Goal: Transaction & Acquisition: Purchase product/service

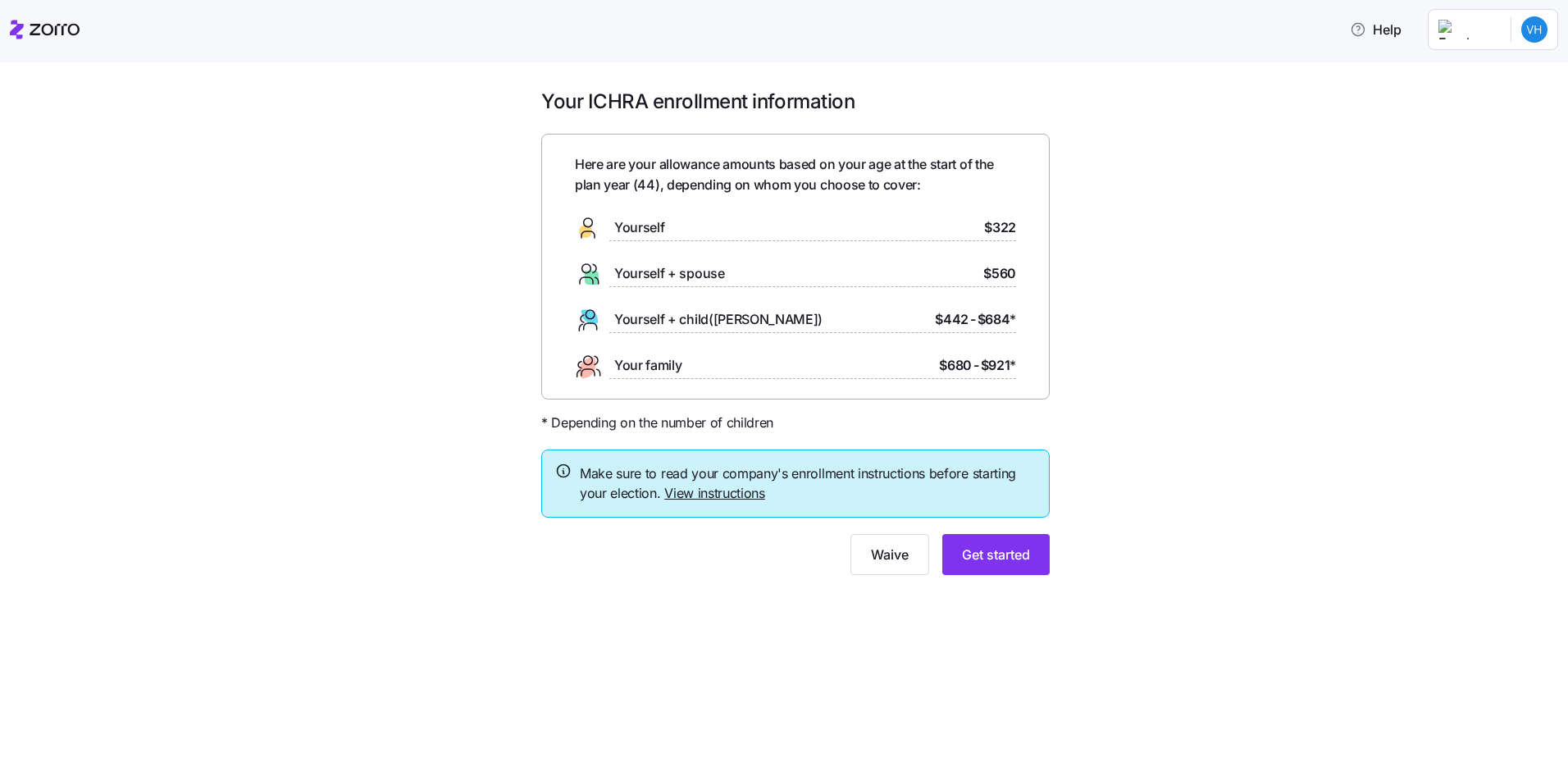
click at [715, 494] on link "View instructions" at bounding box center [715, 493] width 101 height 17
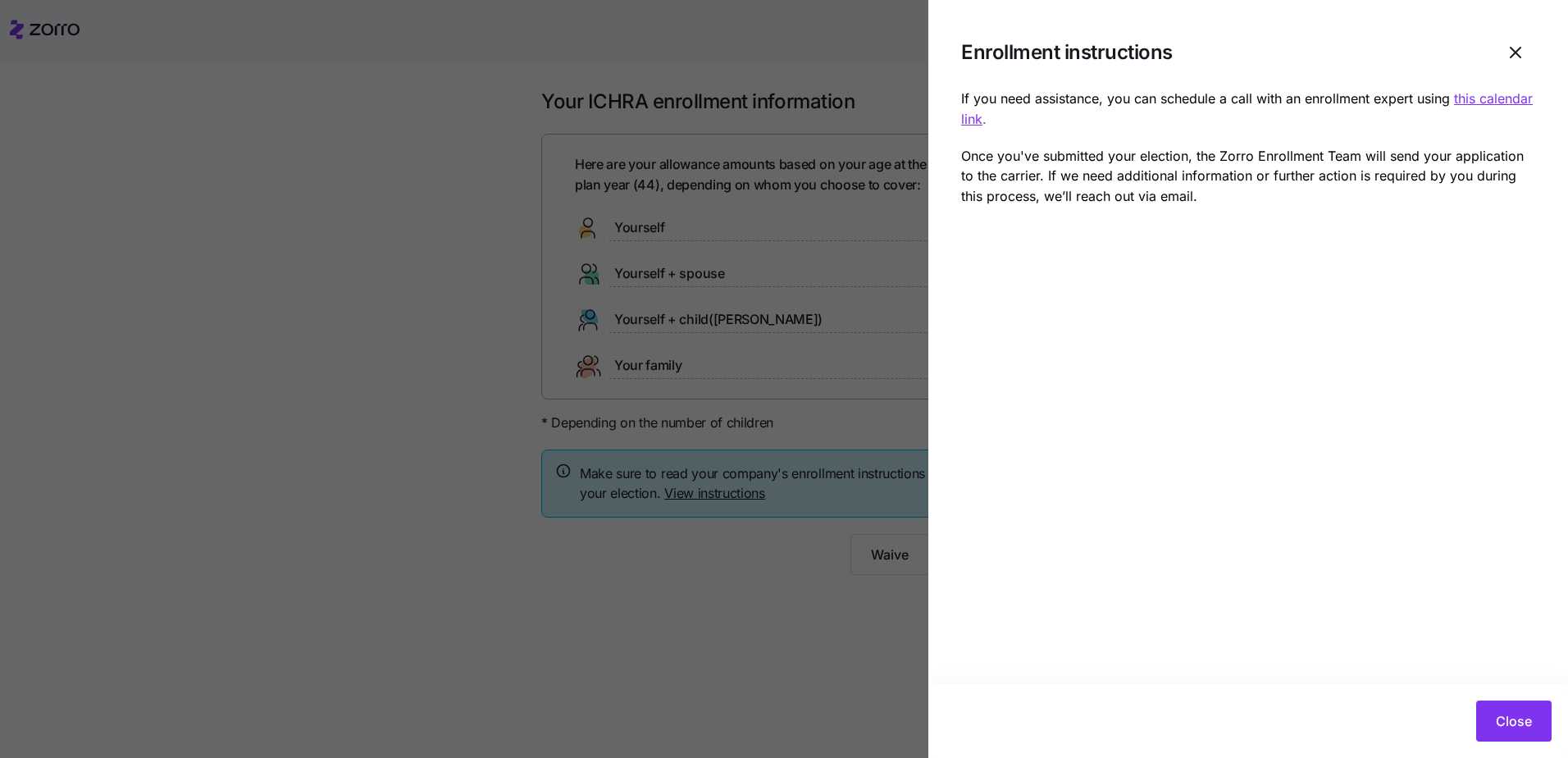
click at [1476, 96] on u "this calendar link" at bounding box center [1247, 108] width 572 height 37
click at [1508, 50] on icon "button" at bounding box center [1516, 52] width 20 height 20
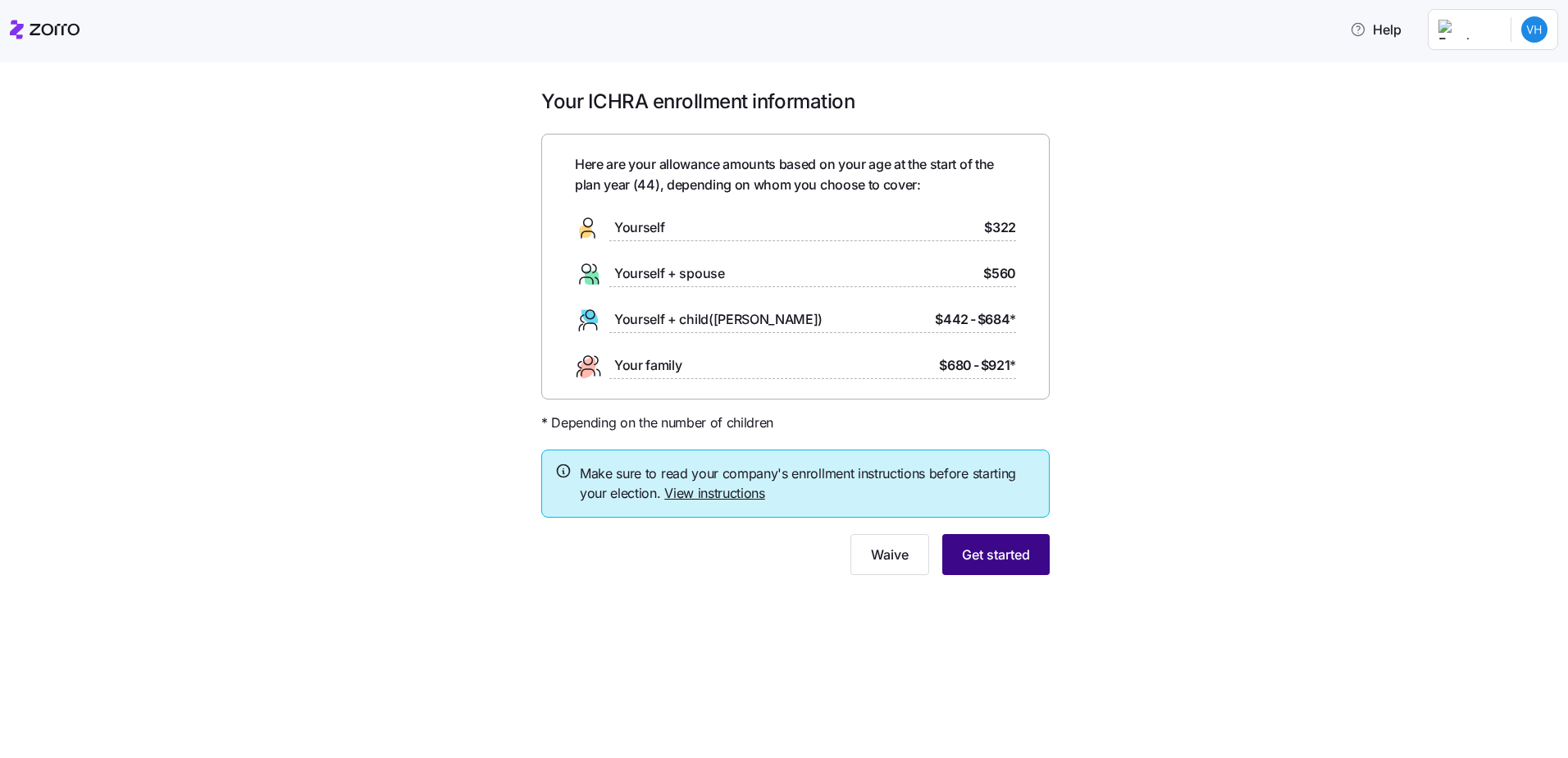
click at [978, 540] on button "Get started" at bounding box center [996, 555] width 108 height 41
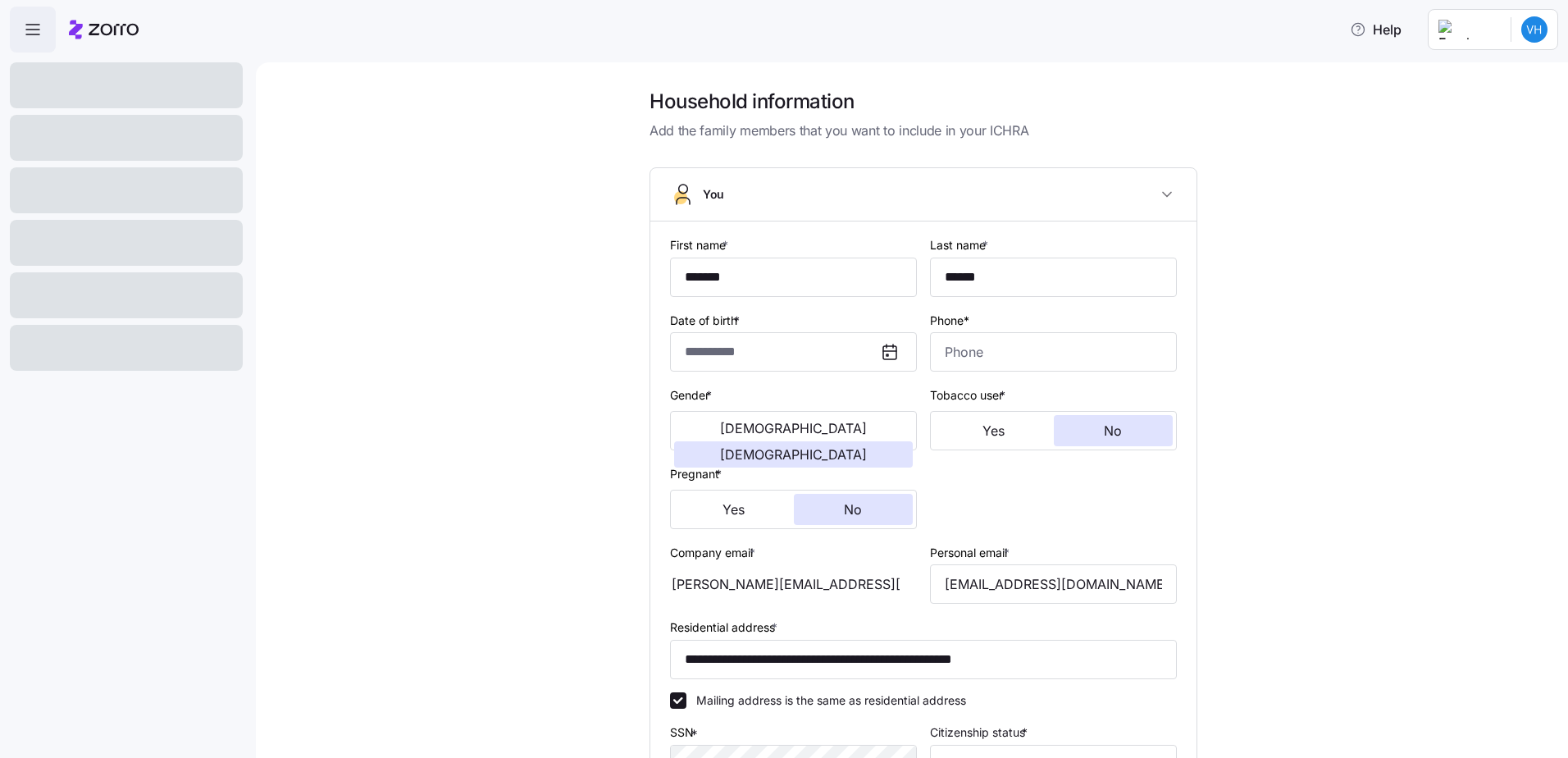
type input "**********"
type input "[PHONE_NUMBER]"
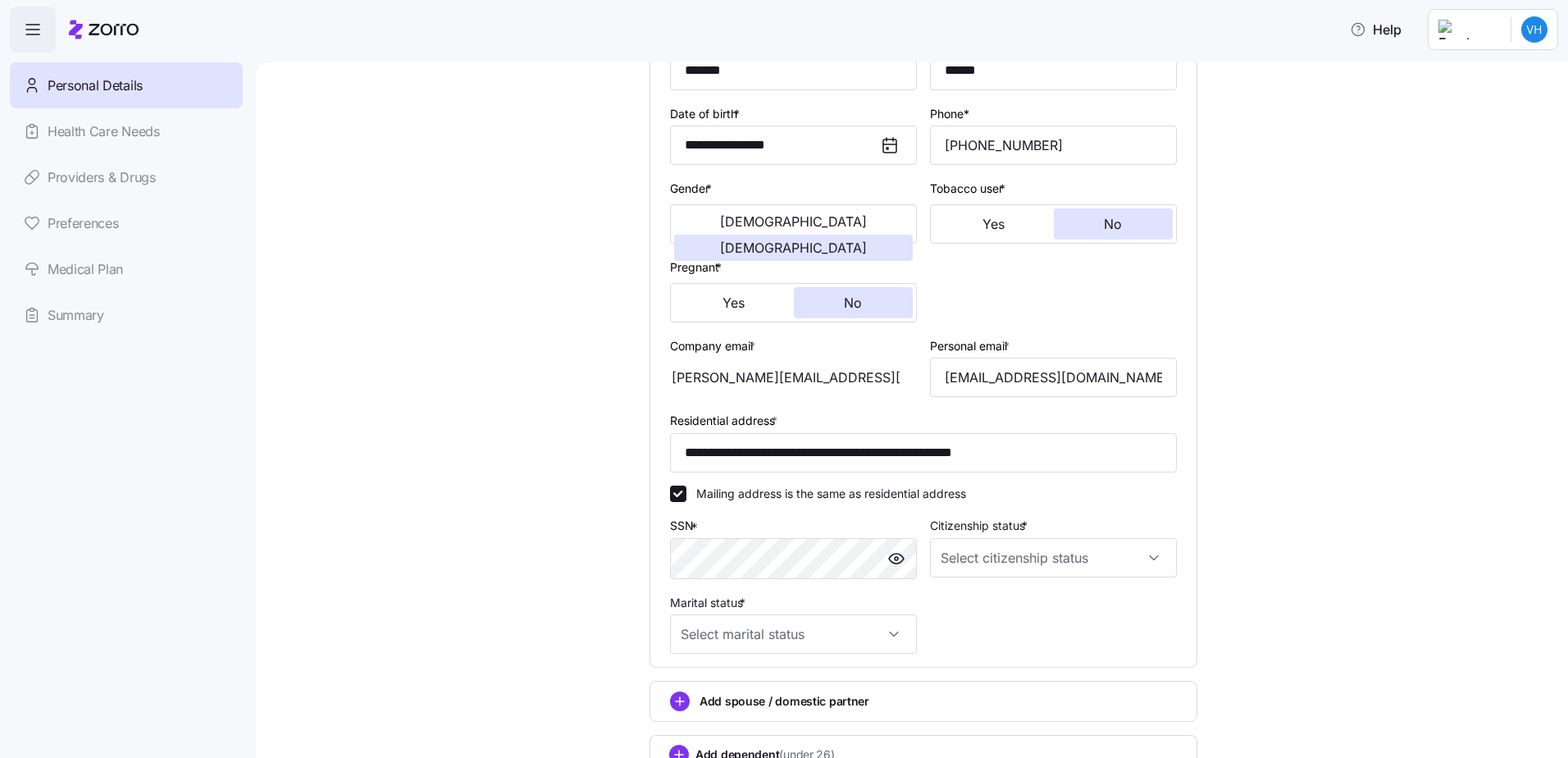
scroll to position [328, 0]
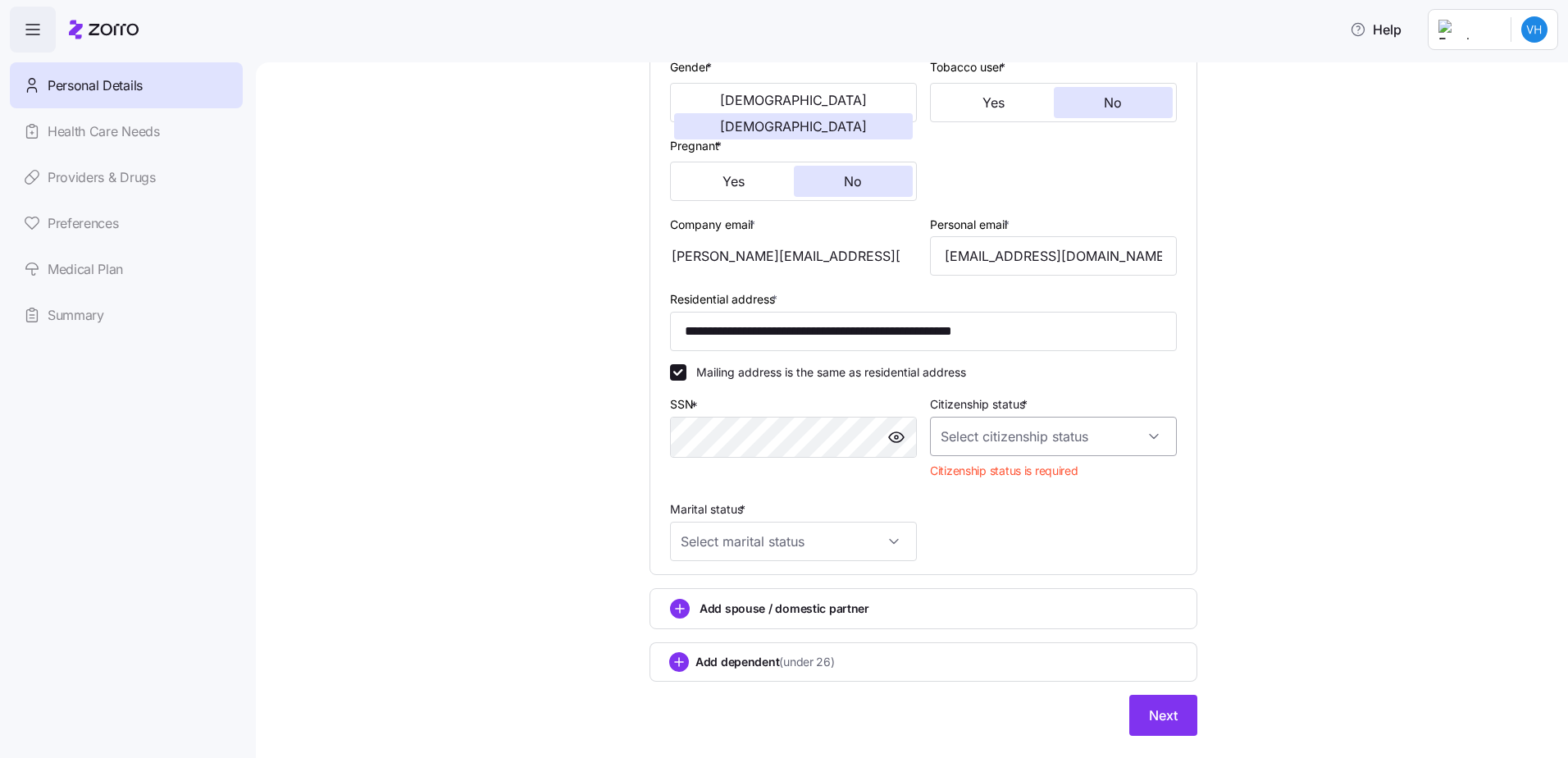
click at [1150, 434] on input "Citizenship status *" at bounding box center [1053, 437] width 246 height 39
click at [1065, 478] on div "[DEMOGRAPHIC_DATA] citizen" at bounding box center [1047, 486] width 233 height 35
type input "[DEMOGRAPHIC_DATA] citizen"
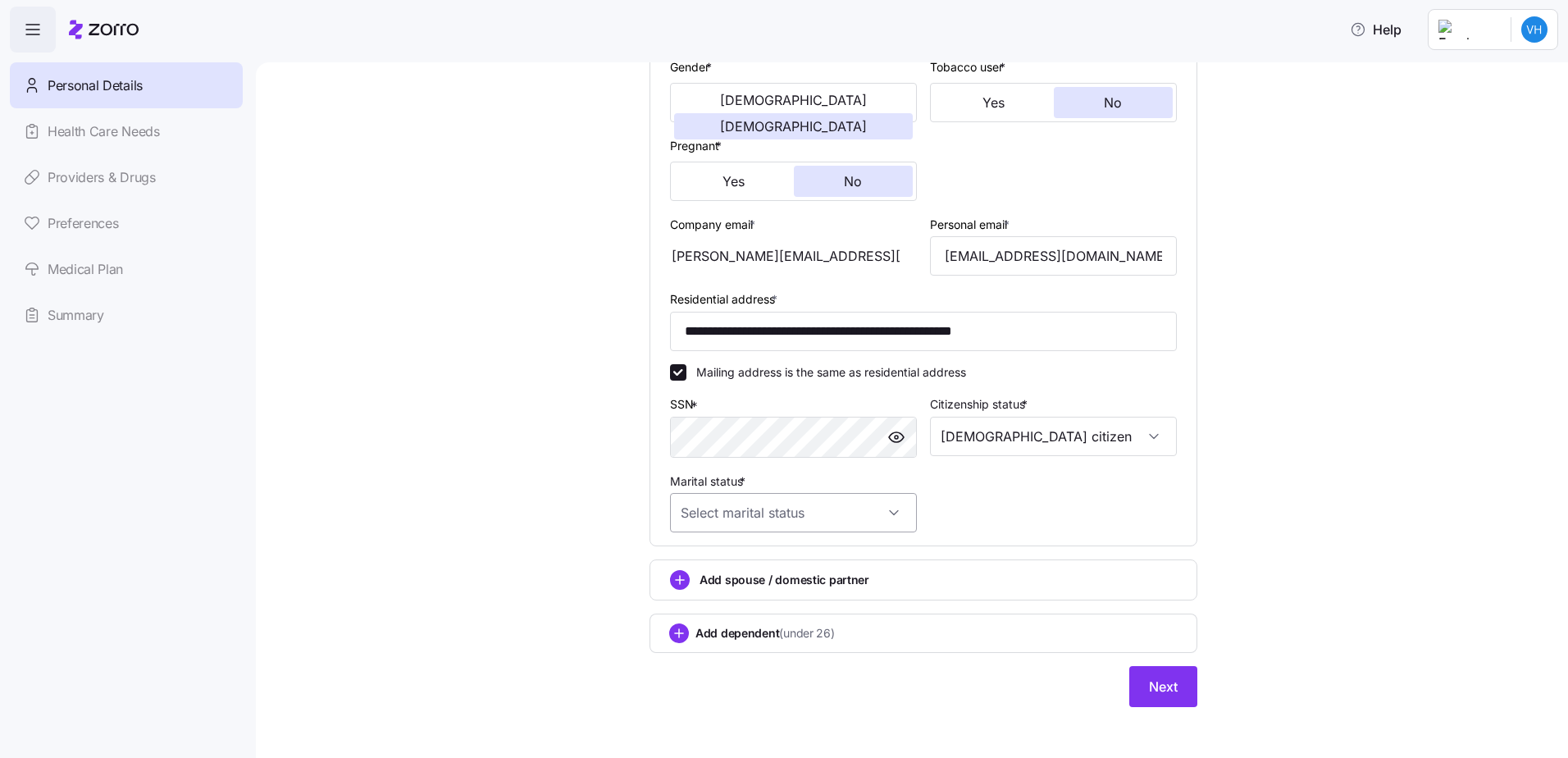
click at [851, 502] on input "Marital status *" at bounding box center [793, 513] width 246 height 39
click at [825, 559] on div "Single" at bounding box center [787, 562] width 233 height 35
type input "Single"
click at [1149, 691] on span "Next" at bounding box center [1163, 686] width 29 height 20
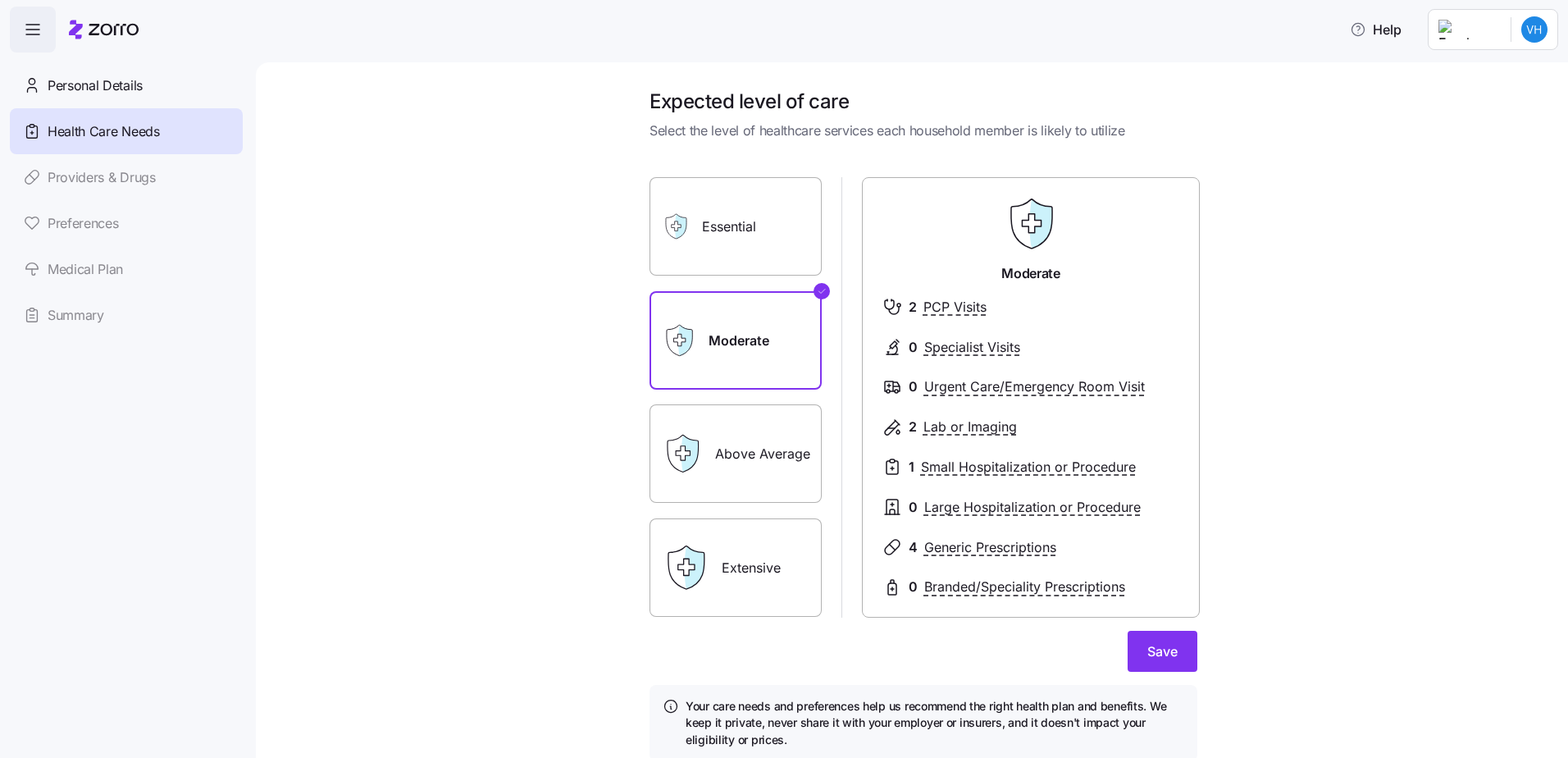
click at [733, 245] on label "Essential" at bounding box center [736, 226] width 172 height 98
click at [0, 0] on input "Essential" at bounding box center [0, 0] width 0 height 0
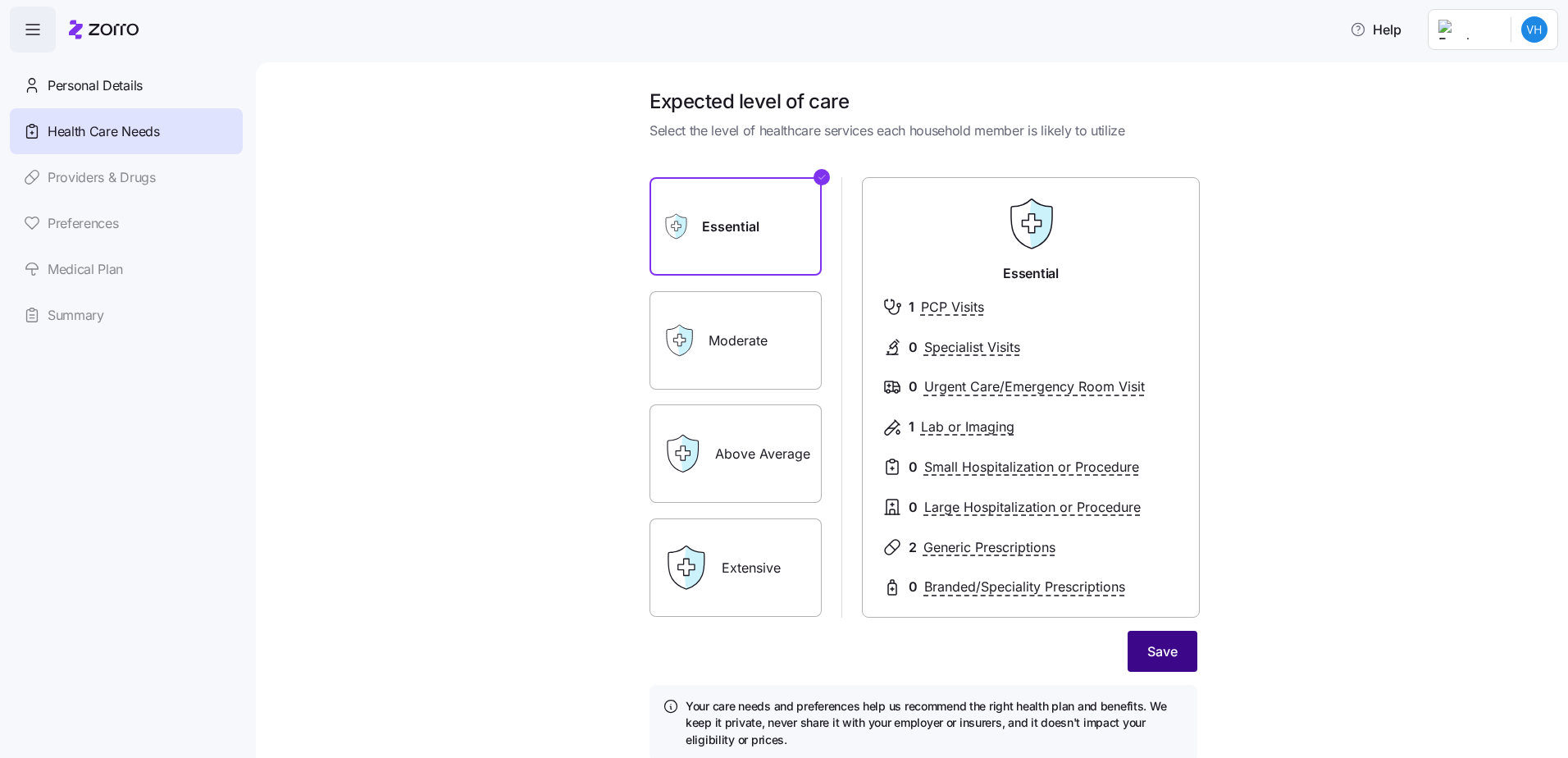
click at [1166, 657] on span "Save" at bounding box center [1162, 650] width 30 height 20
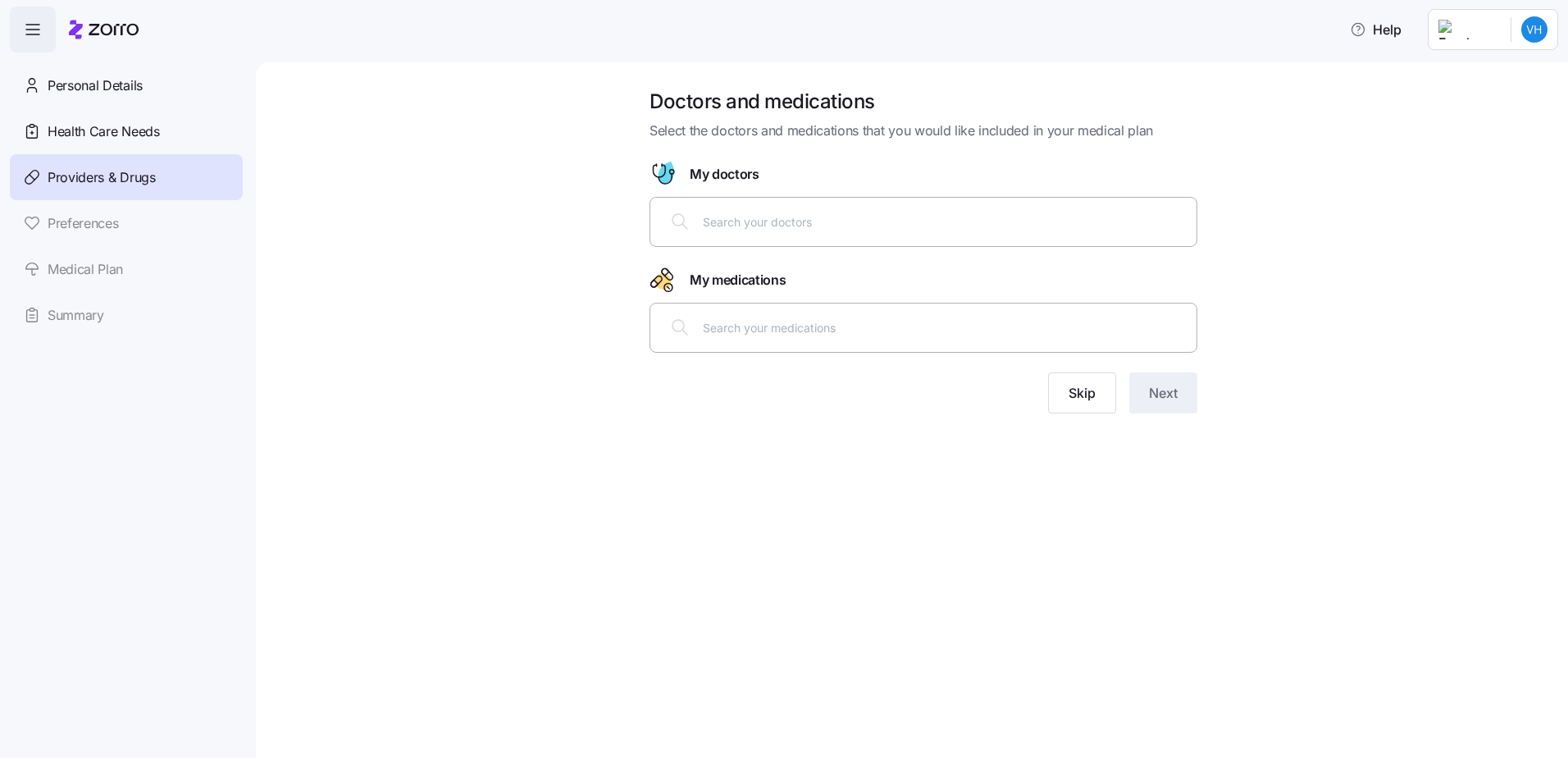
click at [804, 220] on input "text" at bounding box center [945, 221] width 484 height 18
type input "d"
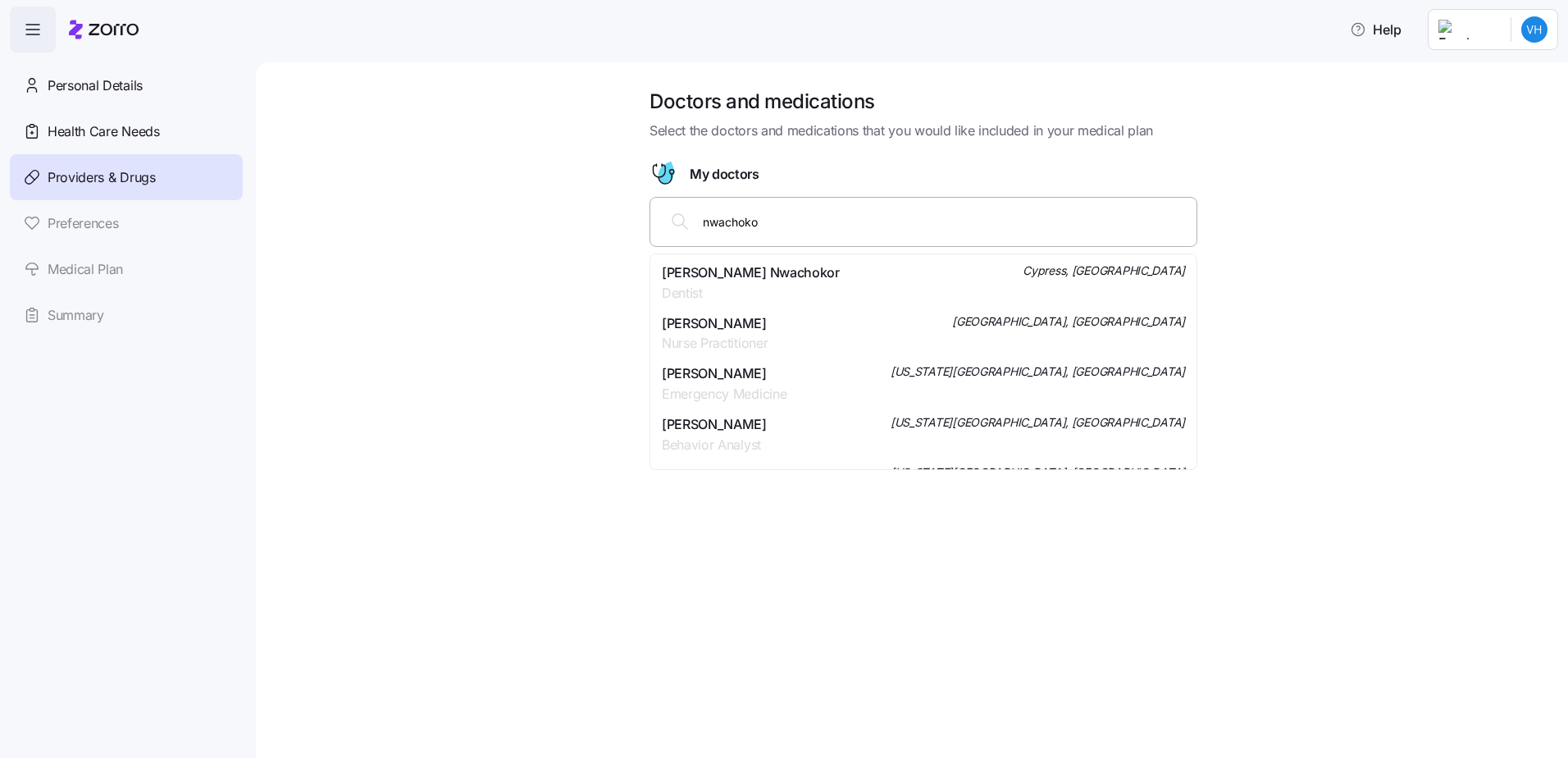
type input "nwachokor"
click at [917, 336] on div "Daniel A. Nwachokor Family Medicine Sugar Land, TX" at bounding box center [923, 334] width 523 height 41
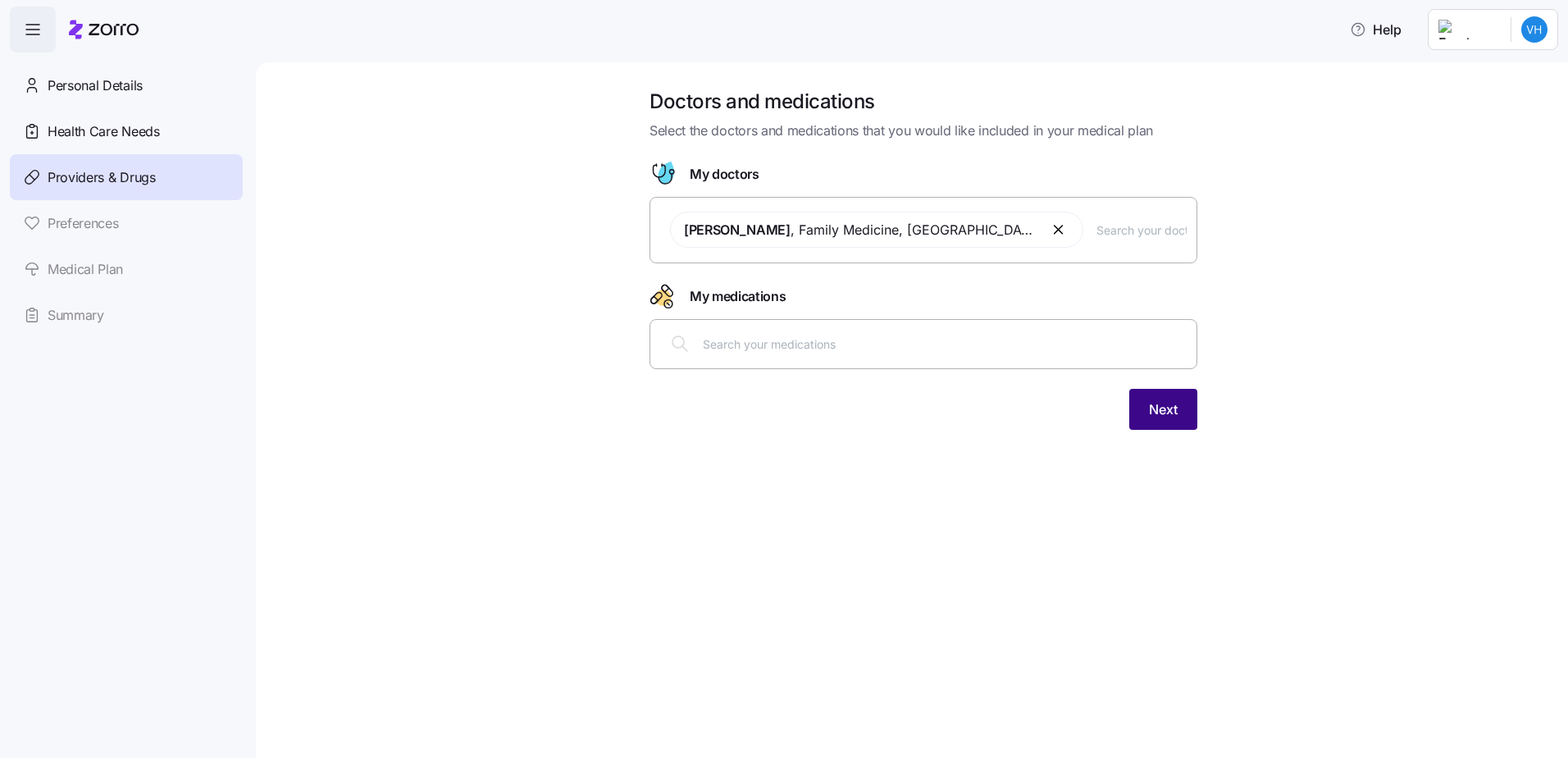
click at [1158, 410] on span "Next" at bounding box center [1163, 409] width 29 height 20
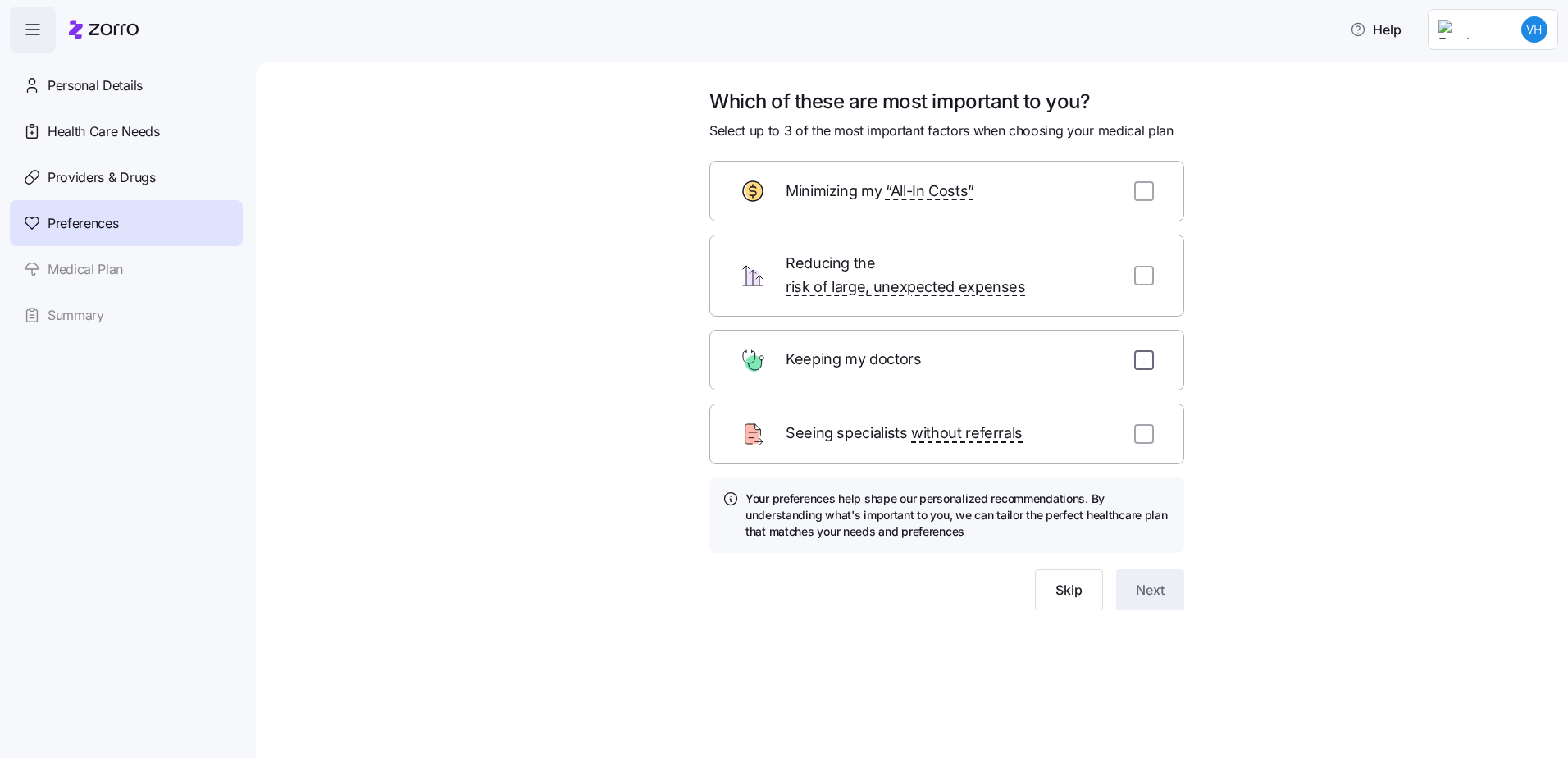
click at [1141, 350] on input "checkbox" at bounding box center [1143, 360] width 20 height 20
checkbox input "true"
click at [1144, 189] on input "checkbox" at bounding box center [1143, 190] width 20 height 20
checkbox input "true"
click at [103, 174] on span "Providers & Drugs" at bounding box center [102, 178] width 109 height 21
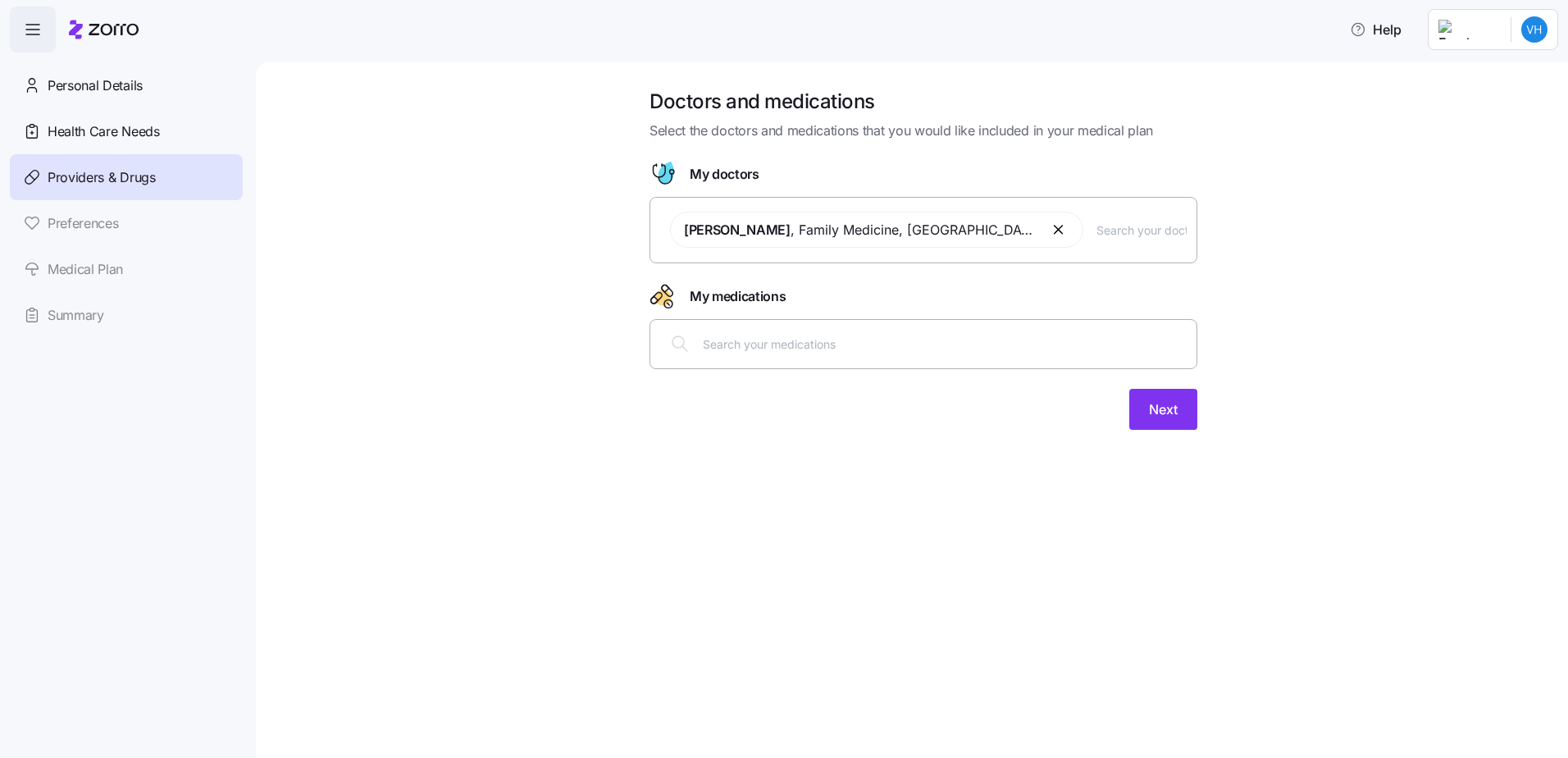
click at [798, 351] on input "text" at bounding box center [945, 343] width 484 height 18
type input "tirze"
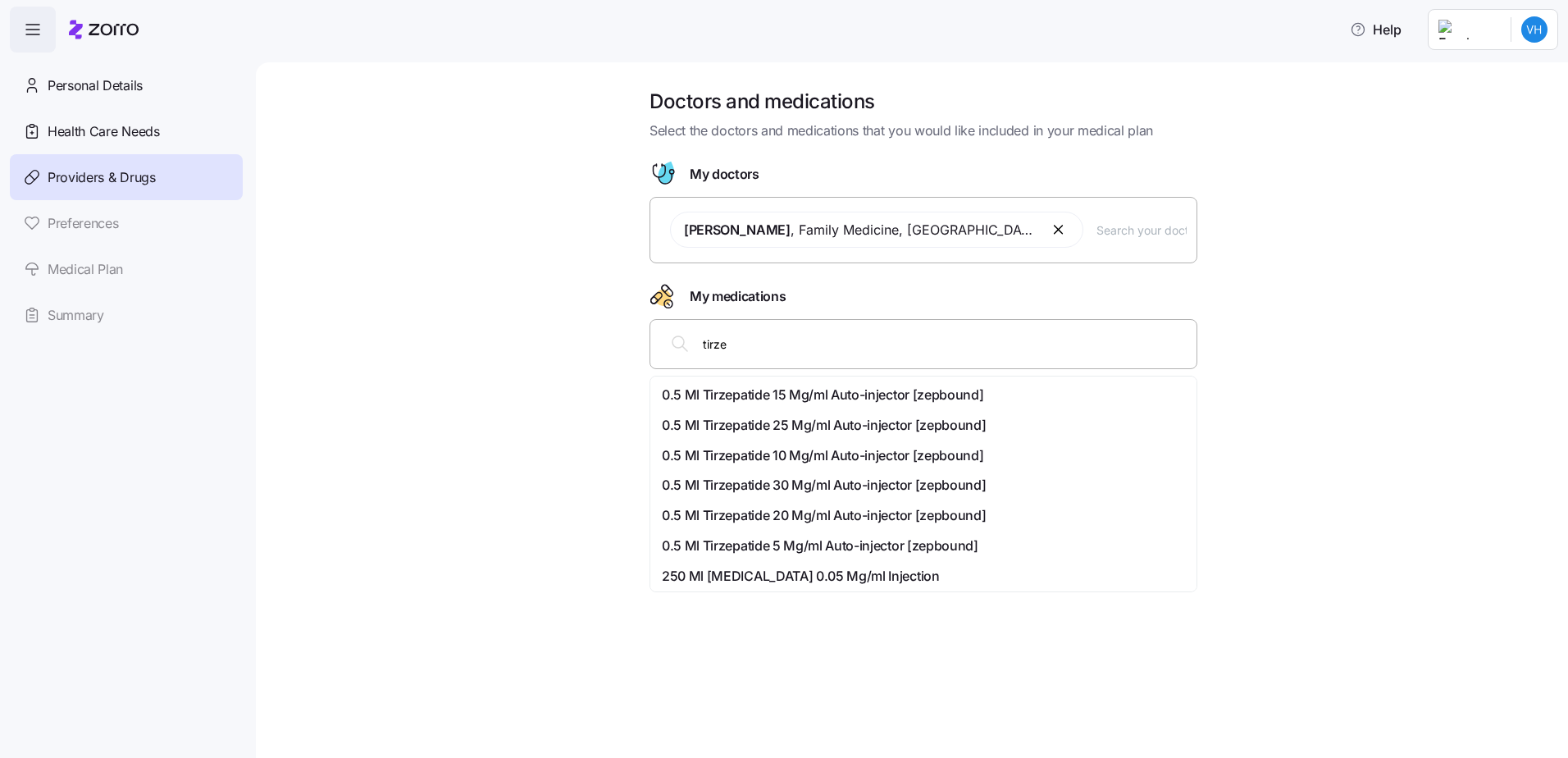
click at [783, 460] on span "0.5 Ml Tirzepatide 10 Mg/ml Auto-injector [zepbound]" at bounding box center [822, 455] width 321 height 21
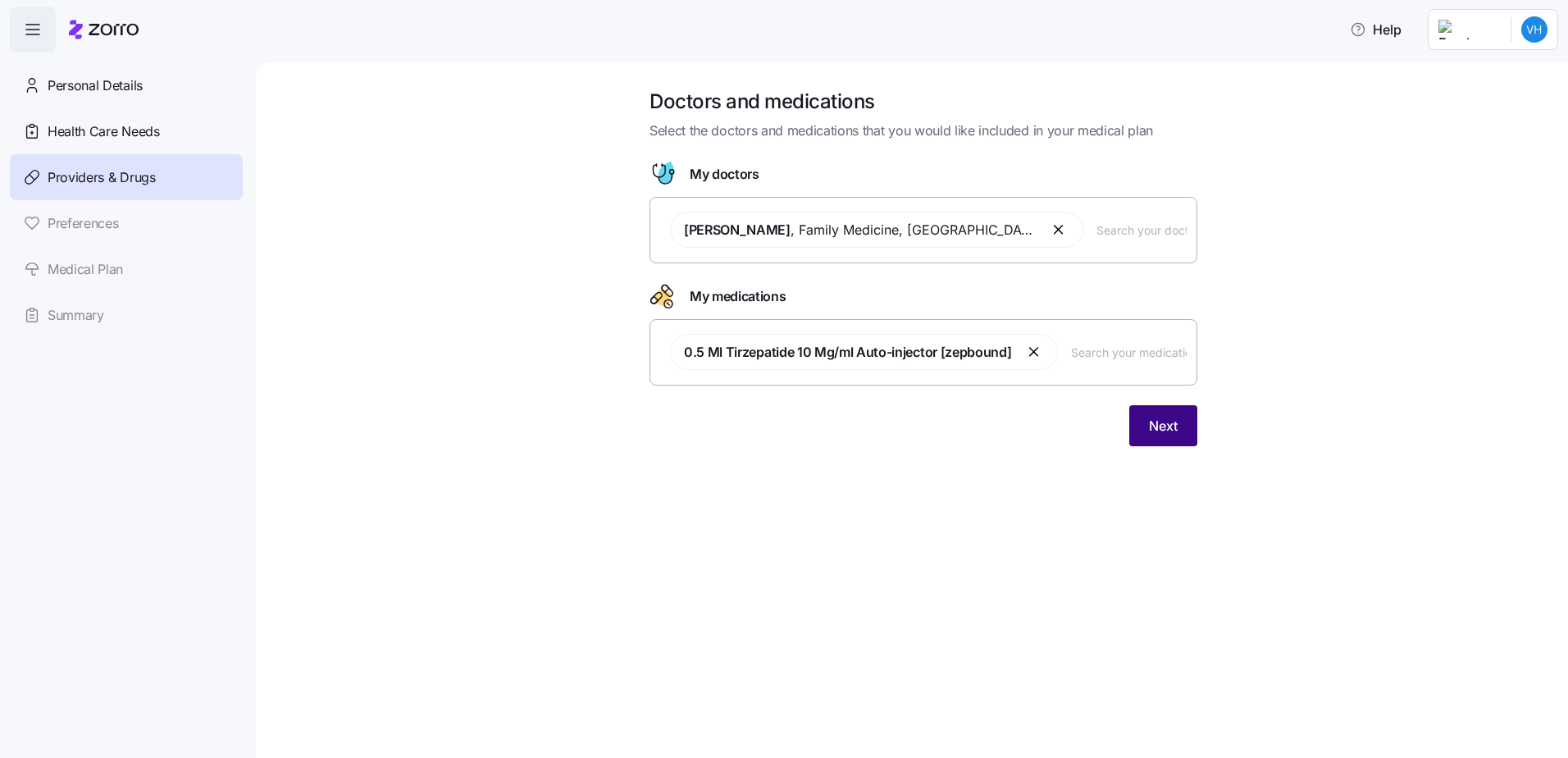
click at [1153, 420] on span "Next" at bounding box center [1163, 425] width 29 height 20
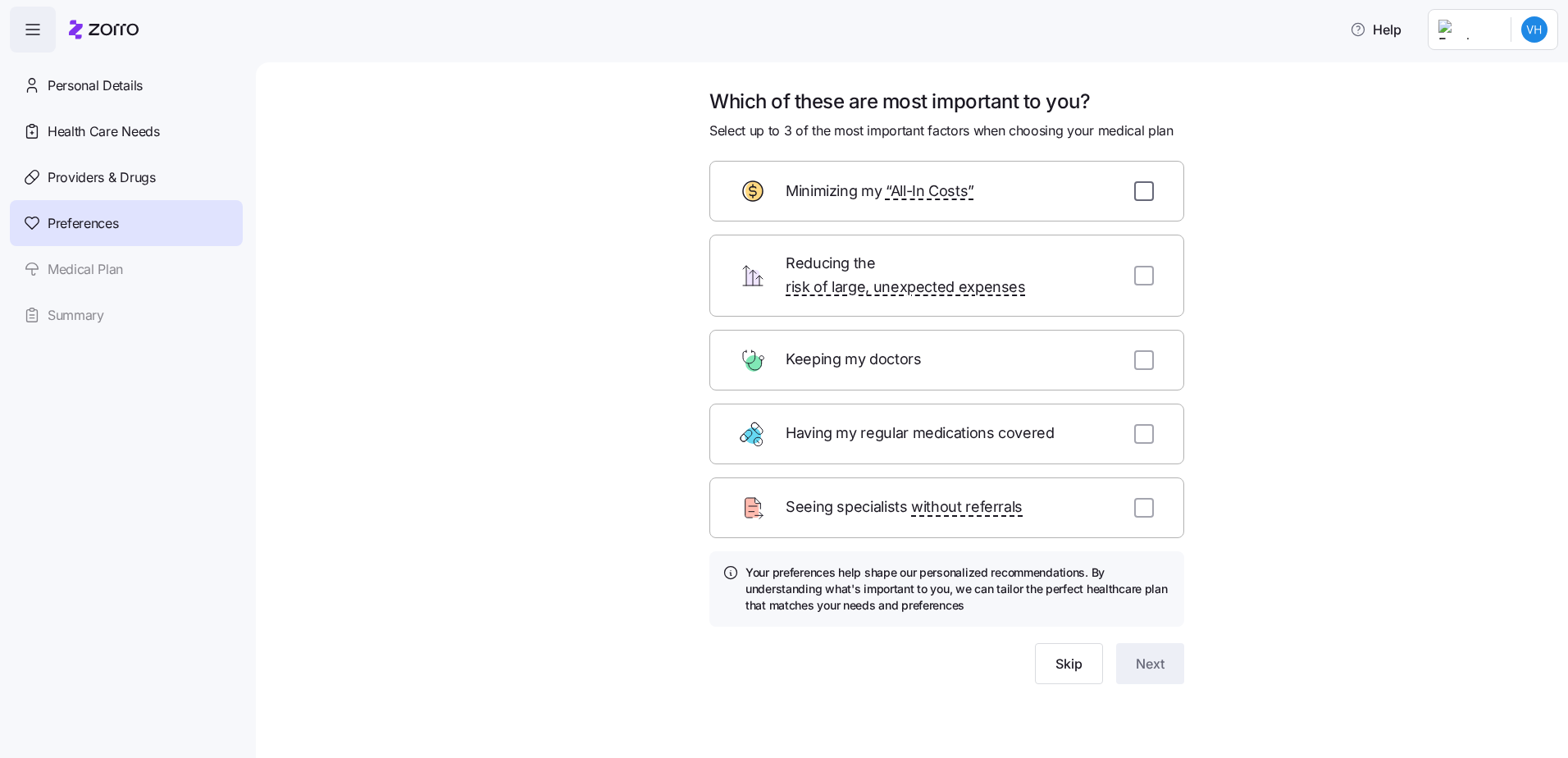
click at [1147, 195] on input "checkbox" at bounding box center [1143, 190] width 20 height 20
checkbox input "true"
click at [1140, 350] on input "checkbox" at bounding box center [1143, 360] width 20 height 20
checkbox input "true"
click at [1145, 424] on input "checkbox" at bounding box center [1143, 433] width 20 height 20
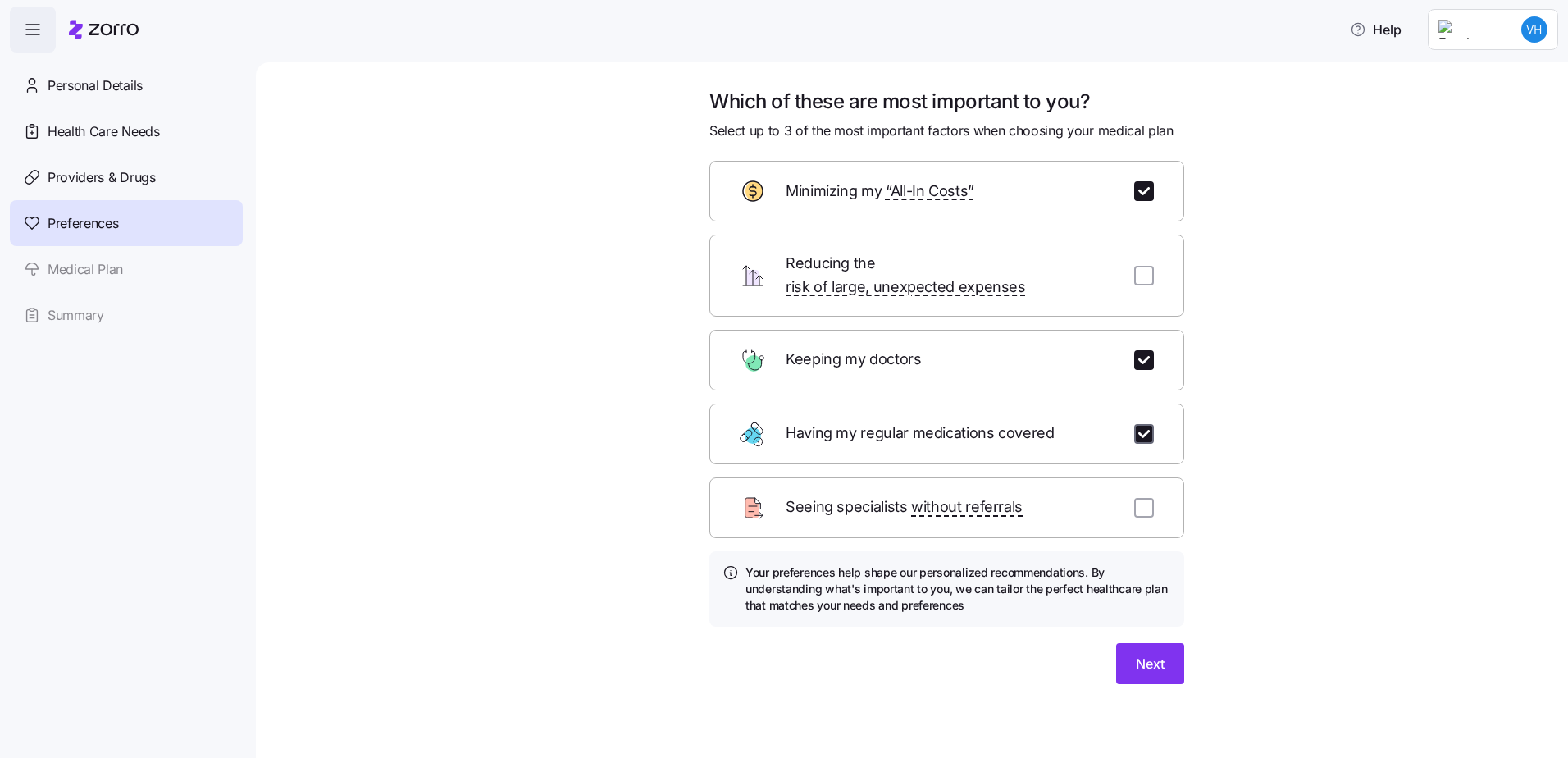
checkbox input "true"
click at [1139, 653] on span "Next" at bounding box center [1150, 662] width 29 height 20
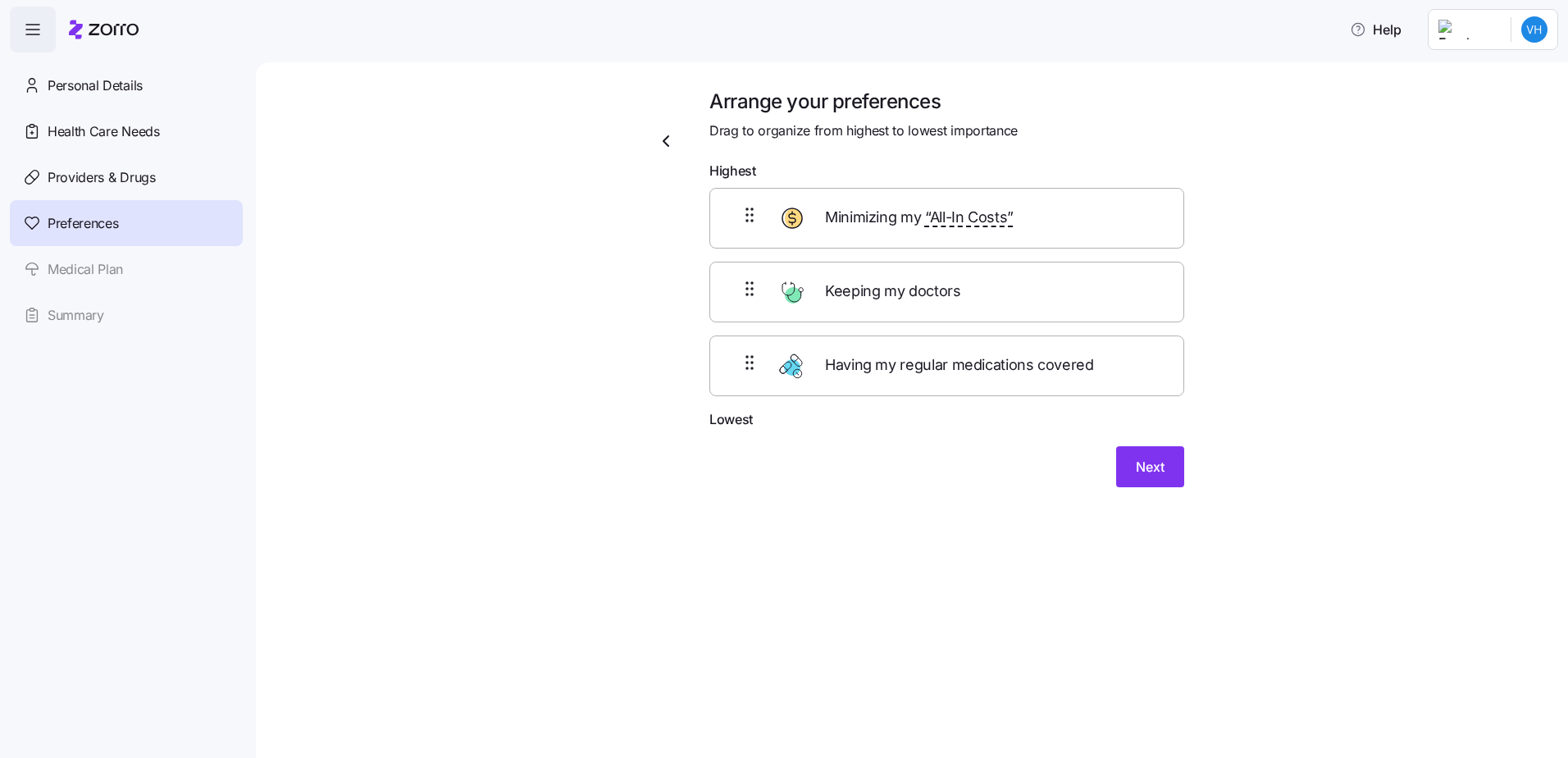
click at [1150, 489] on div "Arrange your preferences Drag to organize from highest to lowest importance Hig…" at bounding box center [947, 298] width 501 height 418
click at [1151, 469] on span "Next" at bounding box center [1150, 466] width 29 height 20
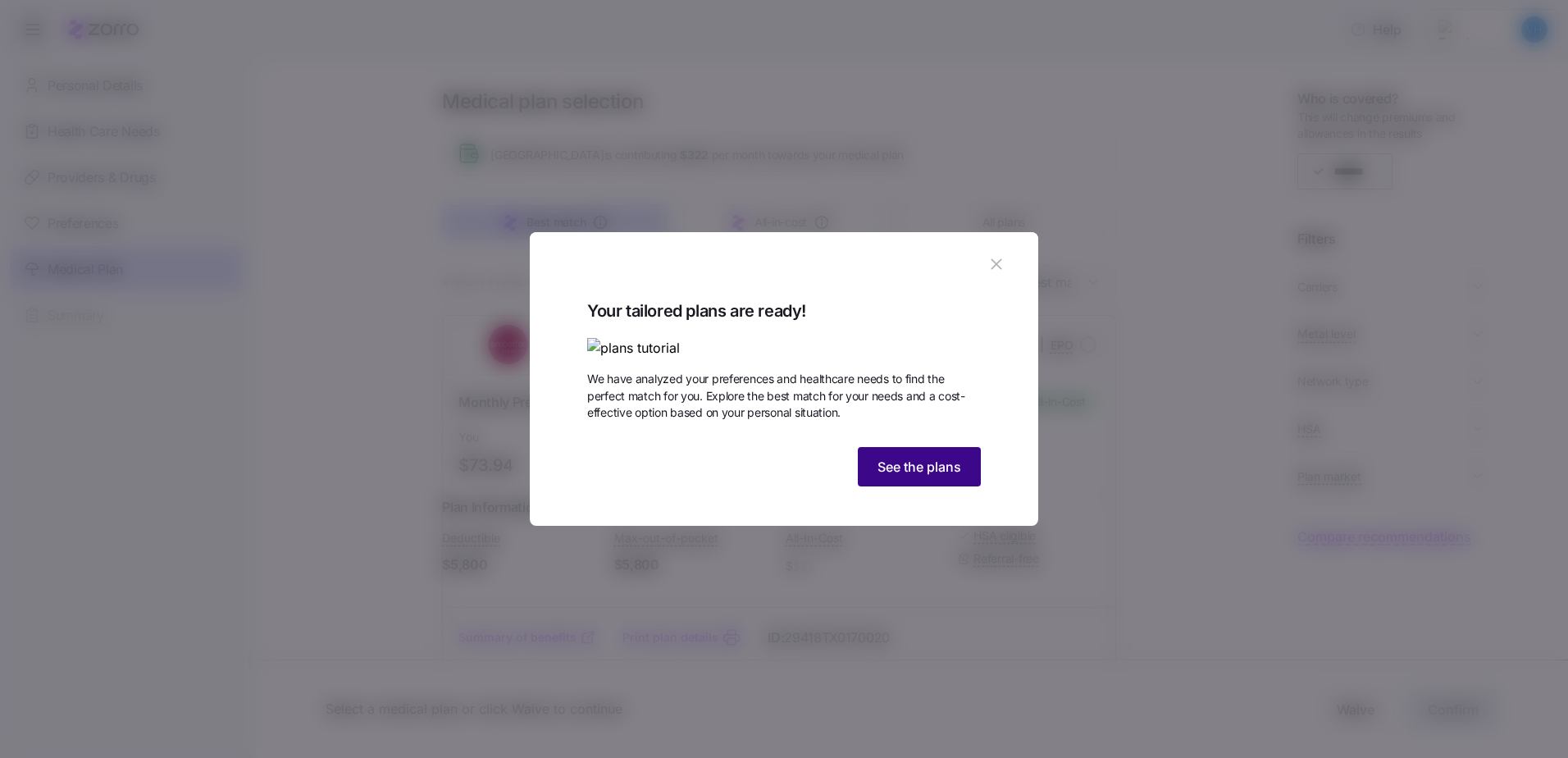
click at [897, 476] on span "See the plans" at bounding box center [918, 466] width 83 height 20
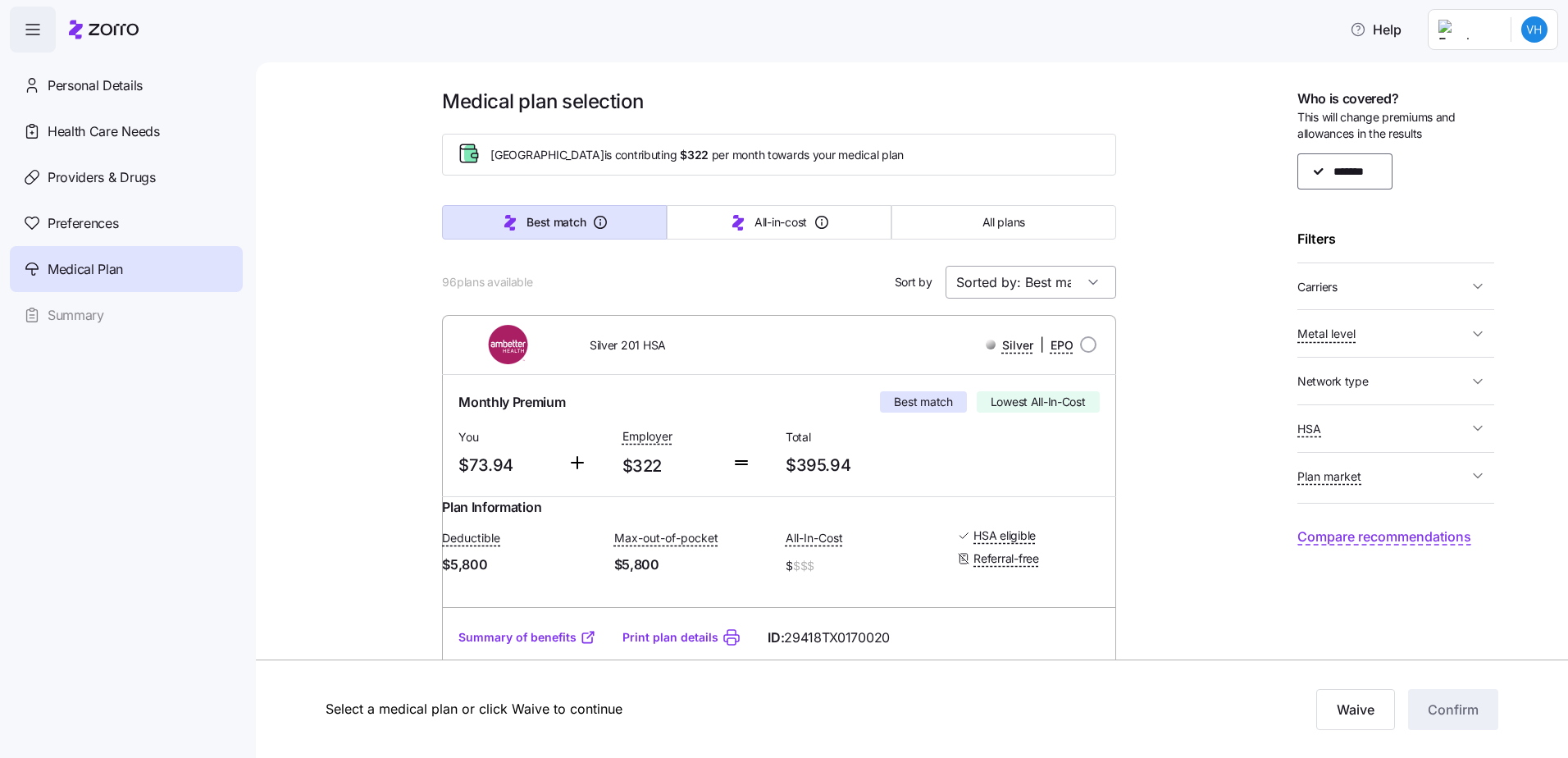
click at [1028, 288] on input "Sorted by: Best match" at bounding box center [1031, 282] width 171 height 33
click at [802, 275] on div "96 plans available Sort by Sorted by: Best match" at bounding box center [779, 282] width 673 height 33
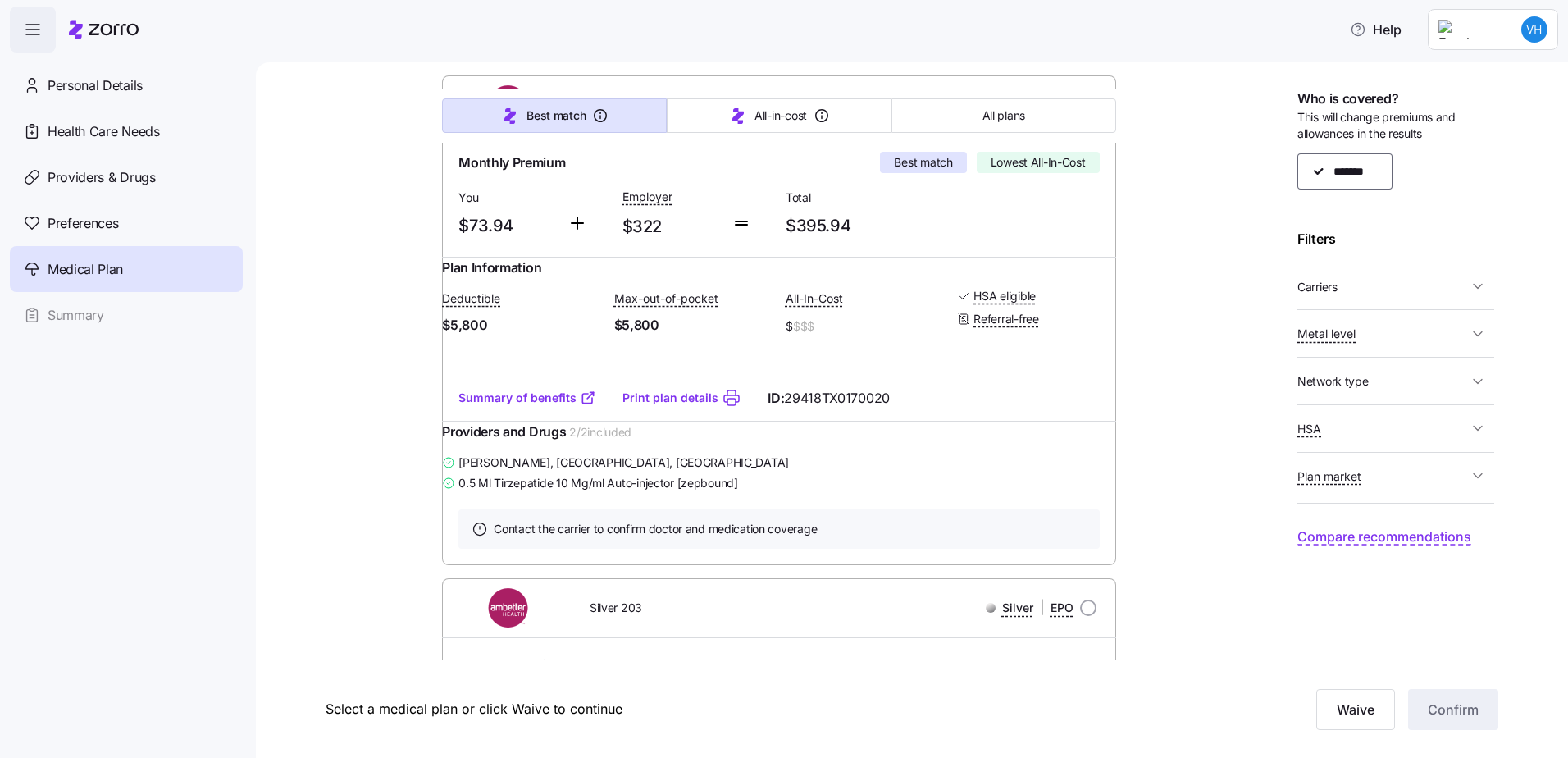
scroll to position [246, 0]
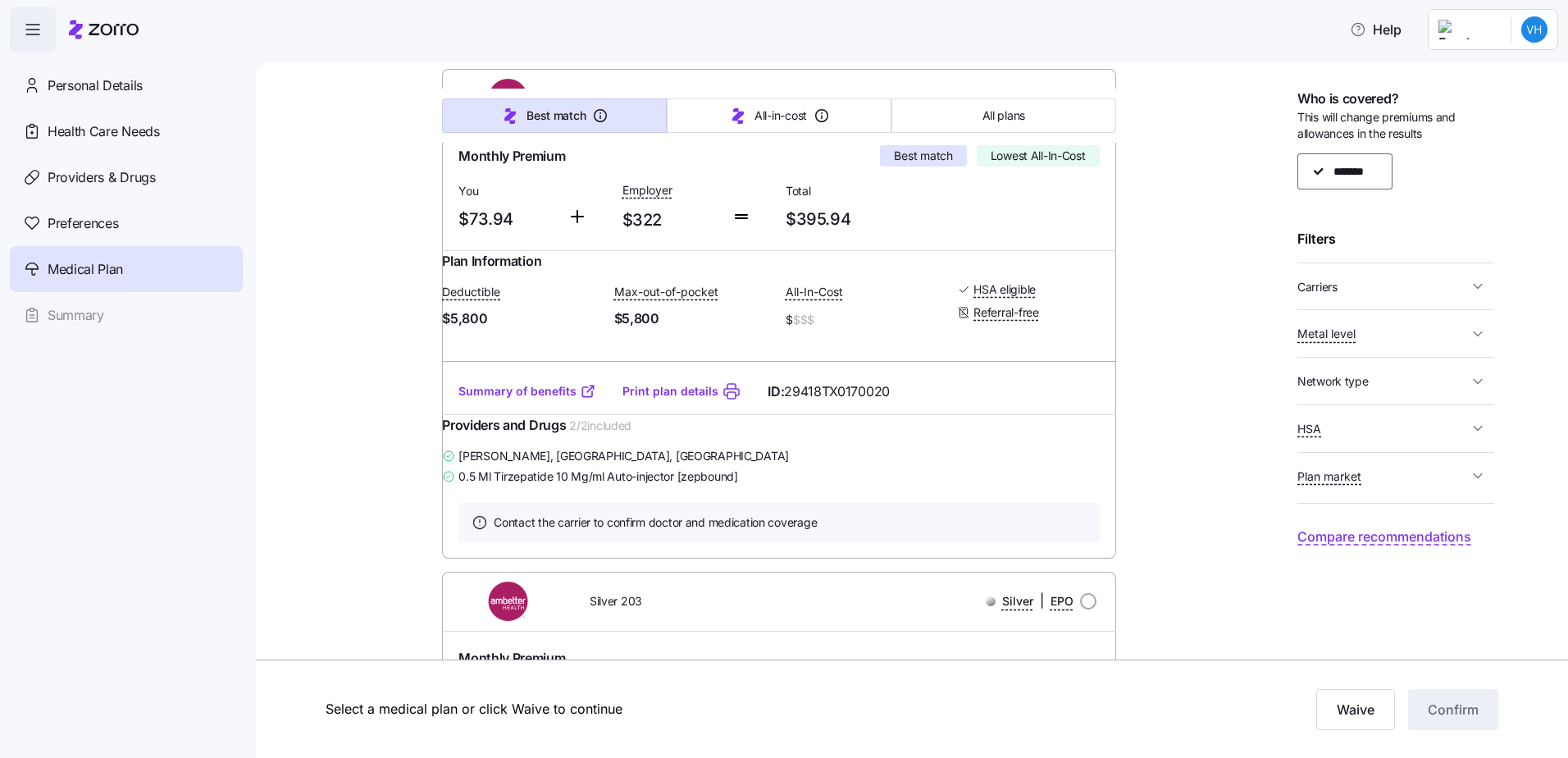
click at [688, 399] on link "Print plan details" at bounding box center [670, 392] width 96 height 17
click at [513, 399] on link "Summary of benefits" at bounding box center [527, 392] width 138 height 17
click at [1465, 287] on span "Carriers" at bounding box center [1382, 287] width 171 height 21
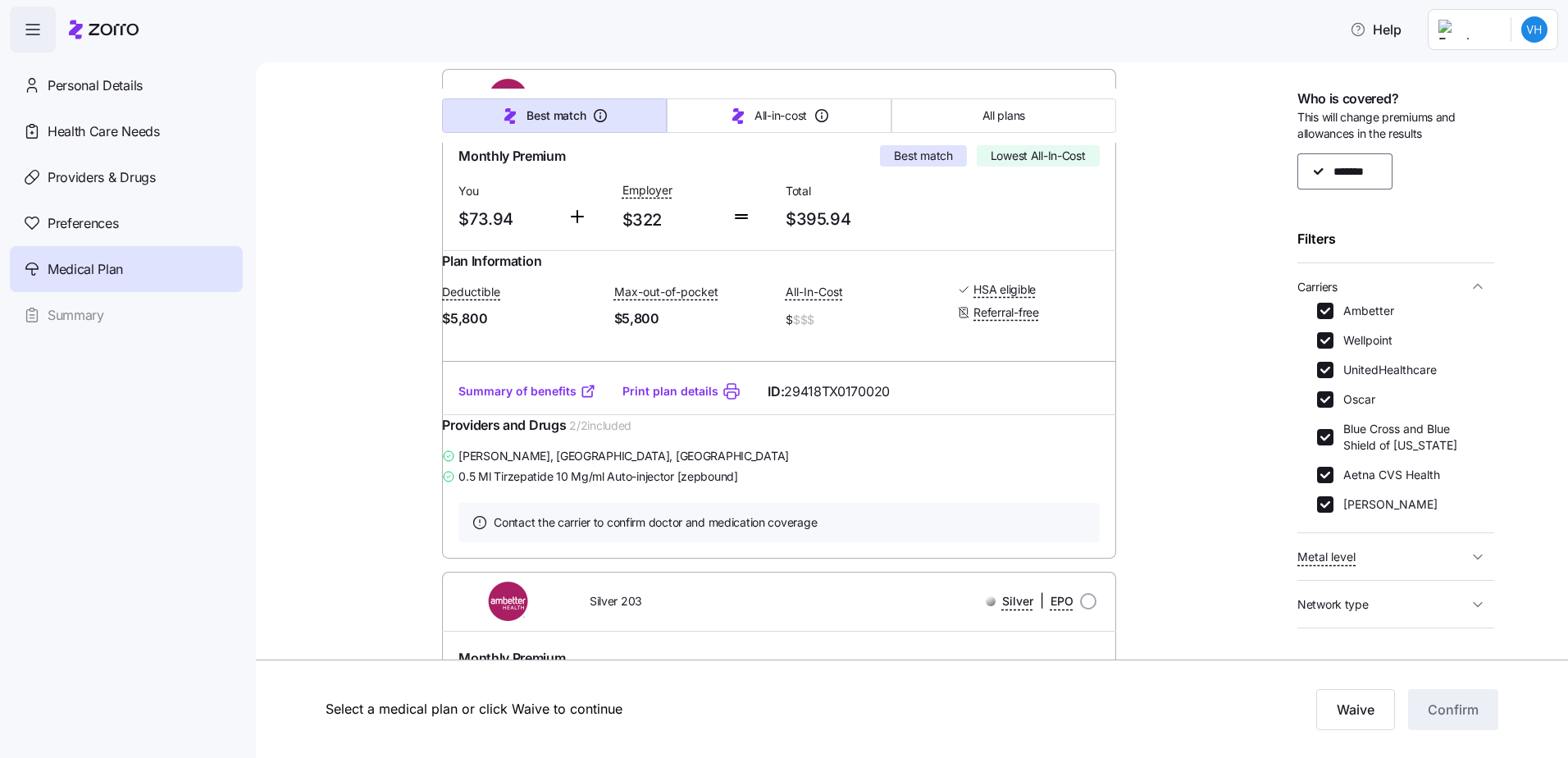
click at [1330, 338] on input "Wellpoint" at bounding box center [1325, 340] width 17 height 17
checkbox input "false"
click at [1322, 400] on input "Oscar" at bounding box center [1325, 399] width 17 height 17
checkbox input "false"
click at [1322, 474] on input "Aetna CVS Health" at bounding box center [1325, 475] width 17 height 17
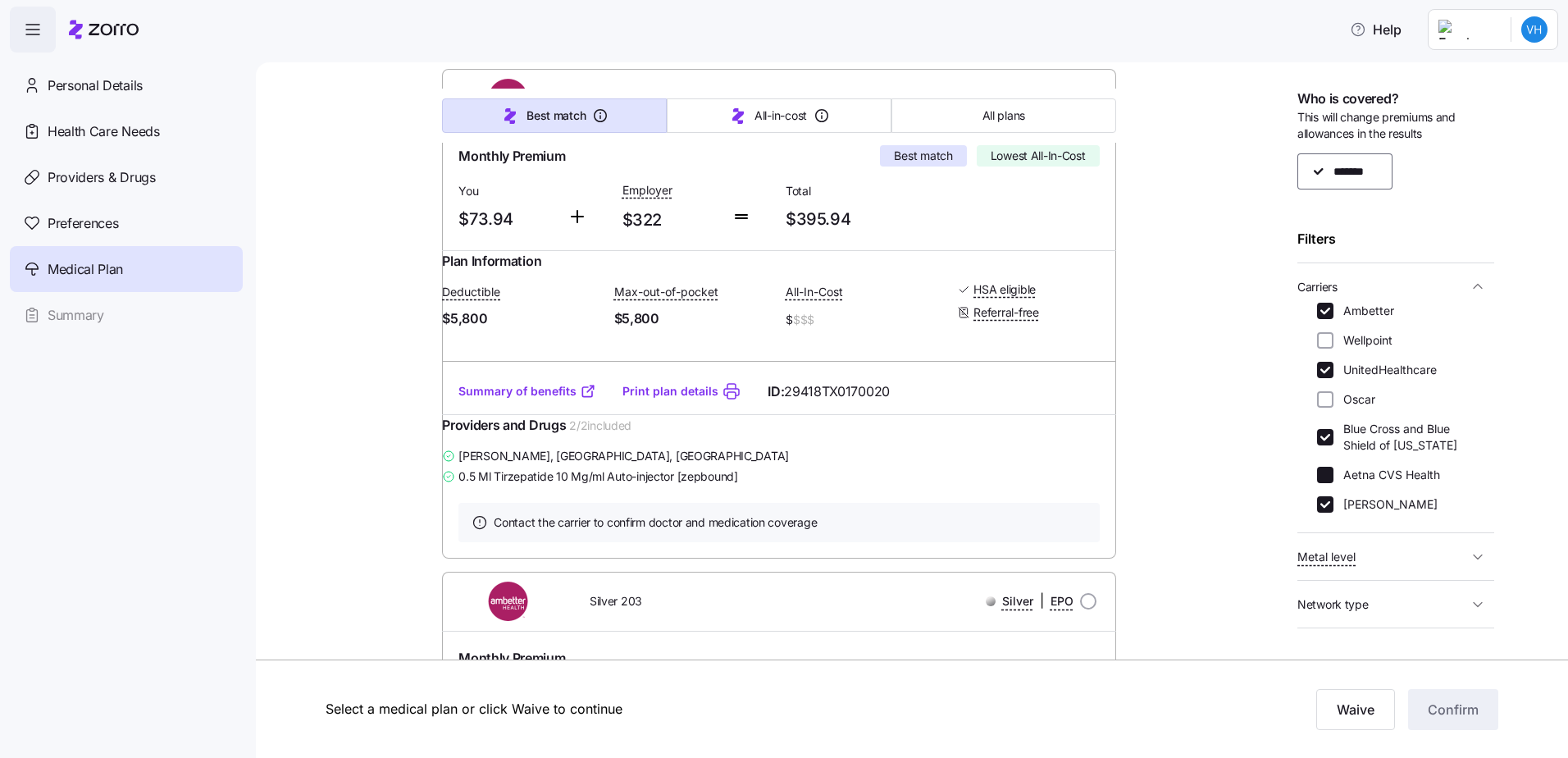
checkbox input "false"
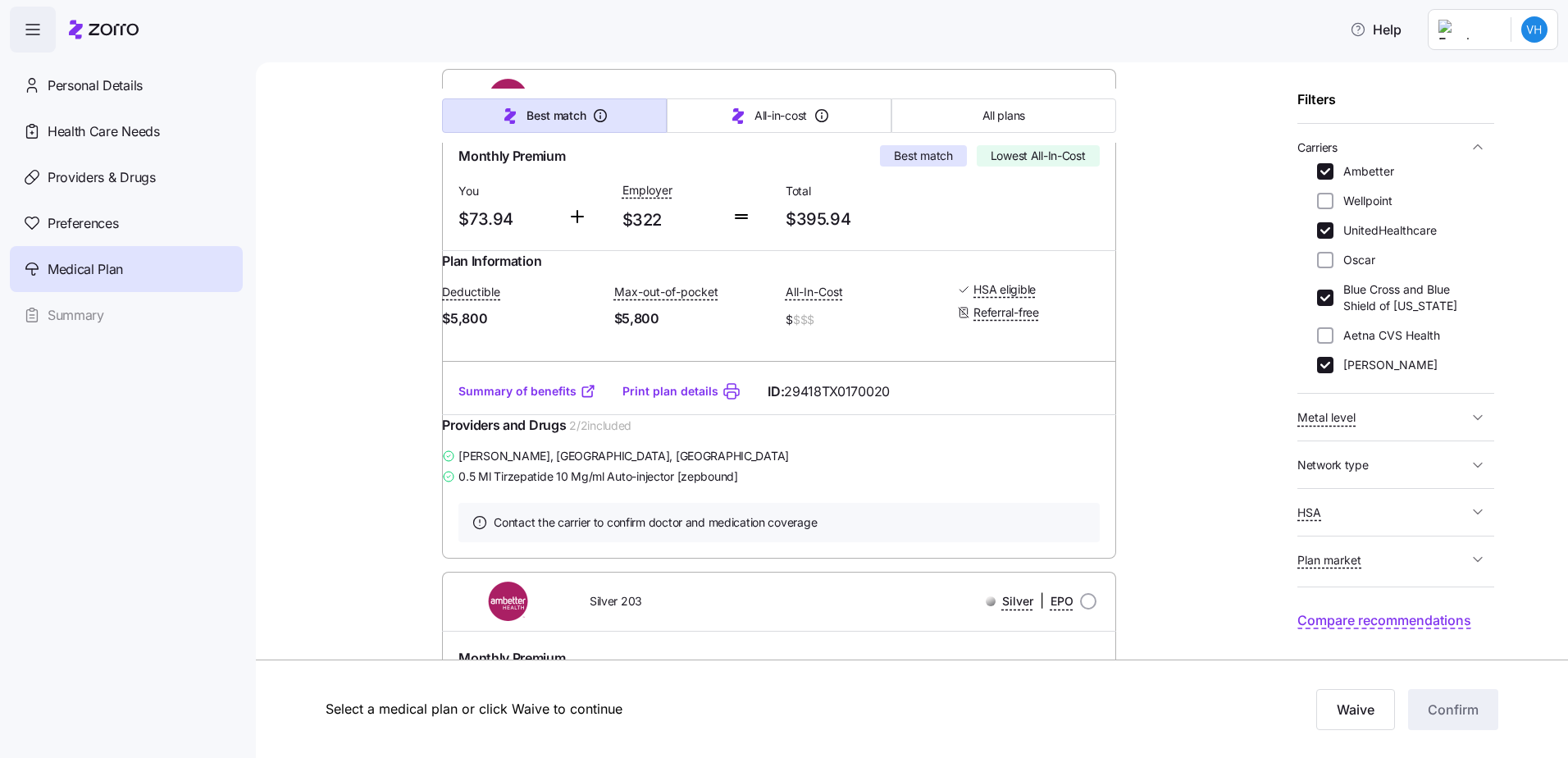
click at [1415, 622] on span "Compare recommendations" at bounding box center [1384, 620] width 174 height 21
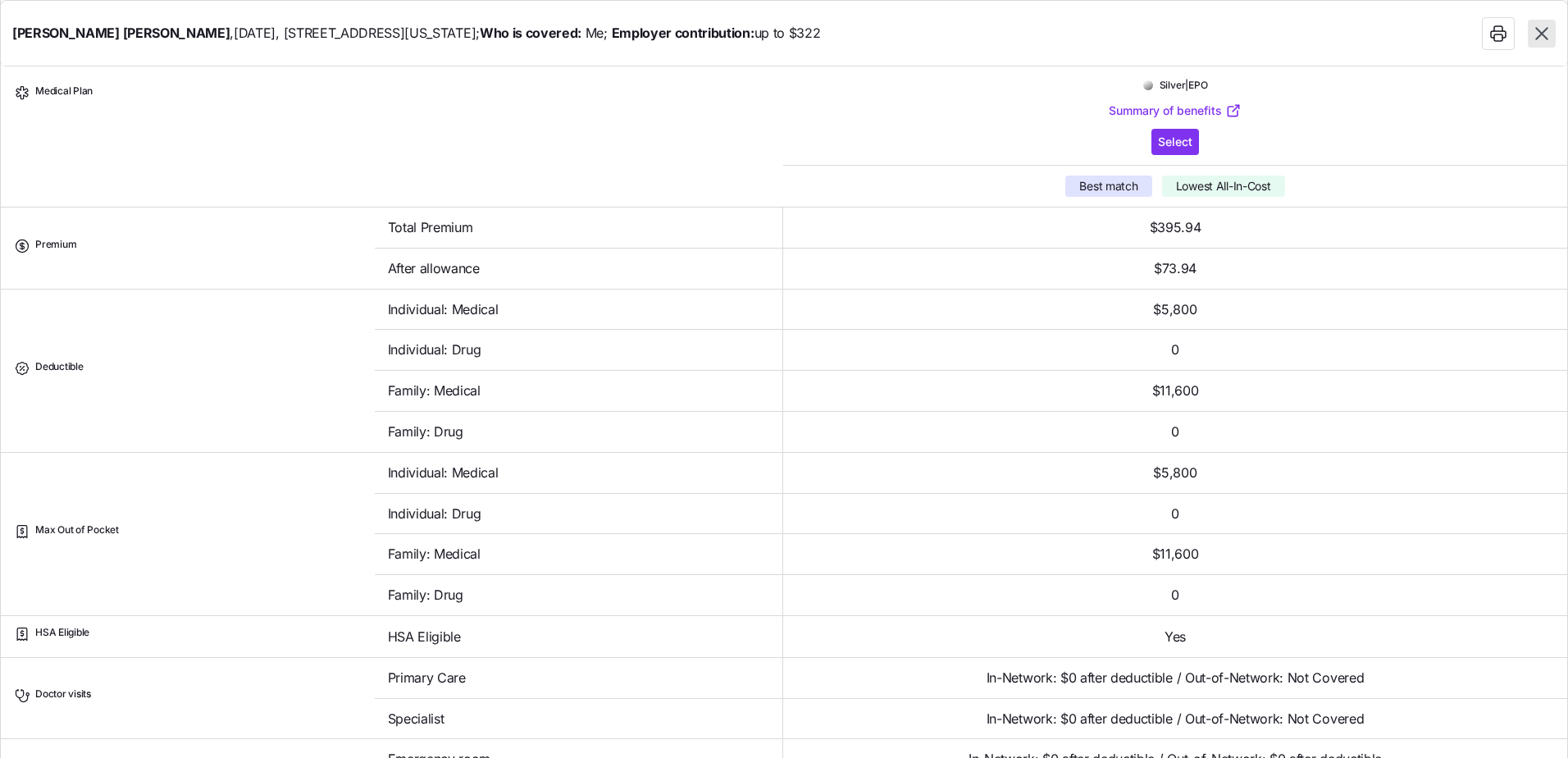
scroll to position [0, 0]
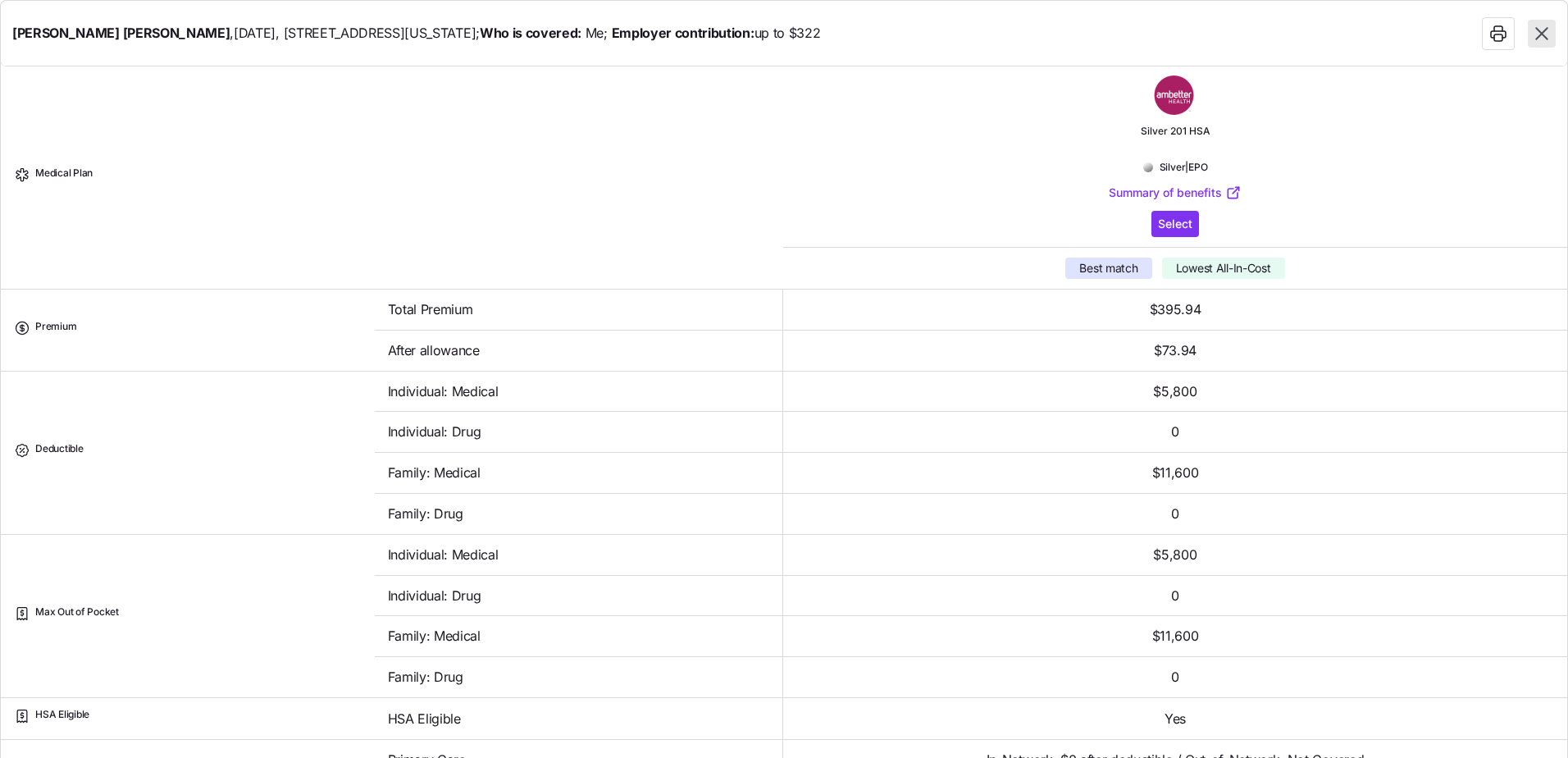
click at [1537, 35] on icon "button" at bounding box center [1542, 34] width 22 height 22
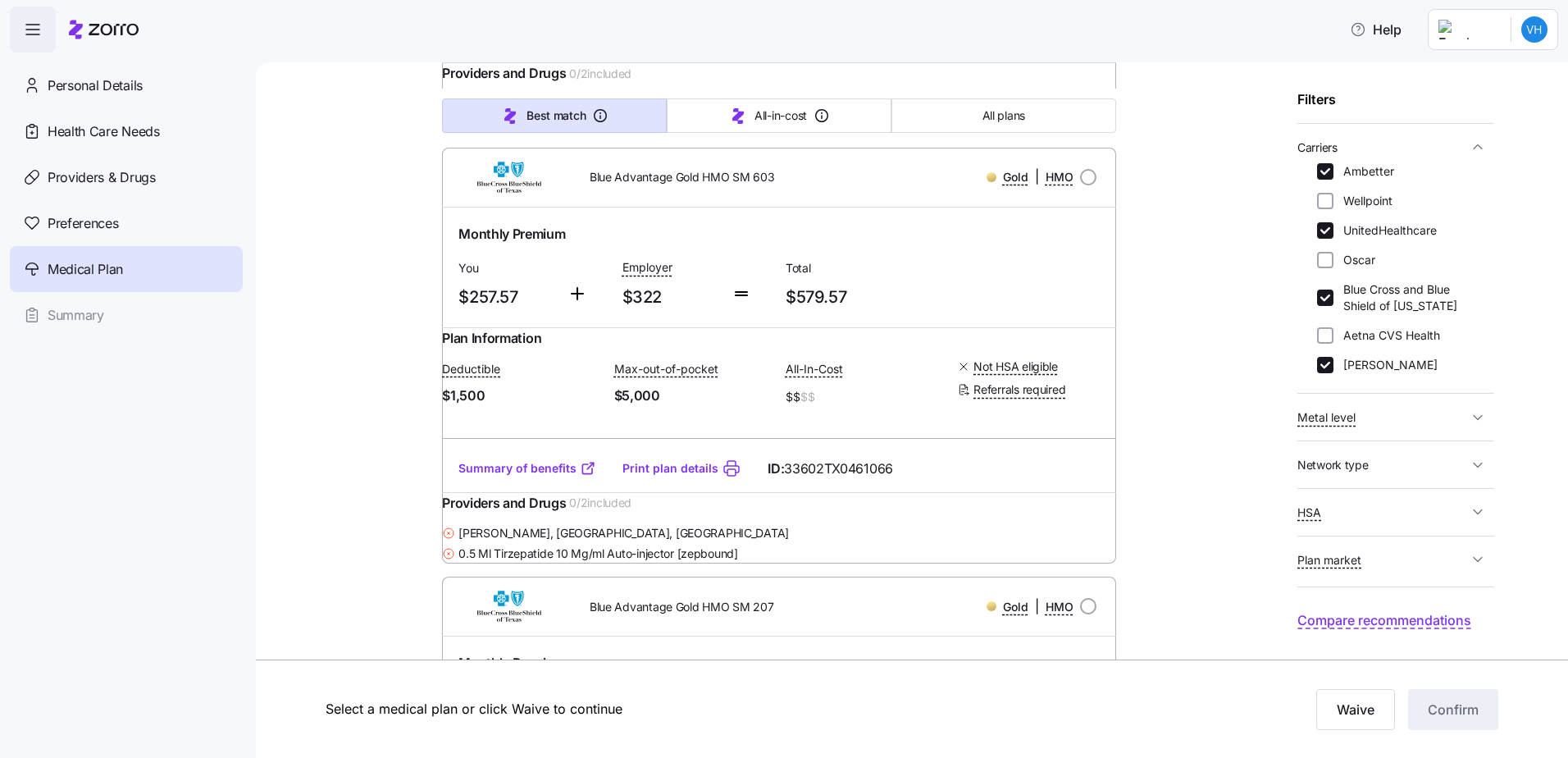
scroll to position [9512, 0]
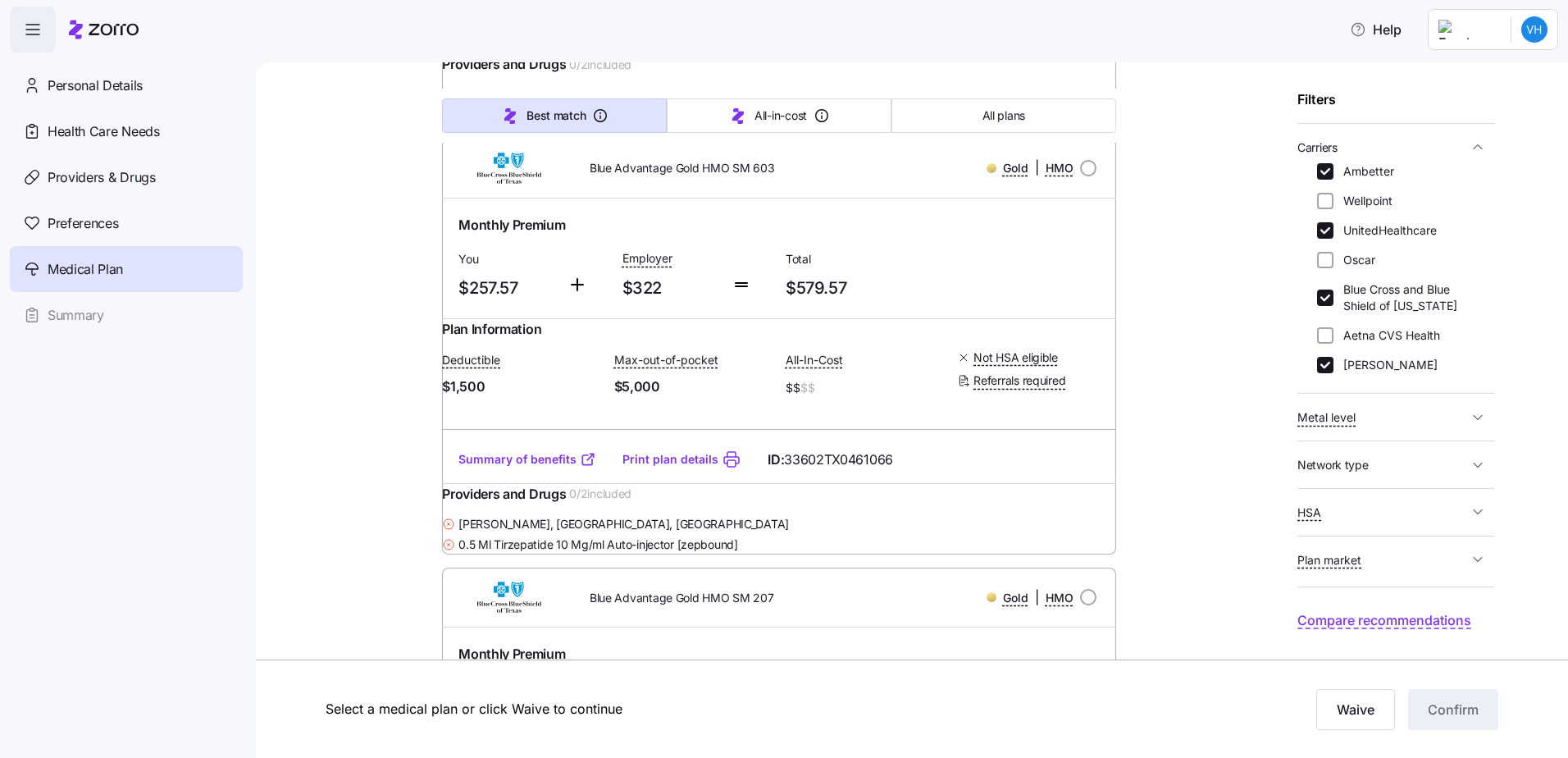
click at [1328, 172] on input "Ambetter" at bounding box center [1325, 171] width 17 height 17
checkbox input "false"
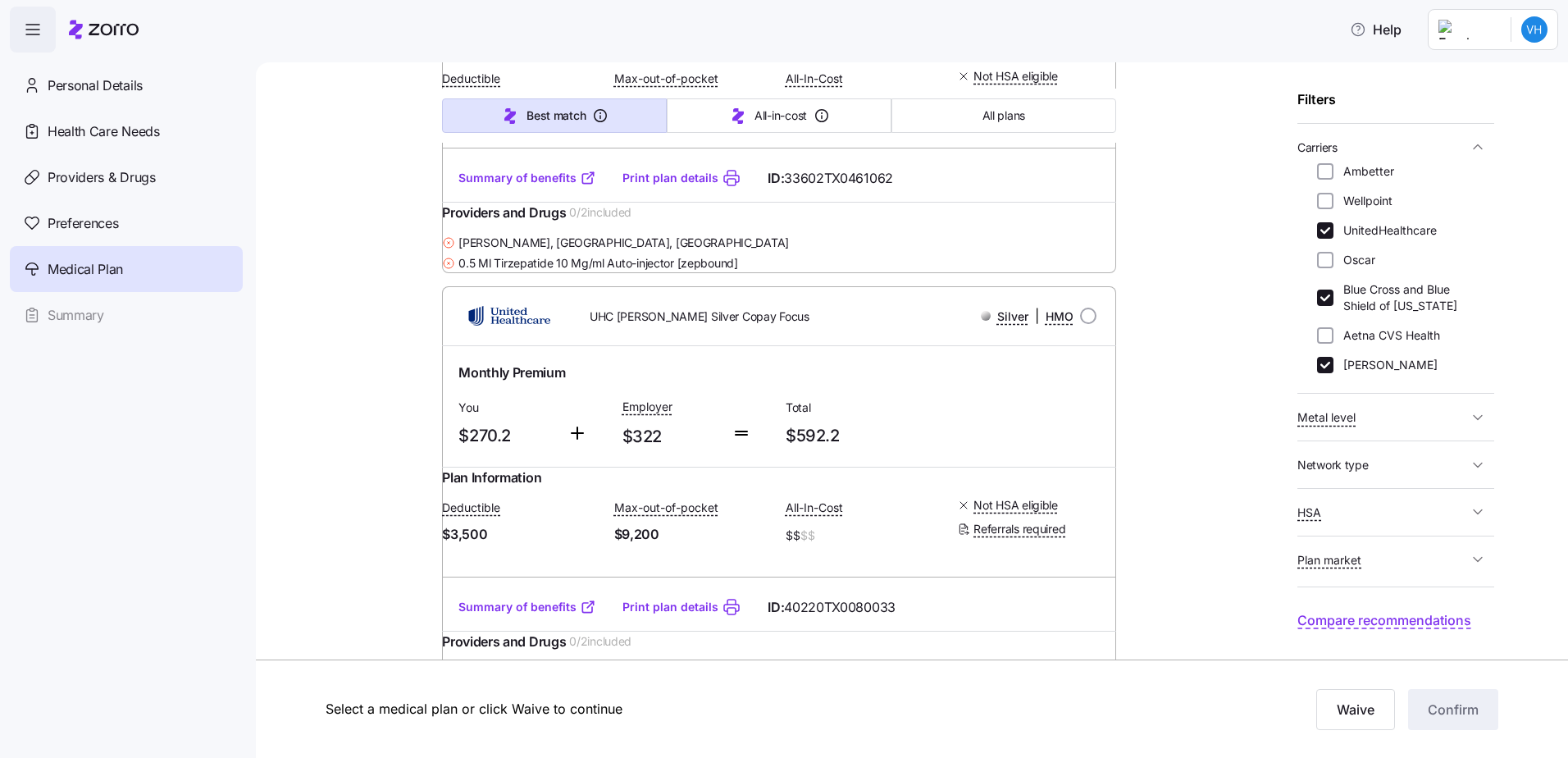
click at [1323, 225] on input "UnitedHealthcare" at bounding box center [1325, 230] width 17 height 17
checkbox input "false"
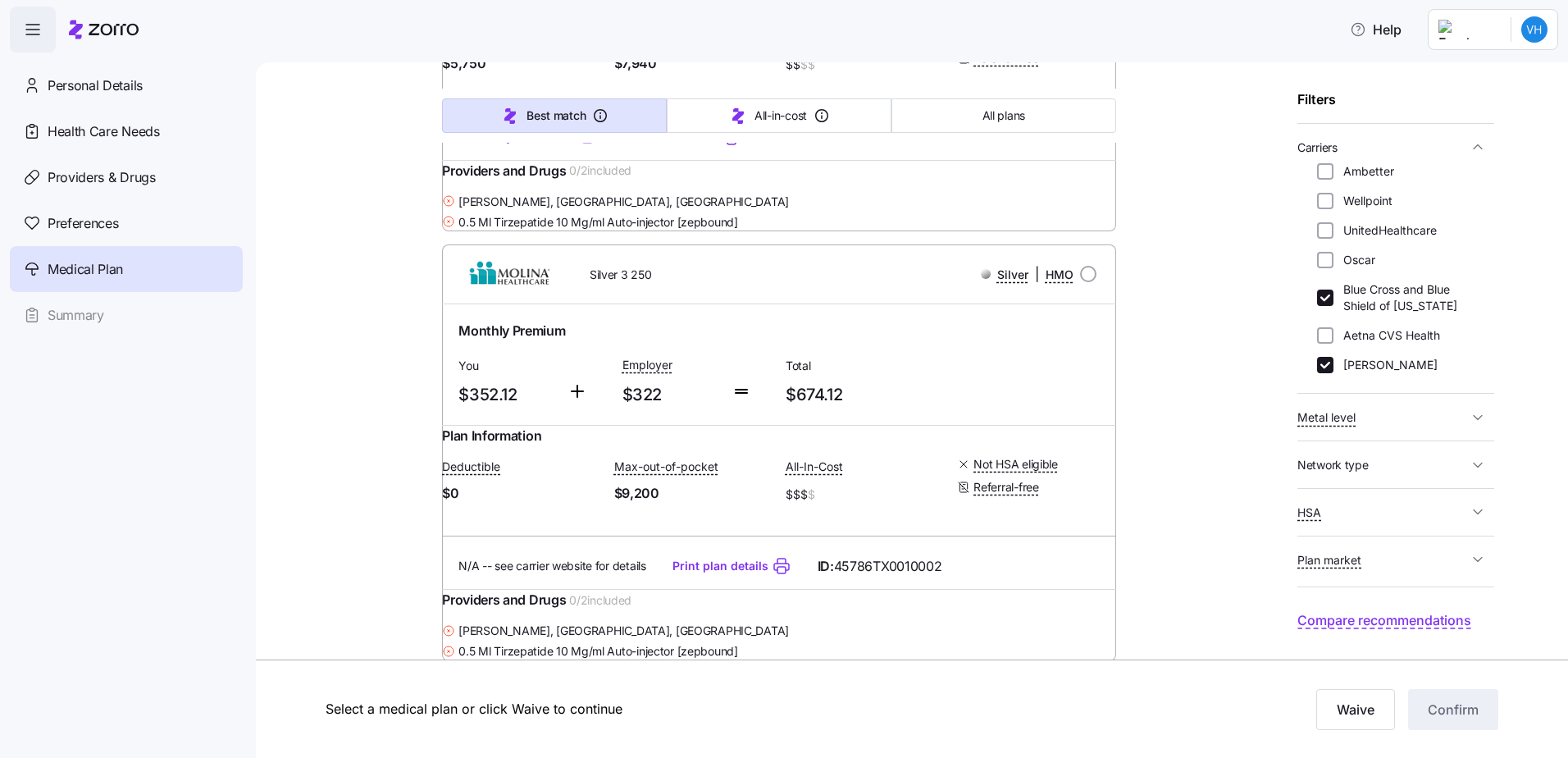
click at [1323, 293] on input "Blue Cross and Blue Shield of Texas" at bounding box center [1325, 298] width 17 height 17
checkbox input "false"
click at [1321, 363] on input "Molina" at bounding box center [1325, 365] width 17 height 17
checkbox input "false"
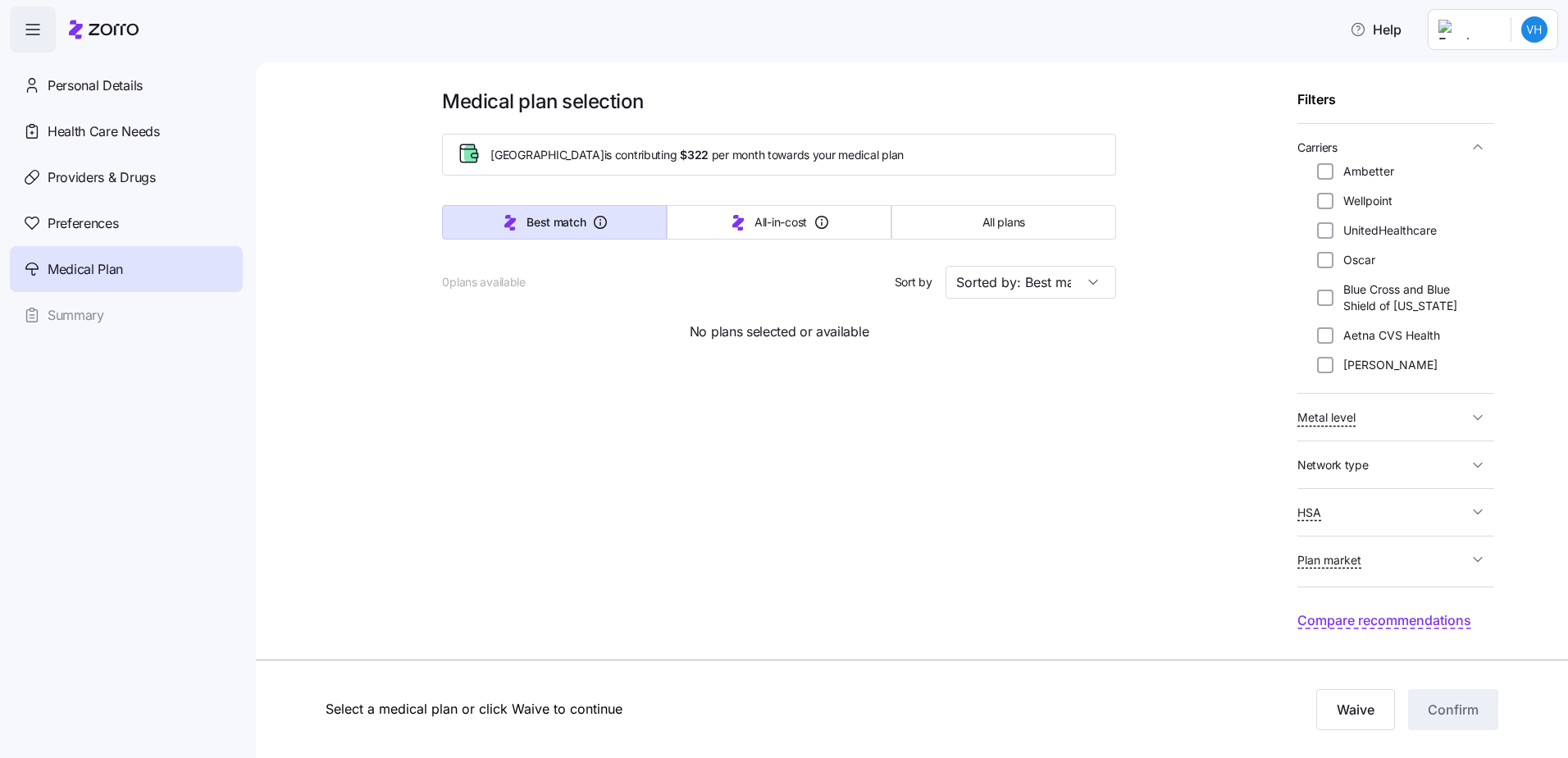
scroll to position [0, 0]
click at [1393, 619] on span "Compare recommendations" at bounding box center [1384, 620] width 174 height 21
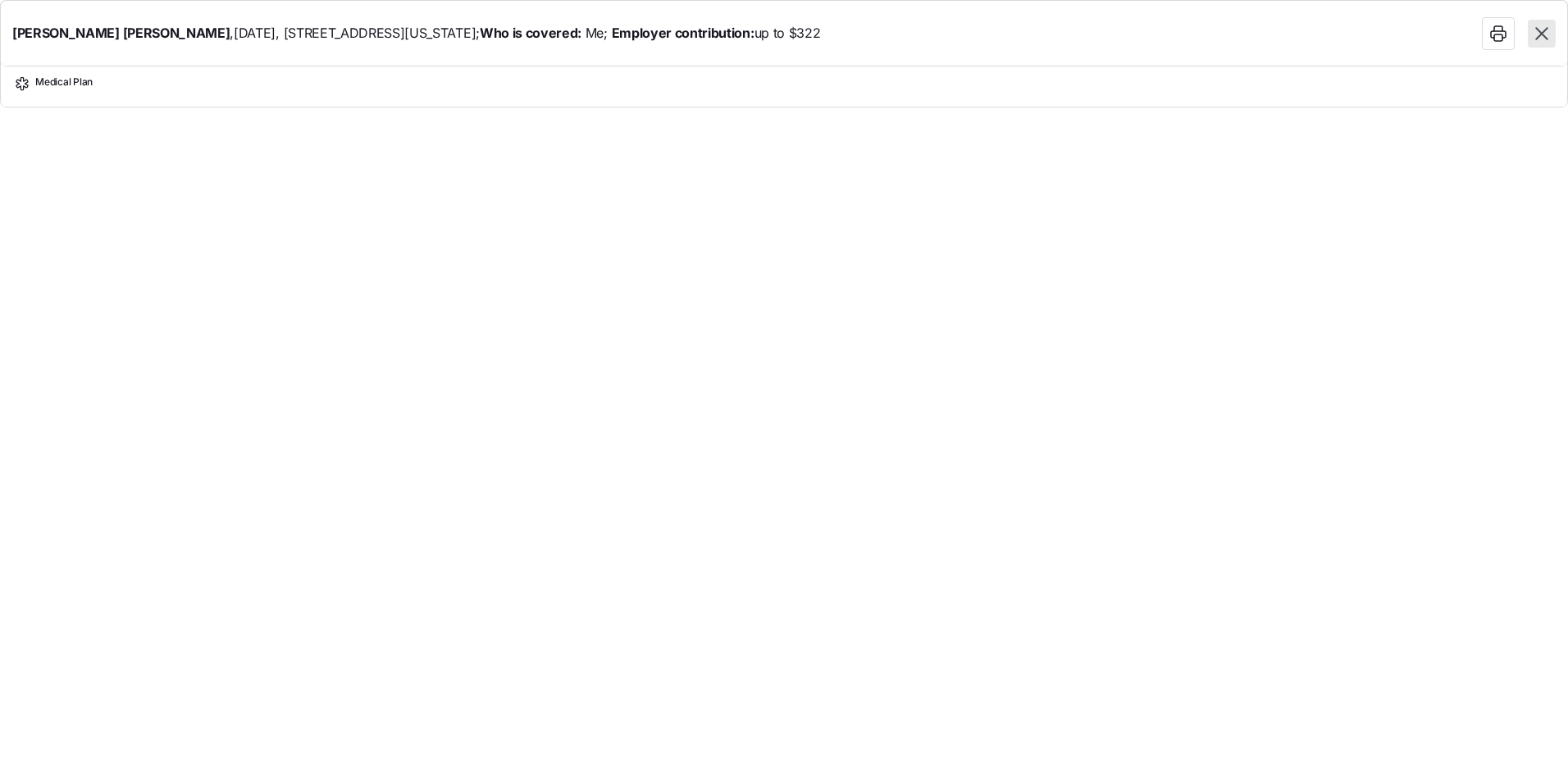
click at [523, 31] on b "Who is covered:" at bounding box center [530, 33] width 102 height 17
click at [76, 83] on span "Medical Plan" at bounding box center [64, 86] width 57 height 22
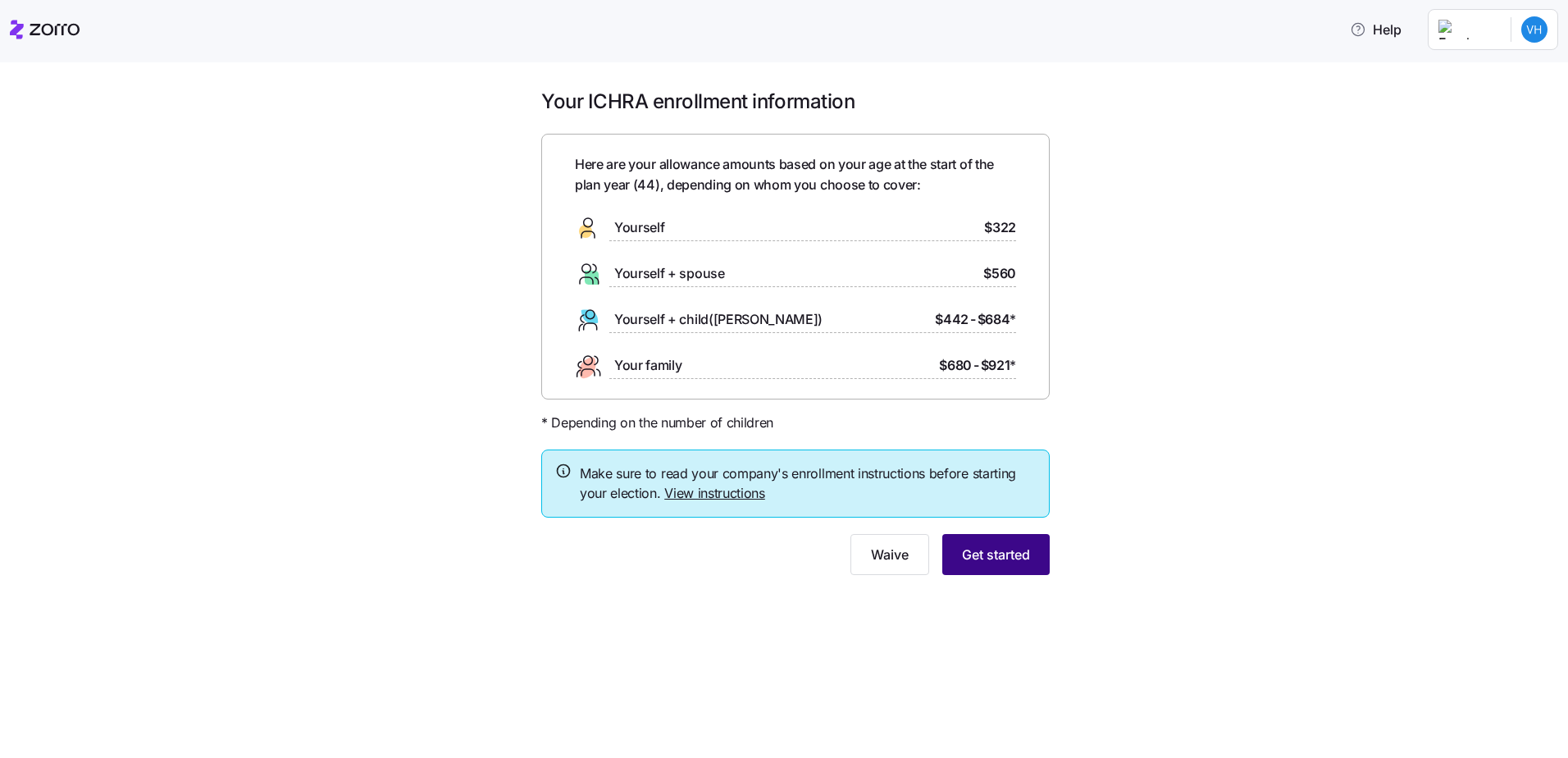
click at [1003, 561] on span "Get started" at bounding box center [996, 554] width 68 height 20
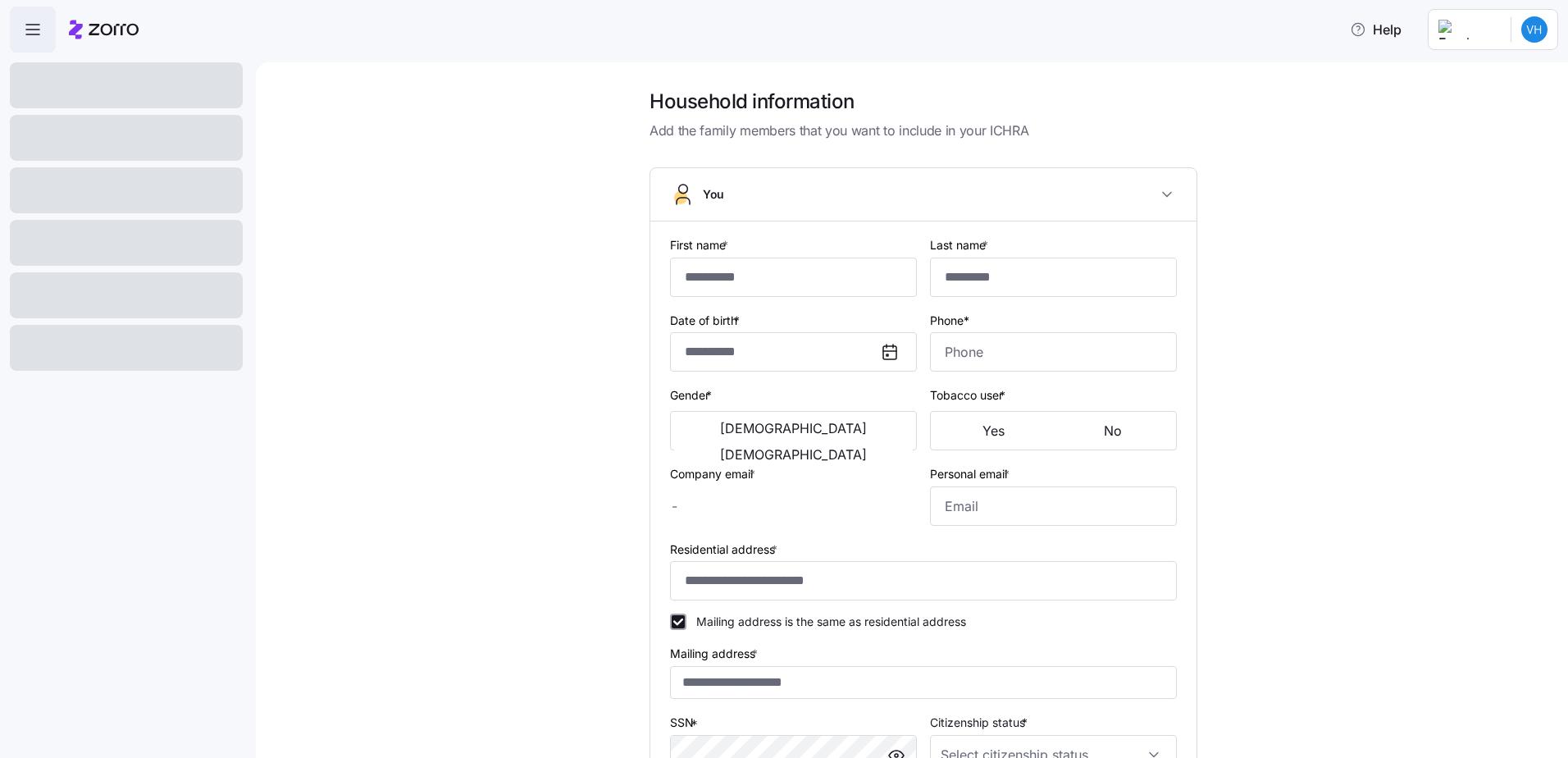
type input "*******"
type input "******"
type input "vanessah@avondalehouse.org"
type input "vlmalone1980@gmail.com"
type input "**********"
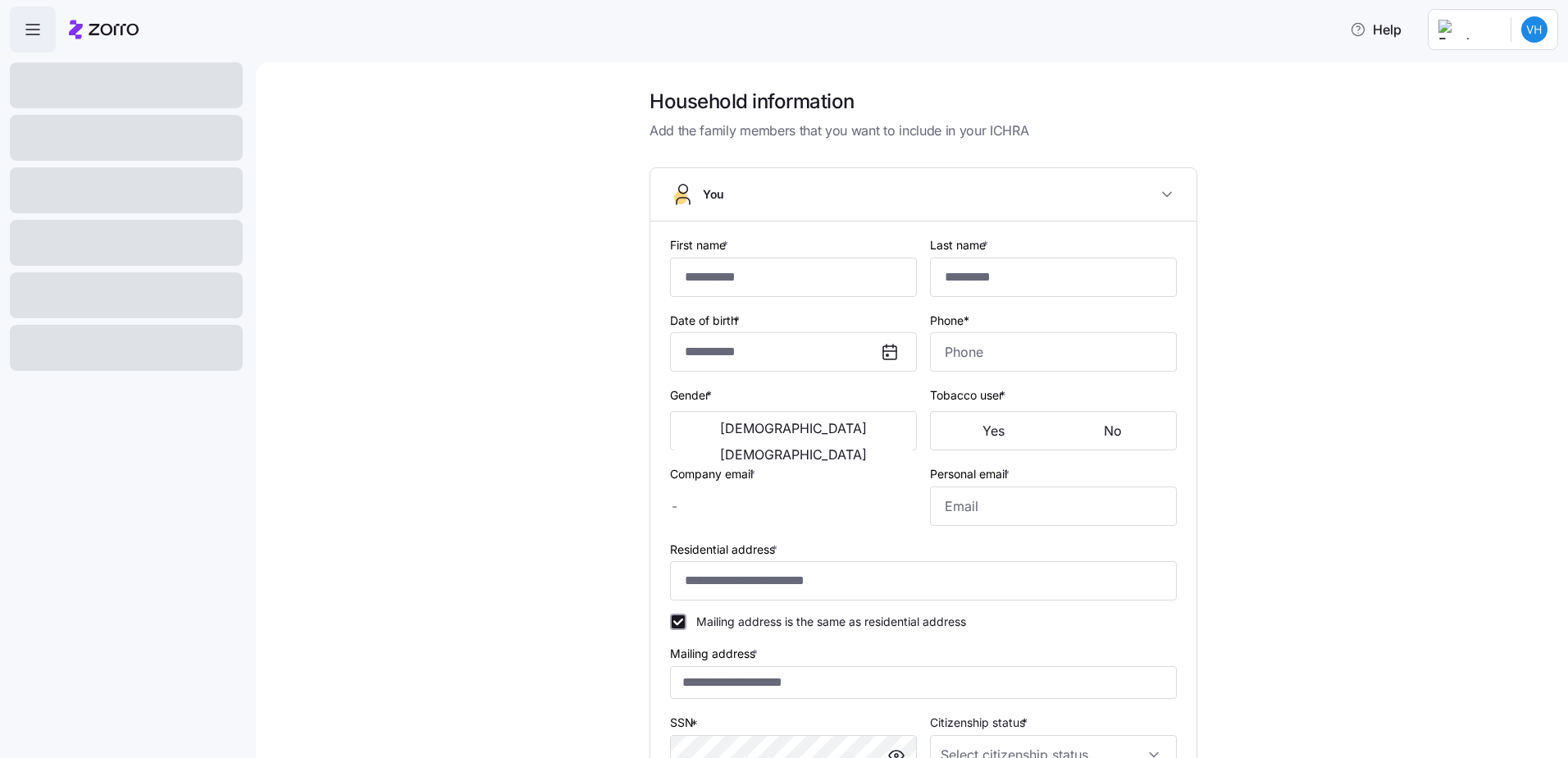
checkbox input "true"
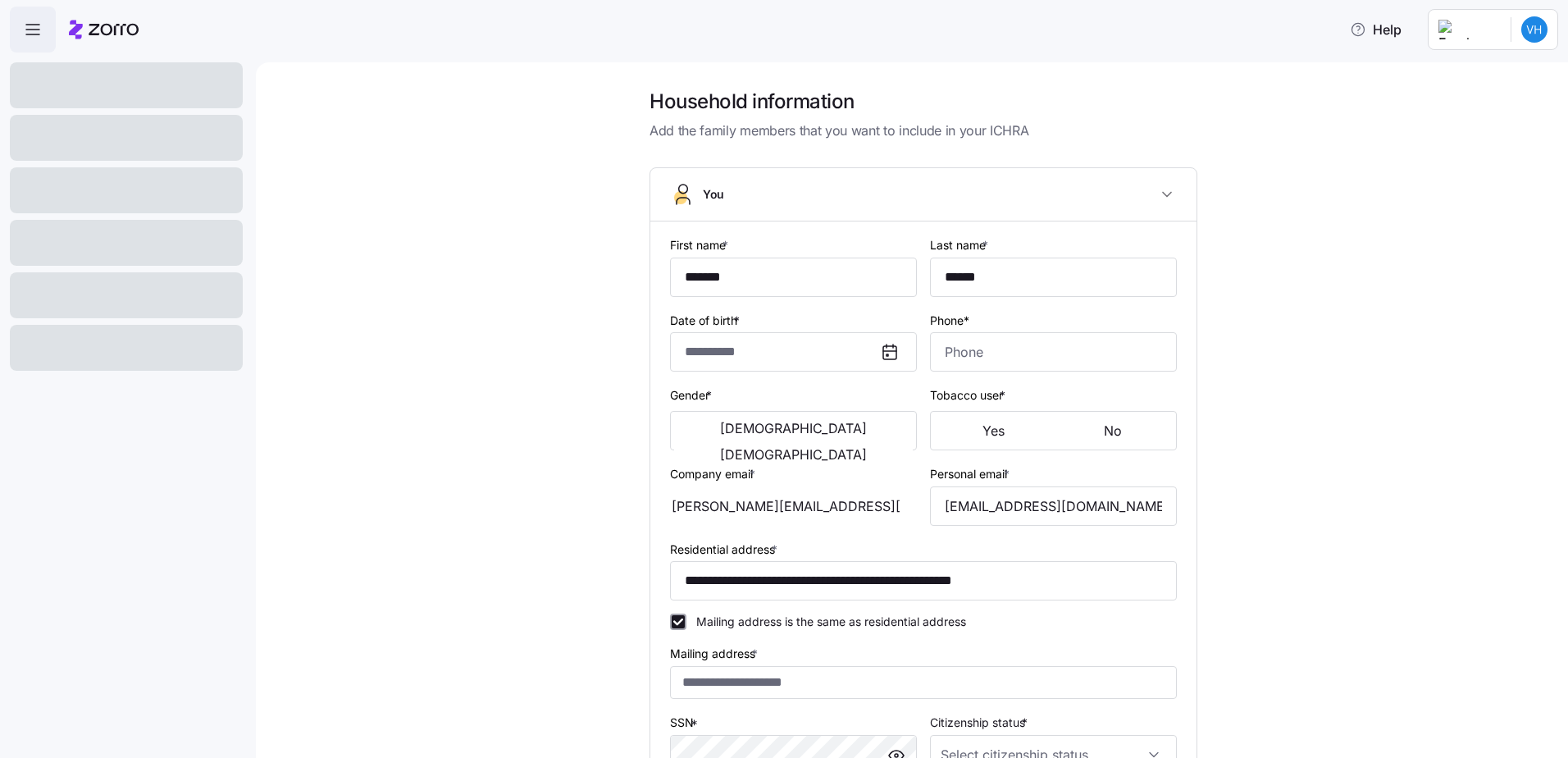
type input "**********"
type input "[PHONE_NUMBER]"
type input "[DEMOGRAPHIC_DATA] citizen"
type input "Single"
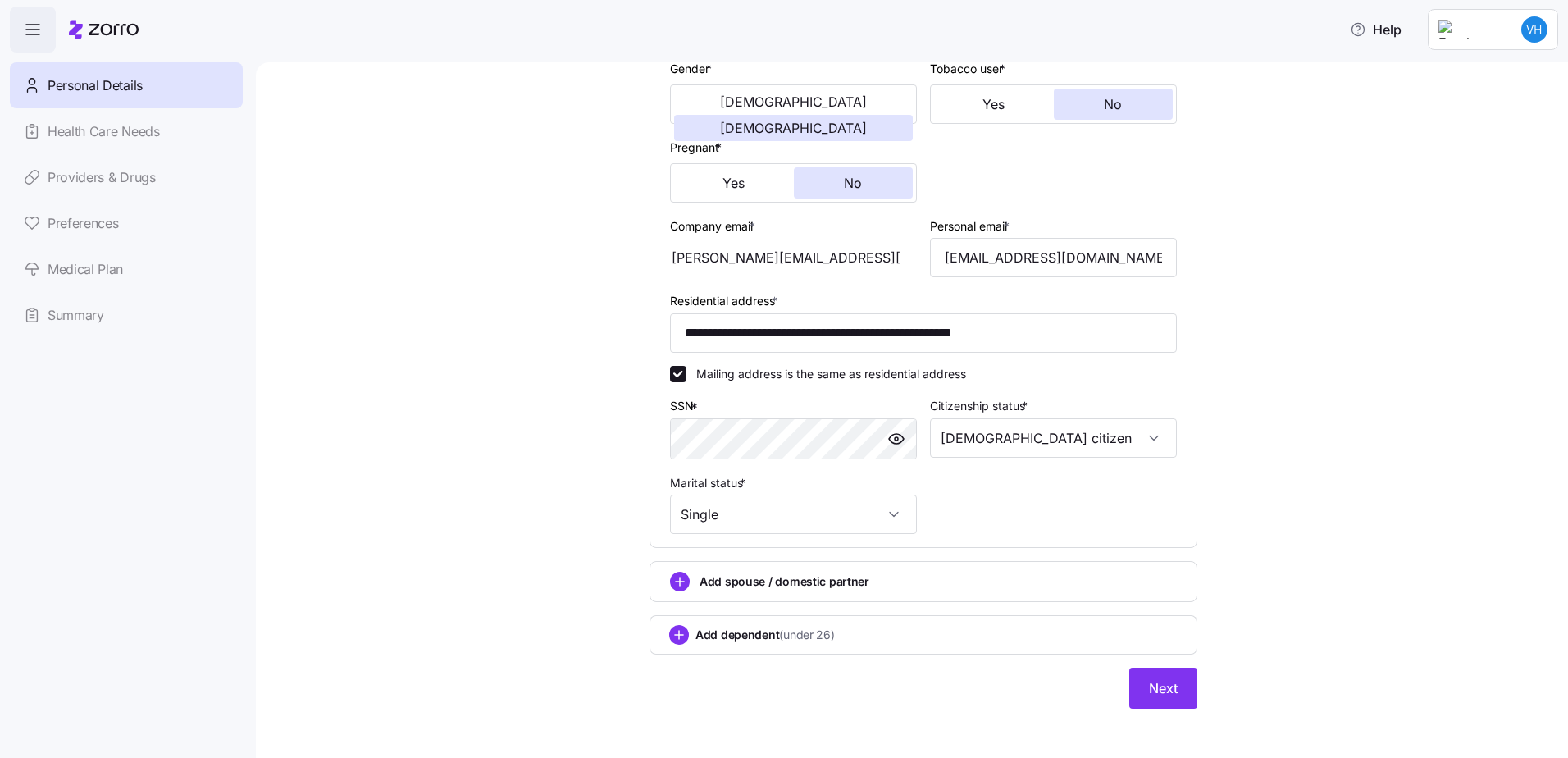
scroll to position [328, 0]
click at [1159, 697] on button "Next" at bounding box center [1163, 687] width 68 height 41
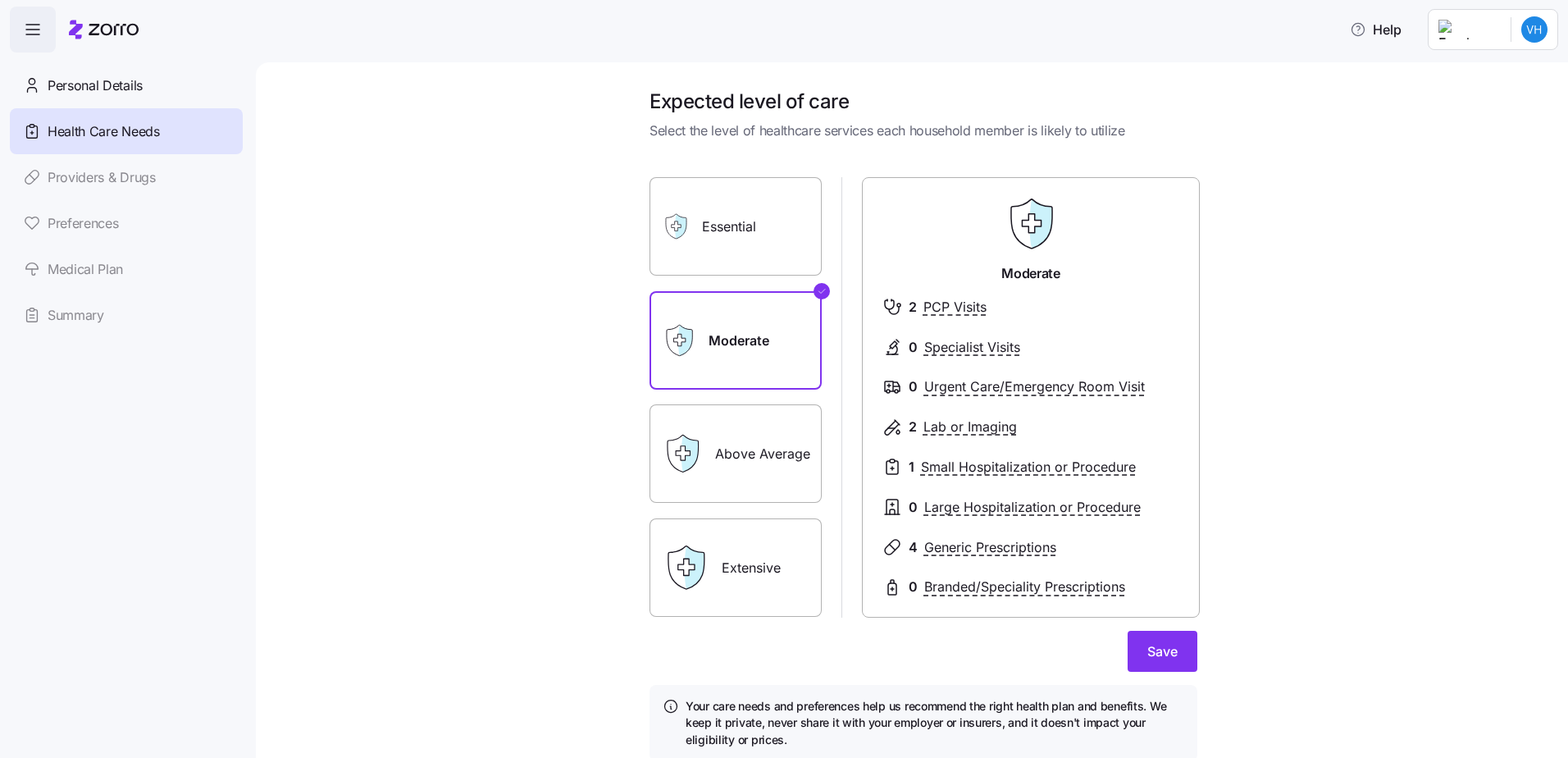
click at [759, 245] on label "Essential" at bounding box center [736, 226] width 172 height 98
click at [0, 0] on input "Essential" at bounding box center [0, 0] width 0 height 0
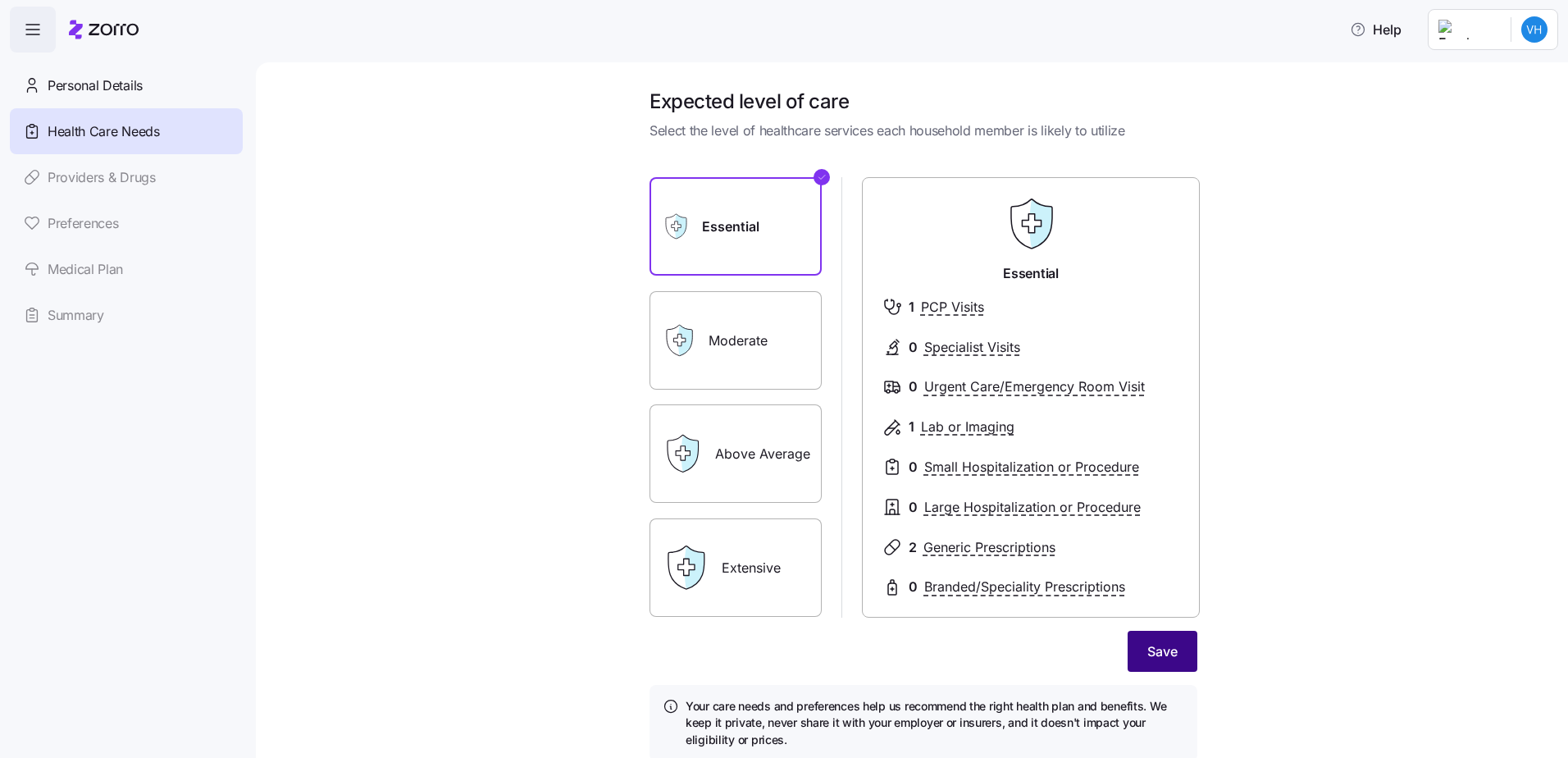
click at [1153, 661] on button "Save" at bounding box center [1162, 651] width 69 height 41
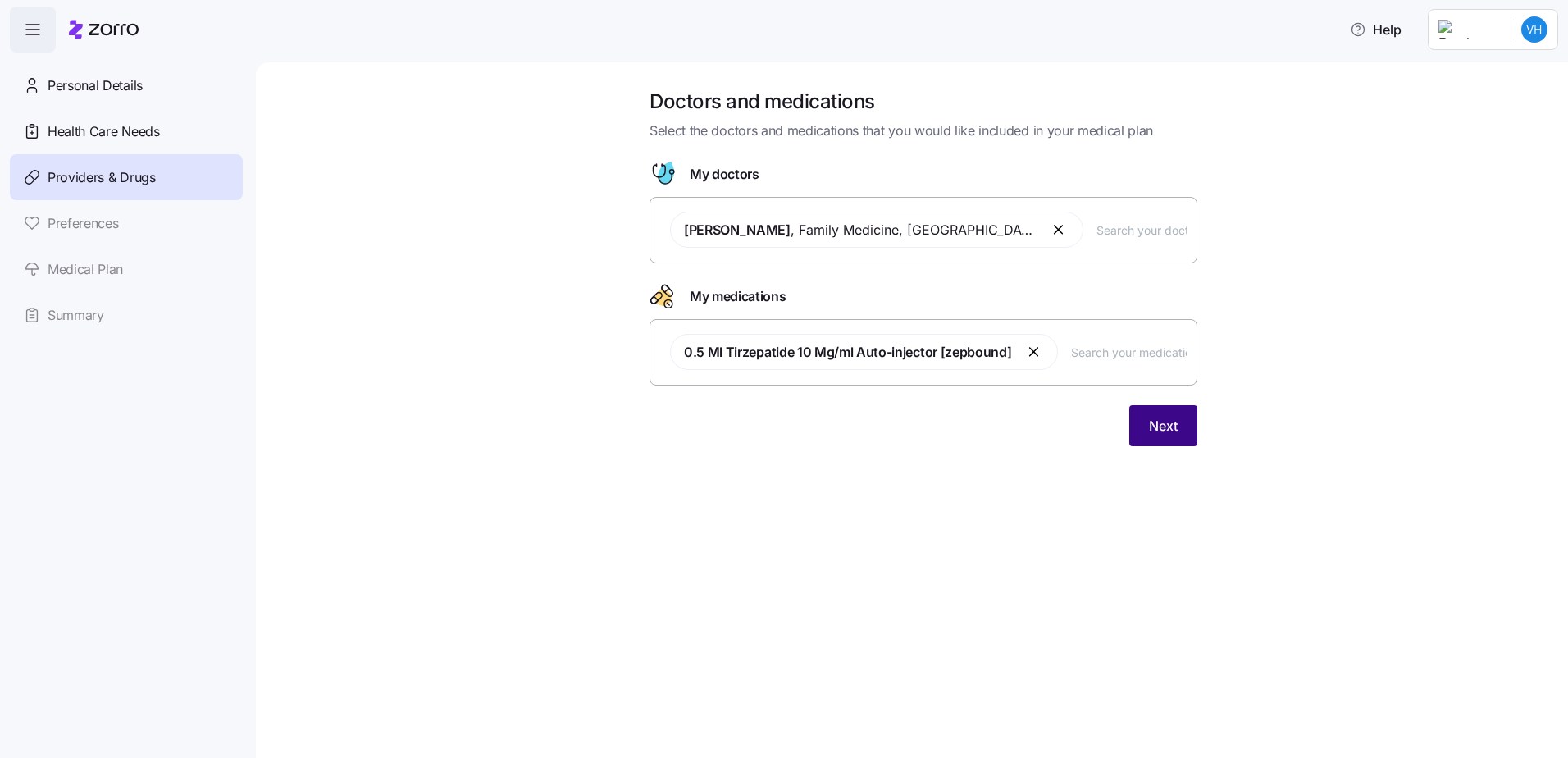
click at [1160, 432] on span "Next" at bounding box center [1163, 425] width 29 height 20
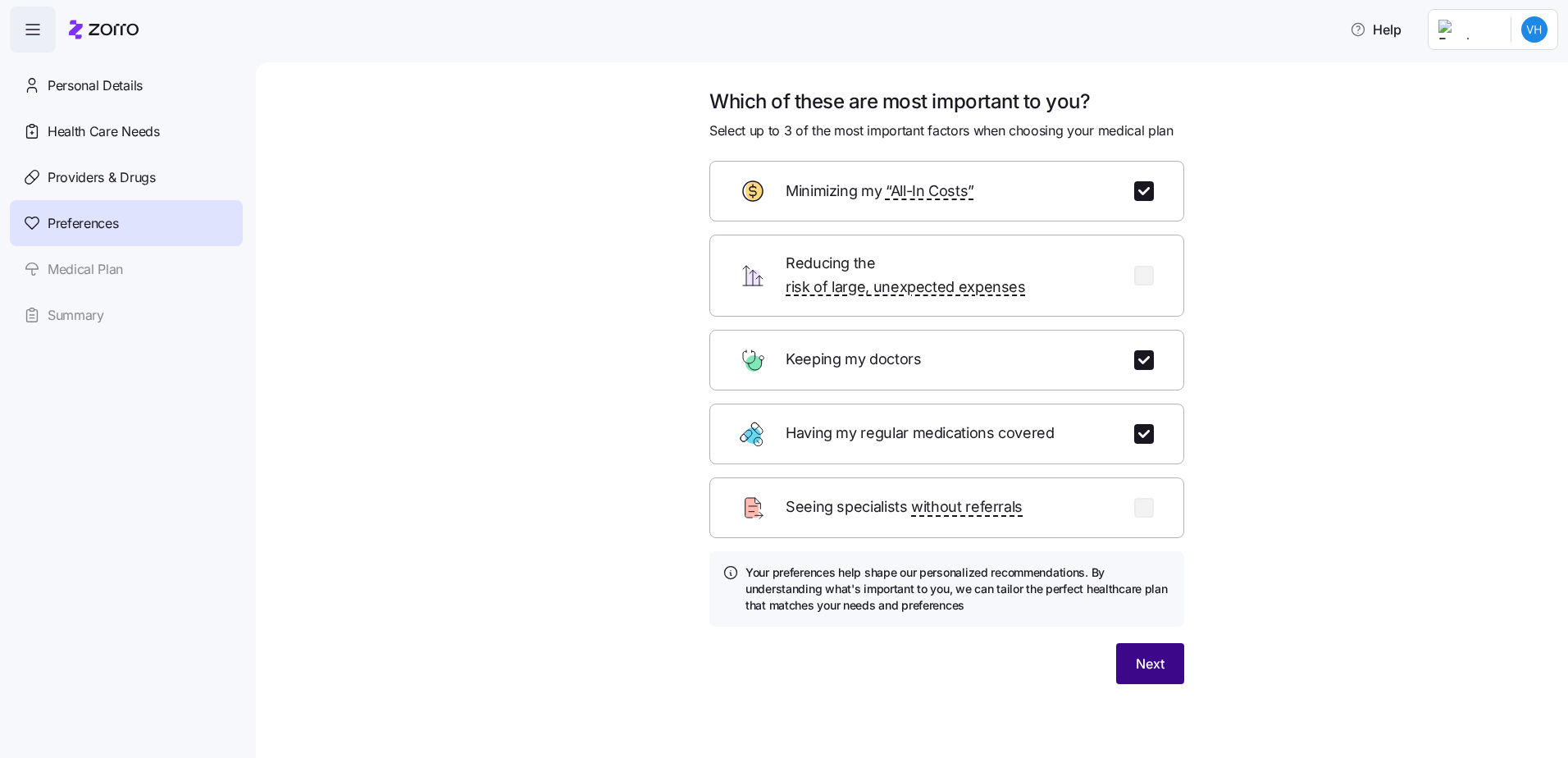
click at [1150, 653] on span "Next" at bounding box center [1150, 662] width 29 height 20
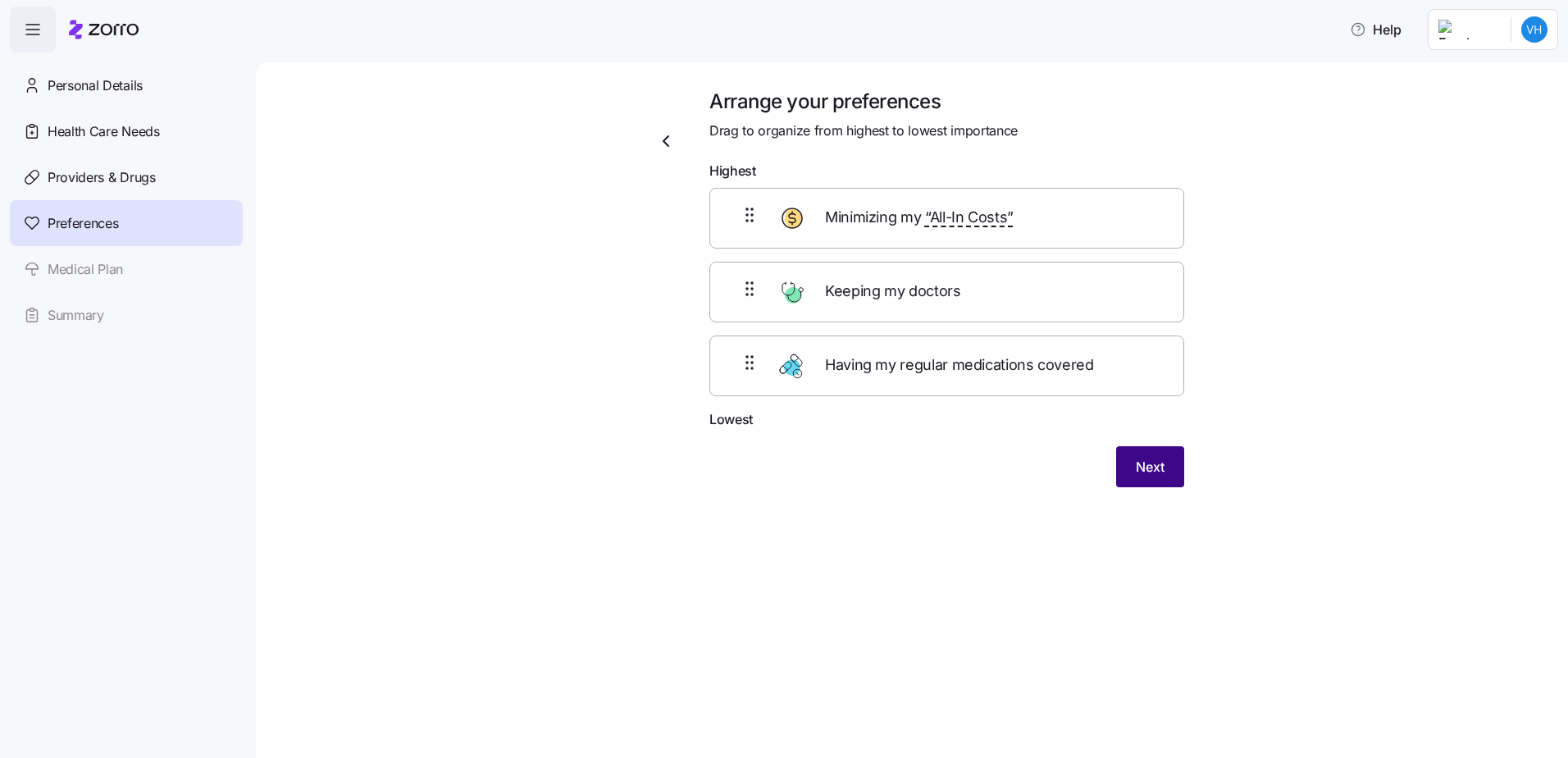
click at [1157, 465] on span "Next" at bounding box center [1150, 466] width 29 height 20
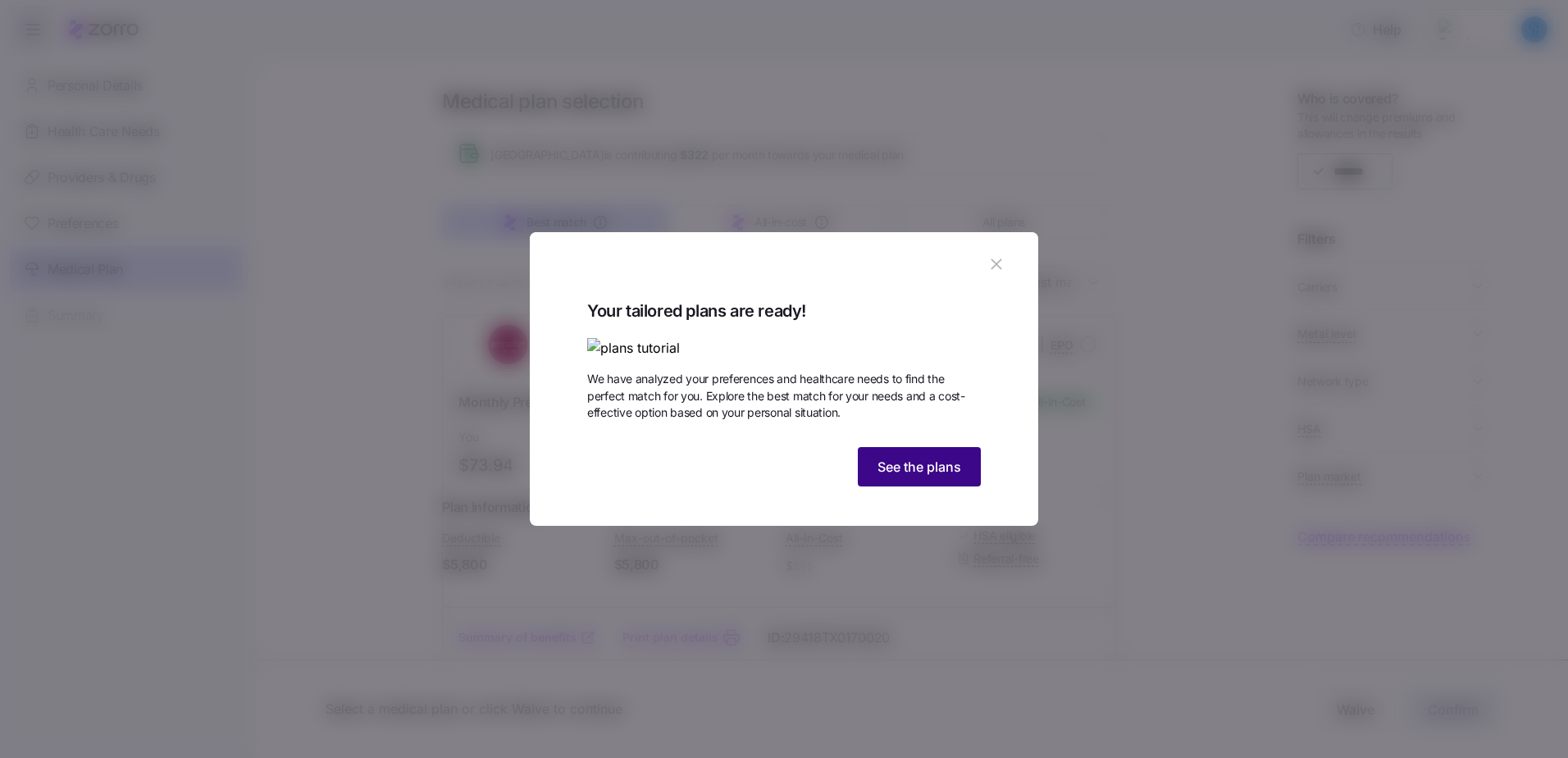
click at [913, 476] on span "See the plans" at bounding box center [918, 466] width 83 height 20
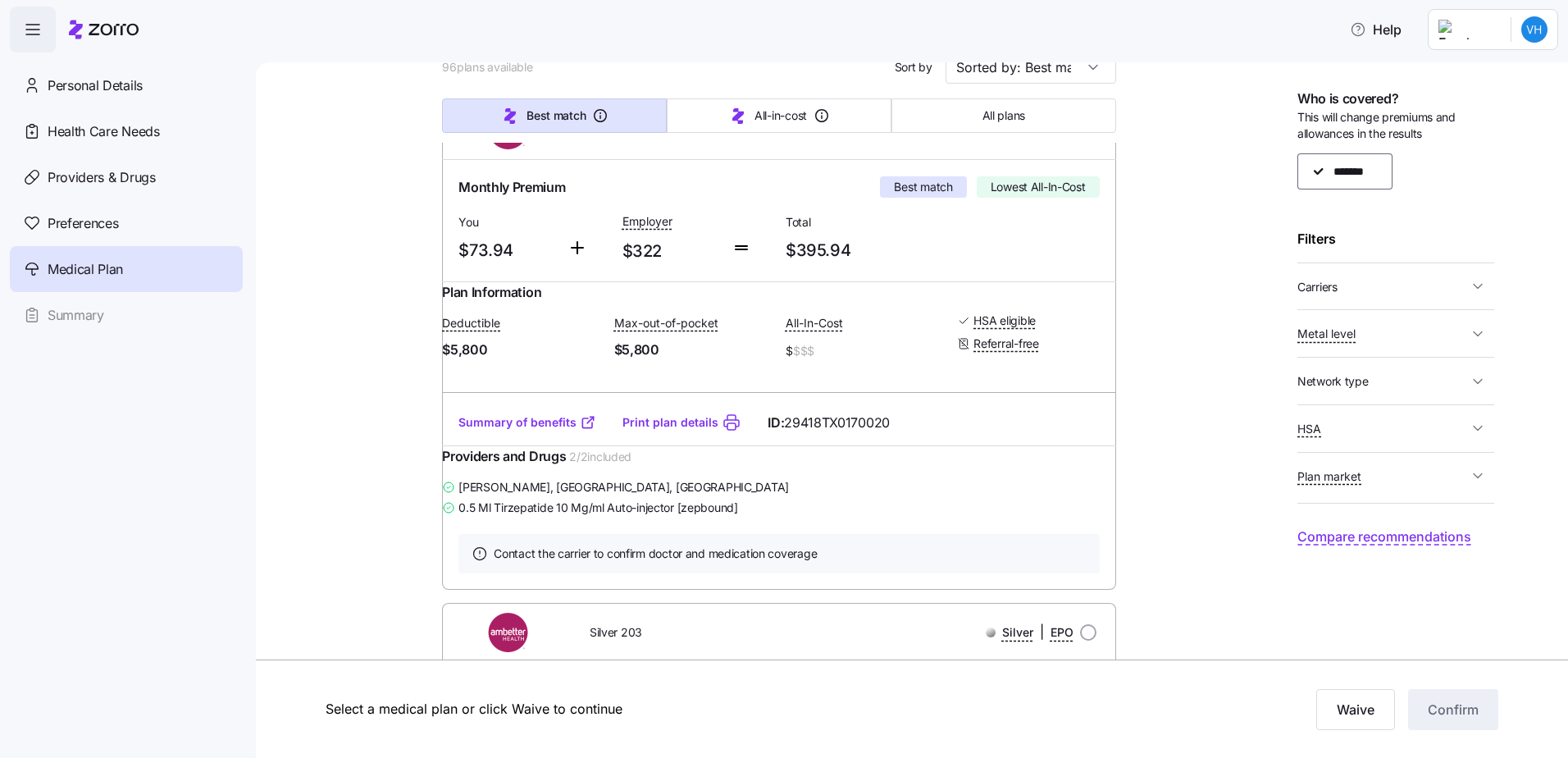
scroll to position [246, 0]
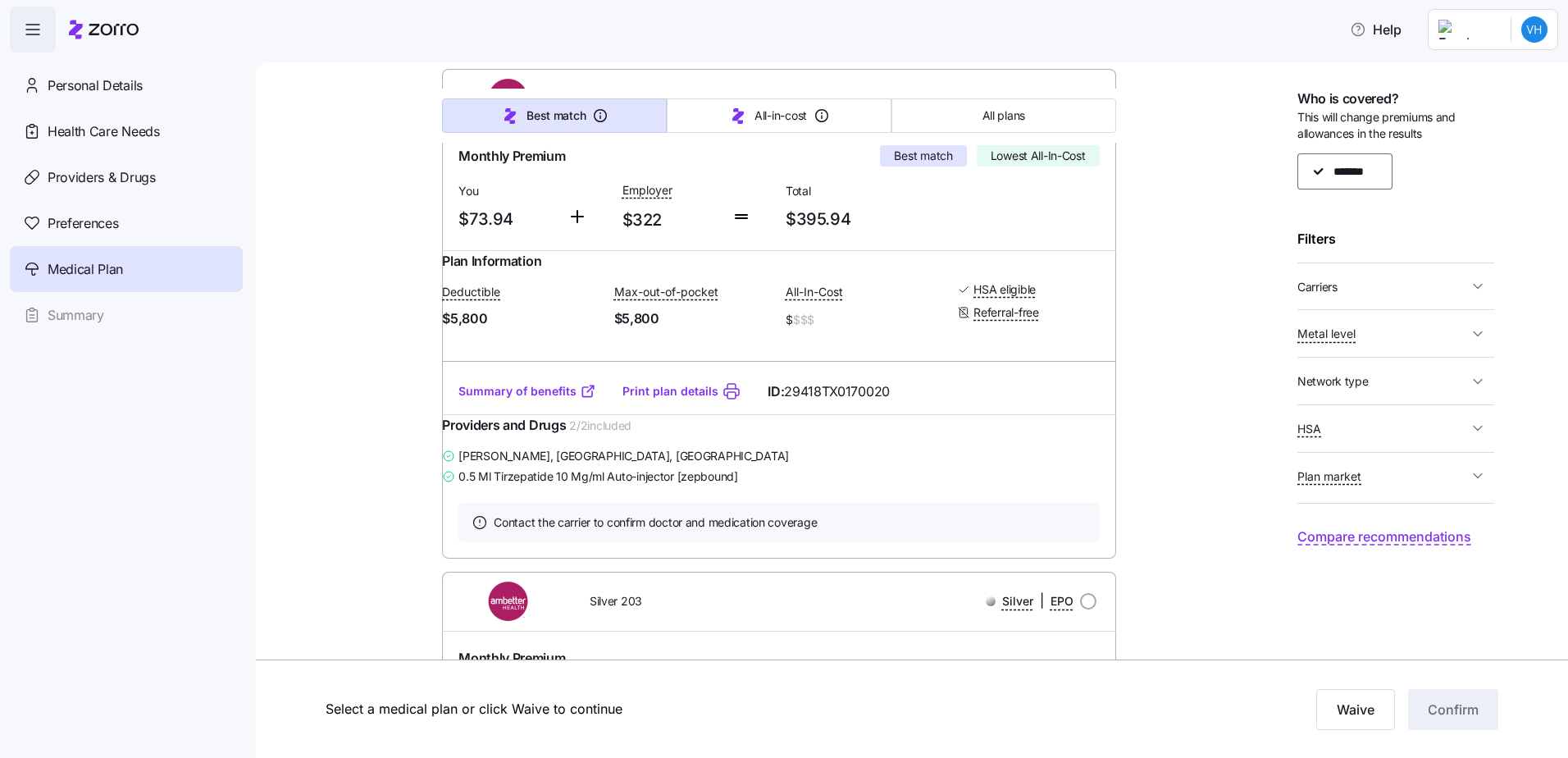
click at [734, 484] on span "0.5 Ml Tirzepatide 10 Mg/ml Auto-injector [zepbound]" at bounding box center [598, 477] width 279 height 17
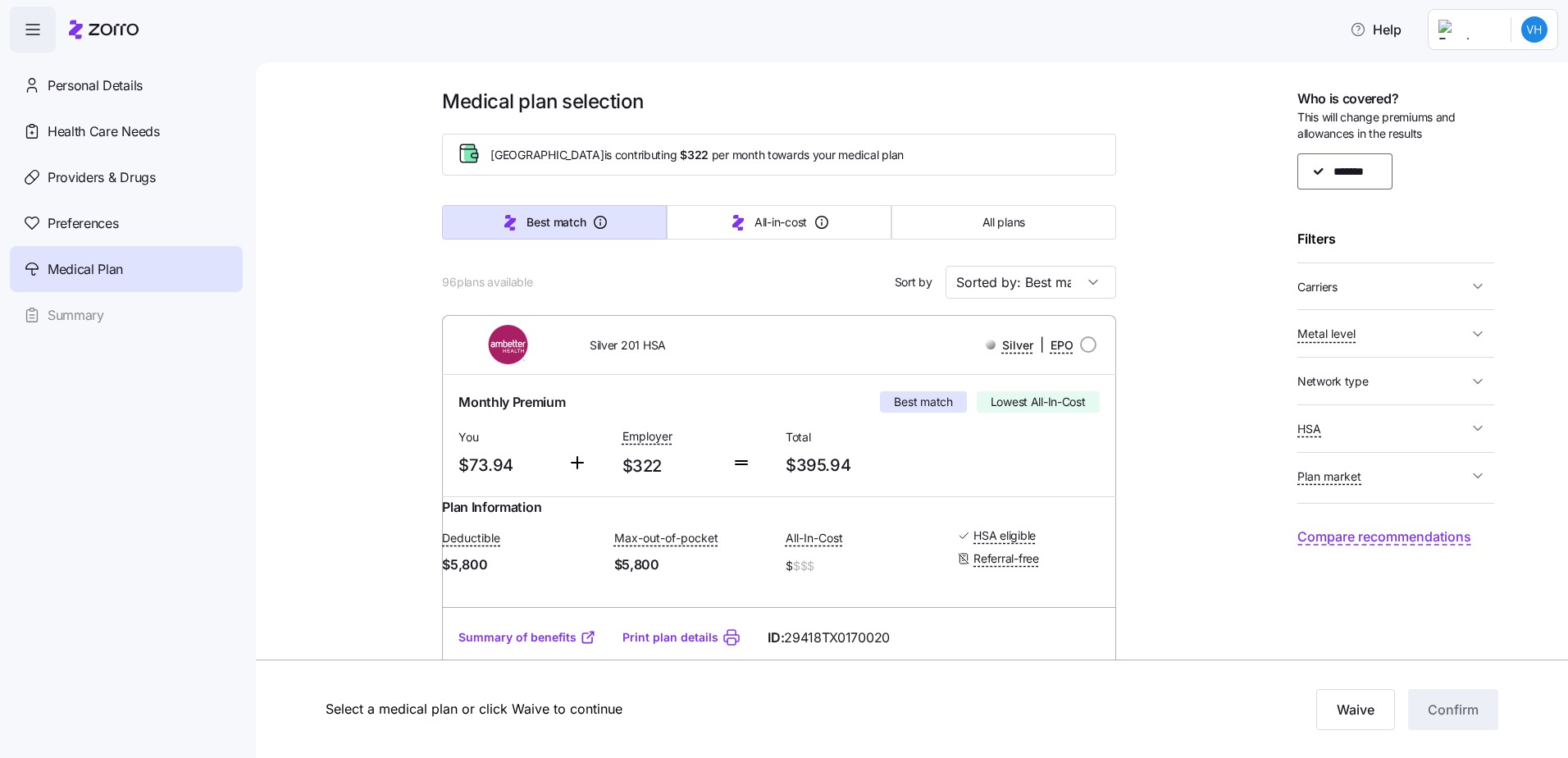
click at [505, 357] on img at bounding box center [510, 345] width 109 height 39
click at [1091, 345] on div "Silver | EPO" at bounding box center [968, 345] width 270 height 34
click at [1084, 345] on input "radio" at bounding box center [1089, 345] width 17 height 17
radio input "true"
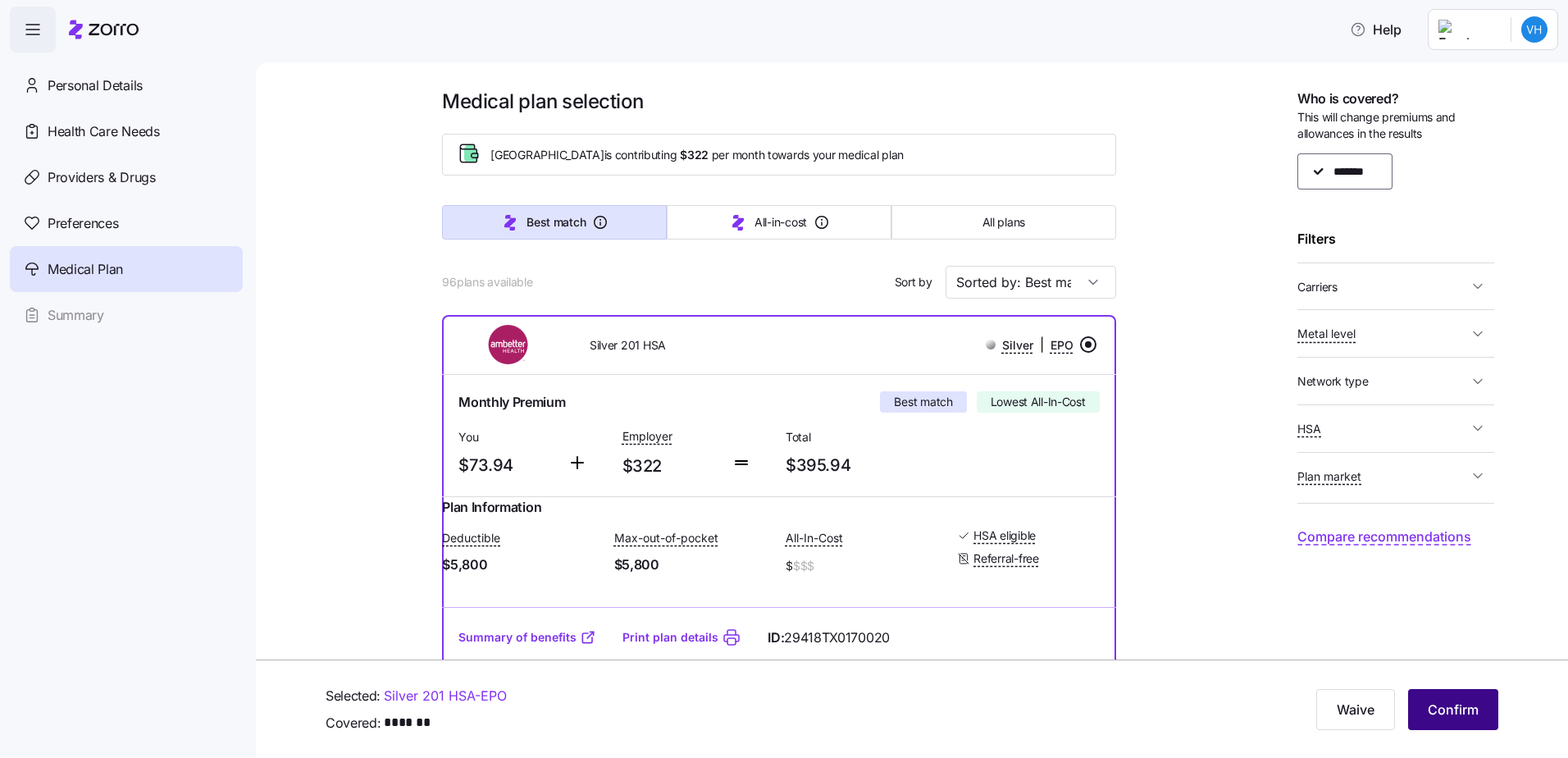
click at [1464, 709] on span "Confirm" at bounding box center [1454, 708] width 51 height 20
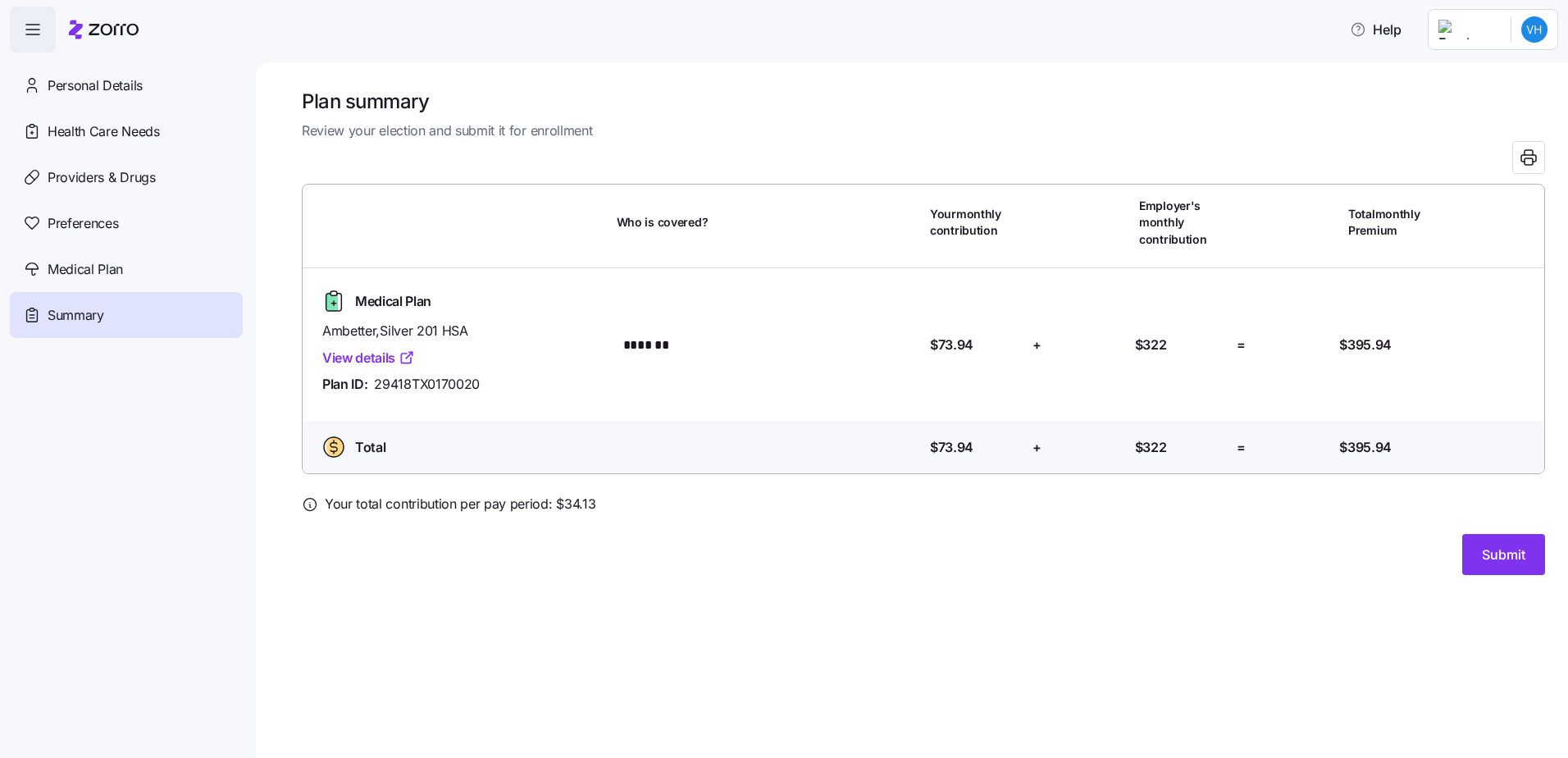
click at [344, 358] on link "View details" at bounding box center [368, 358] width 93 height 21
click at [110, 216] on span "Preferences" at bounding box center [82, 224] width 70 height 21
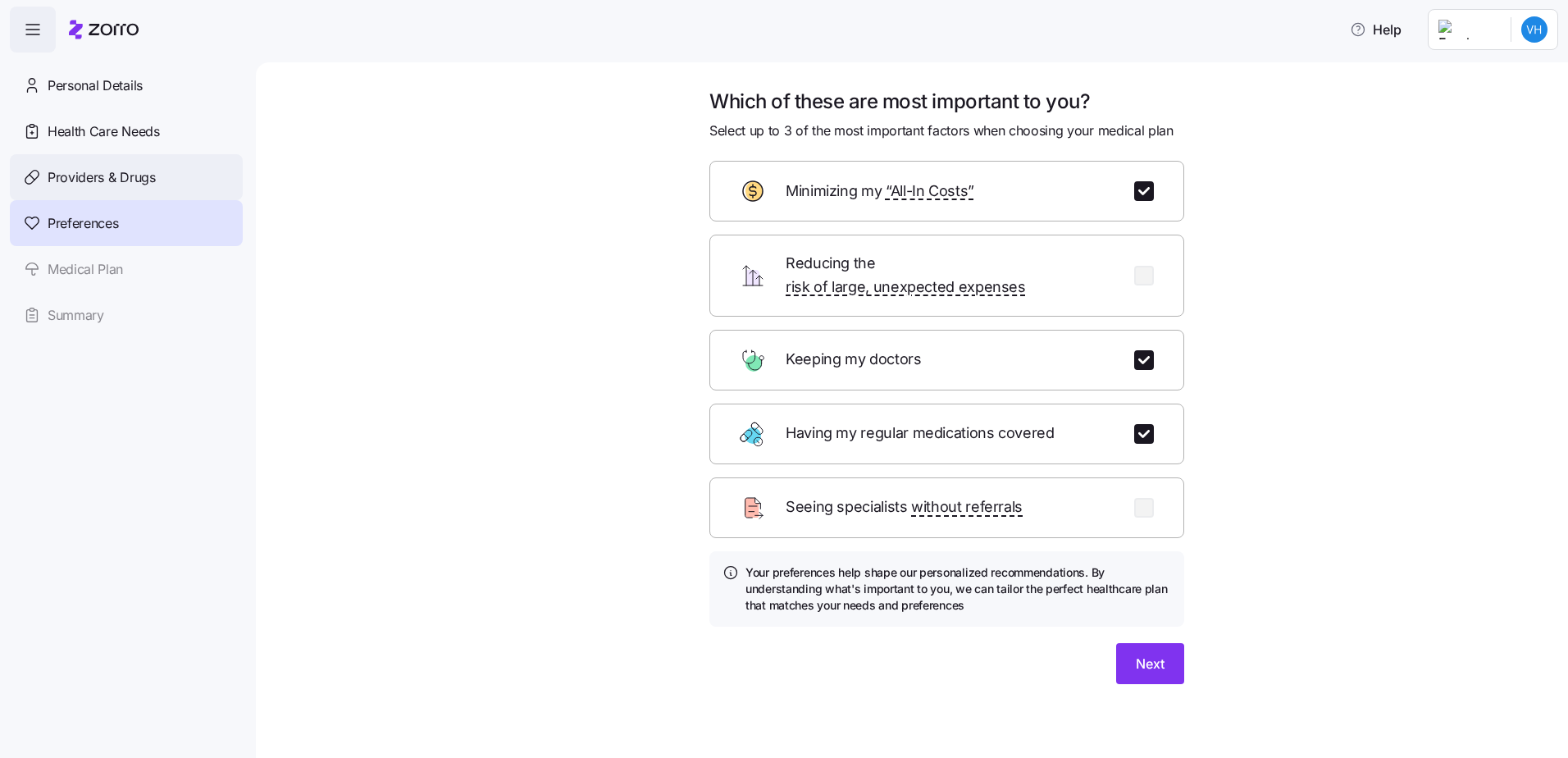
click at [88, 169] on span "Providers & Drugs" at bounding box center [102, 178] width 109 height 21
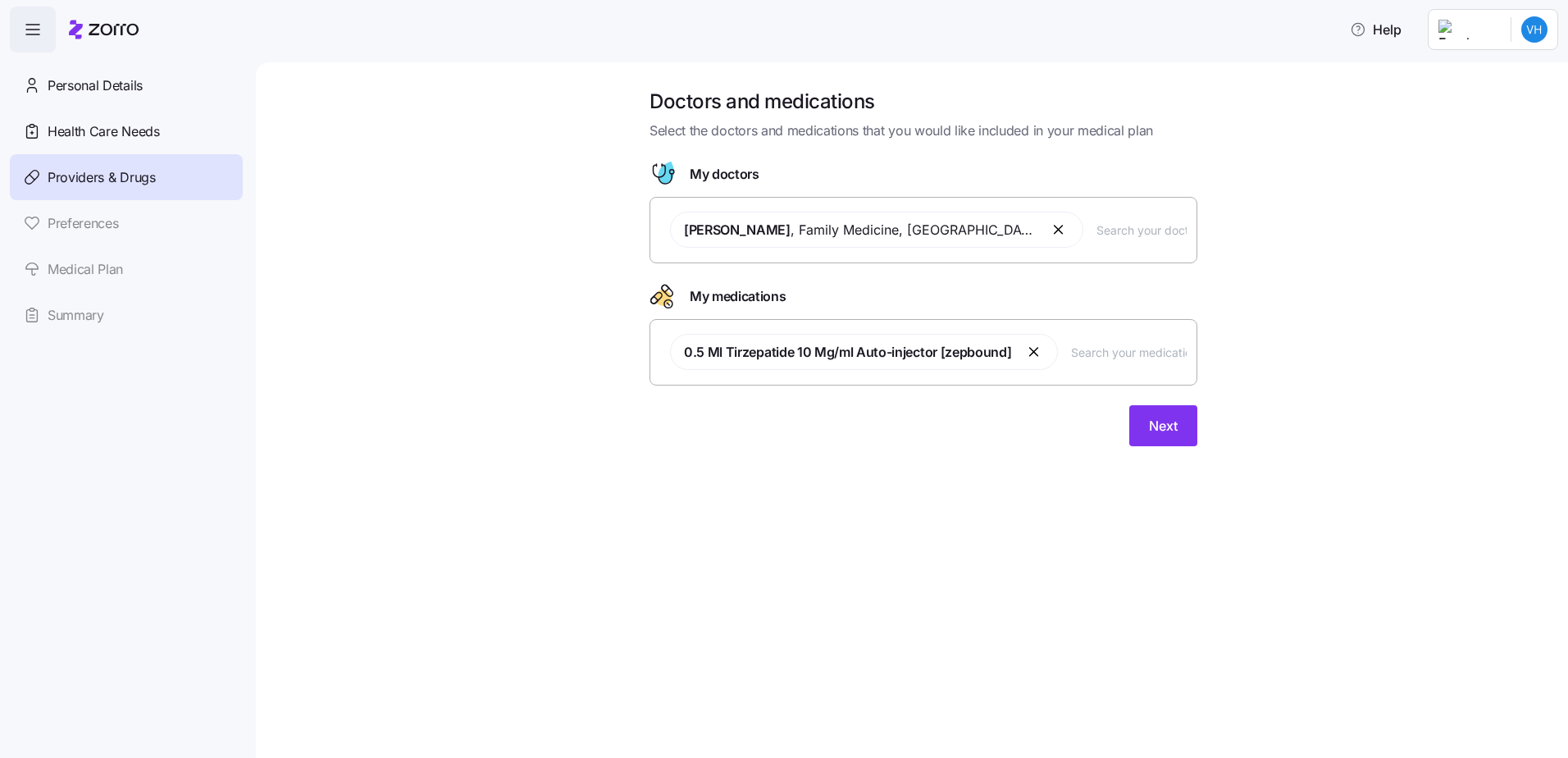
click at [1050, 231] on button "button" at bounding box center [1059, 230] width 20 height 20
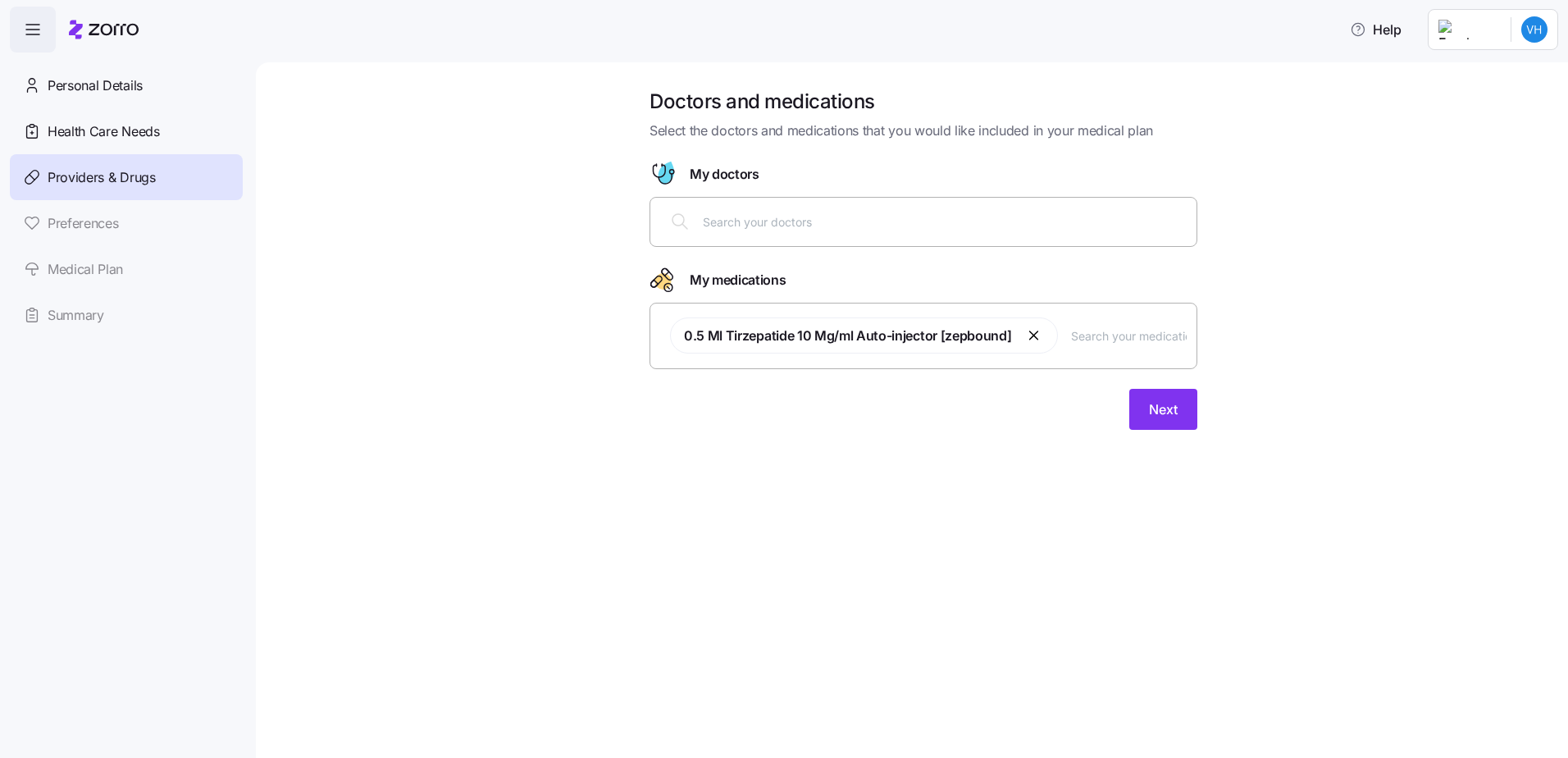
click at [879, 223] on input "text" at bounding box center [945, 221] width 484 height 18
type input "ninan"
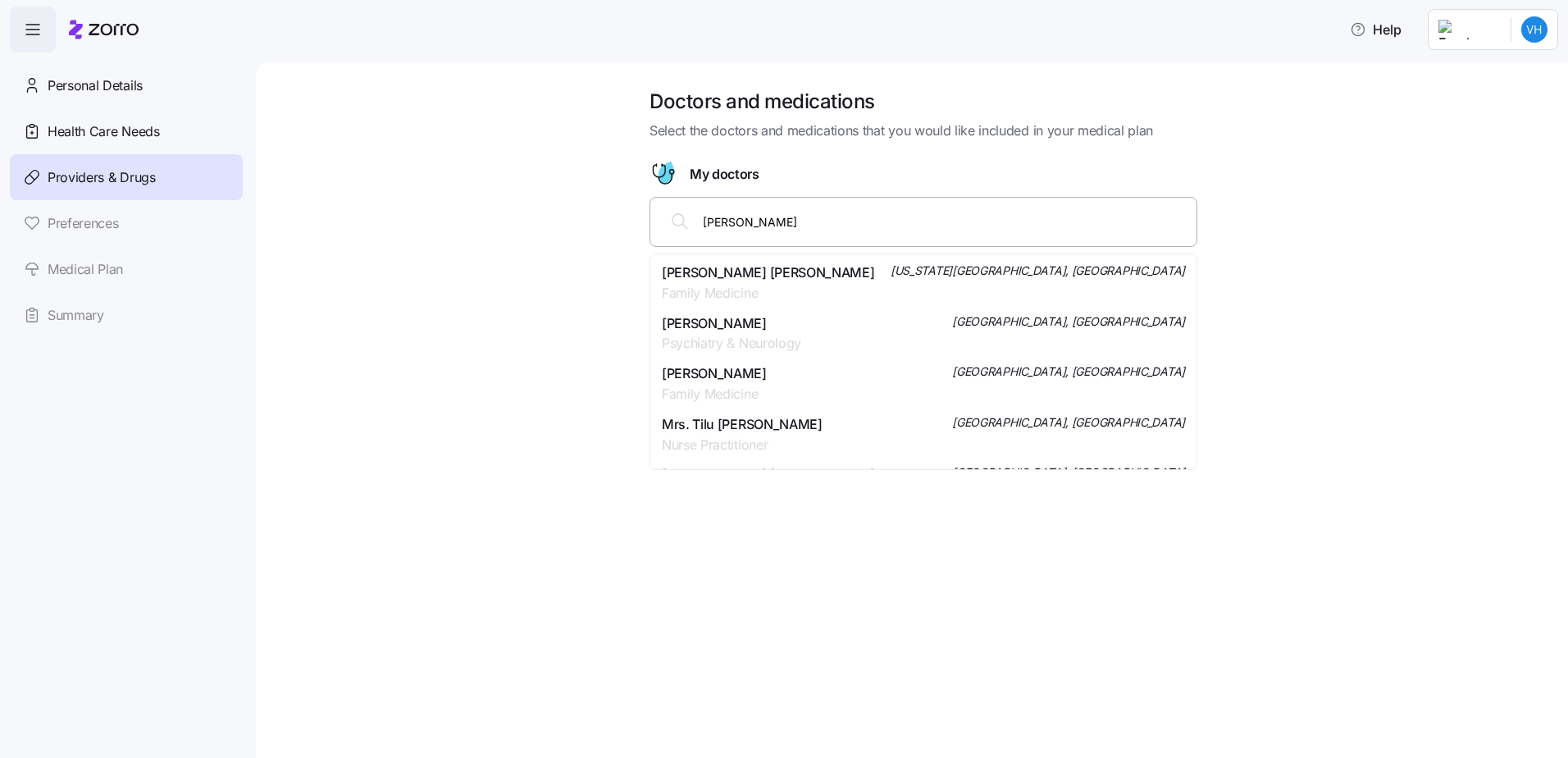
click at [844, 289] on div "Dr. Mathews Ninan Family Medicine Missouri City, TX" at bounding box center [923, 283] width 523 height 41
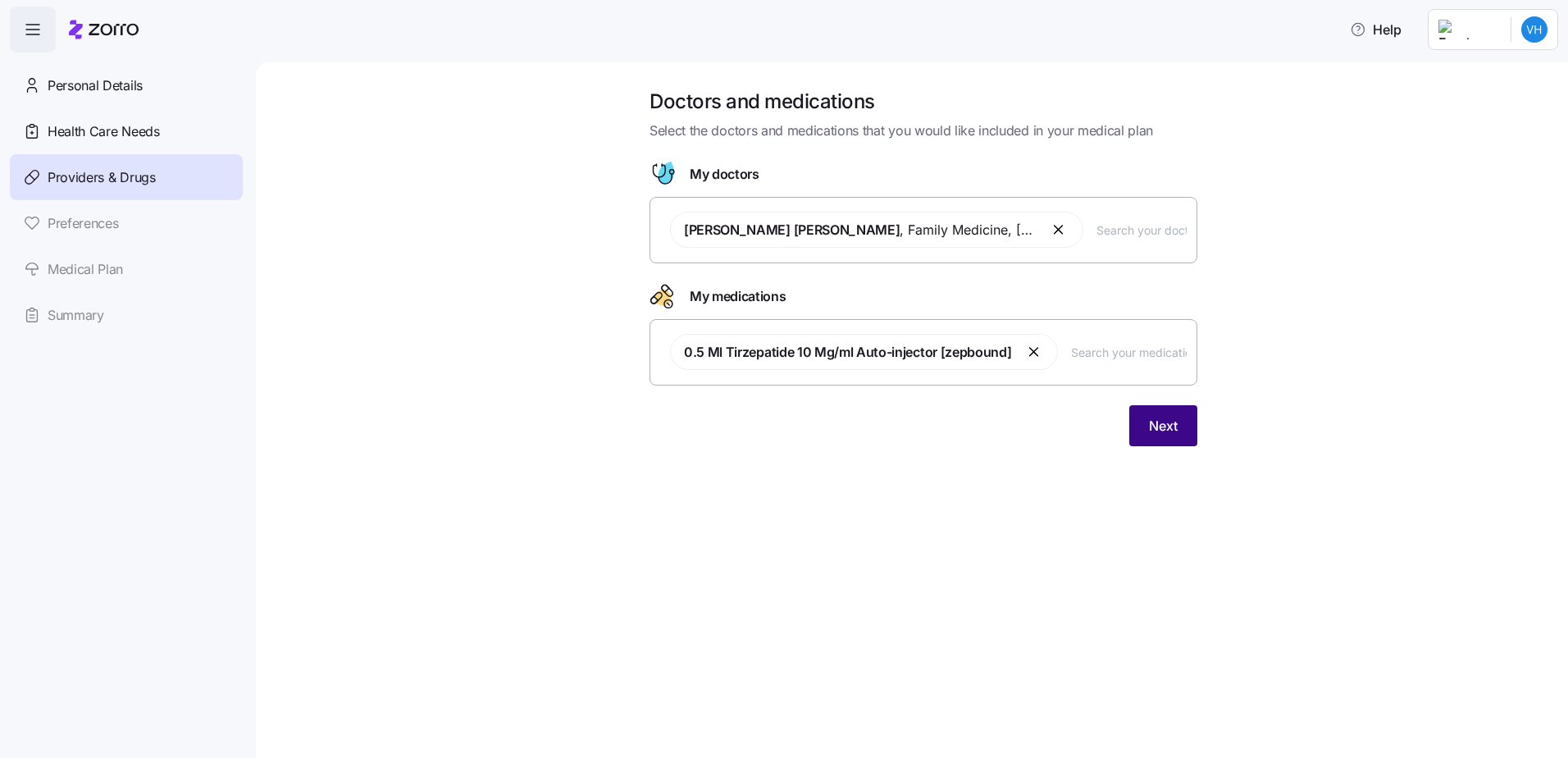
click at [1163, 435] on span "Next" at bounding box center [1163, 425] width 29 height 20
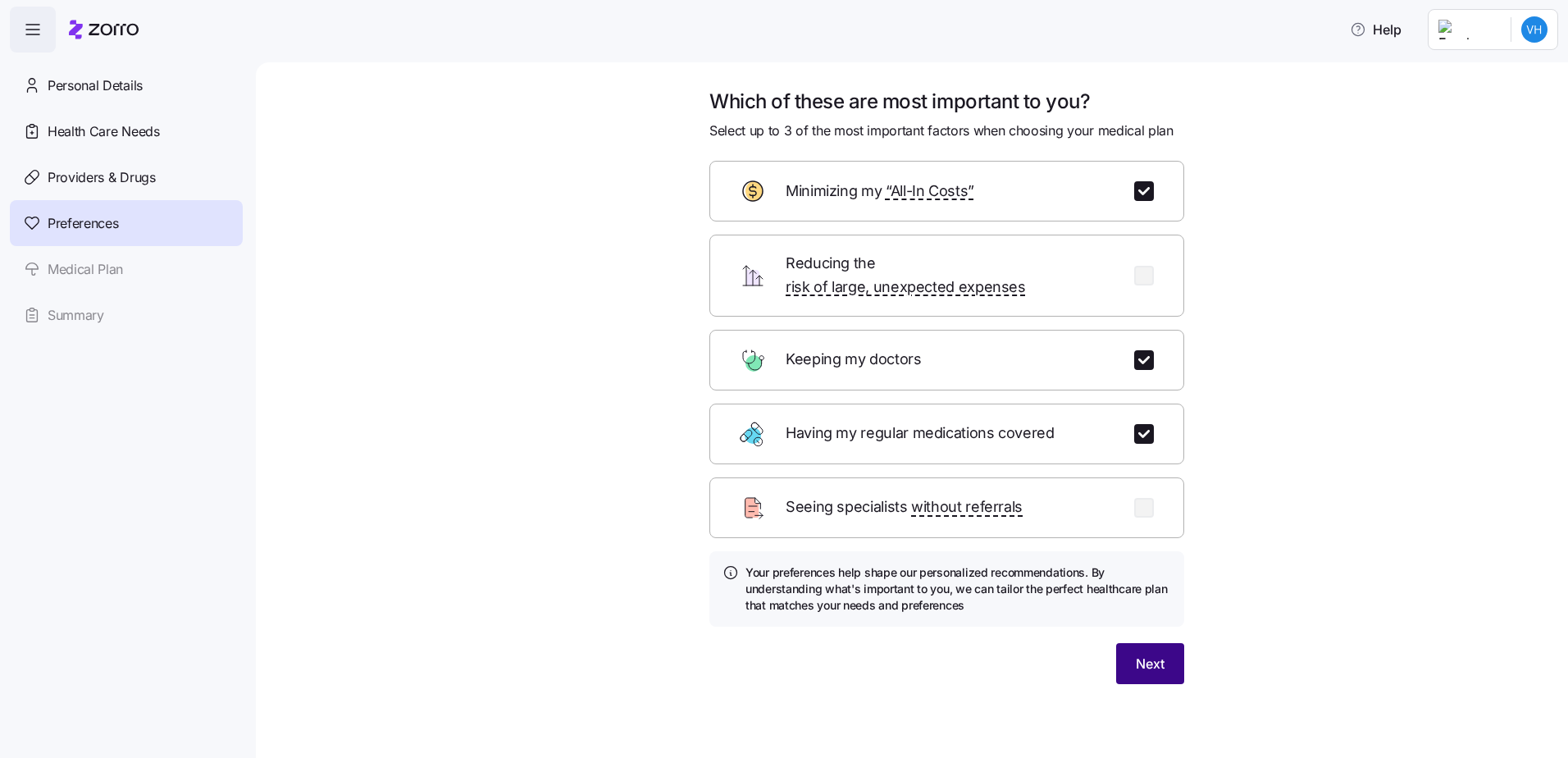
click at [1149, 653] on span "Next" at bounding box center [1150, 662] width 29 height 20
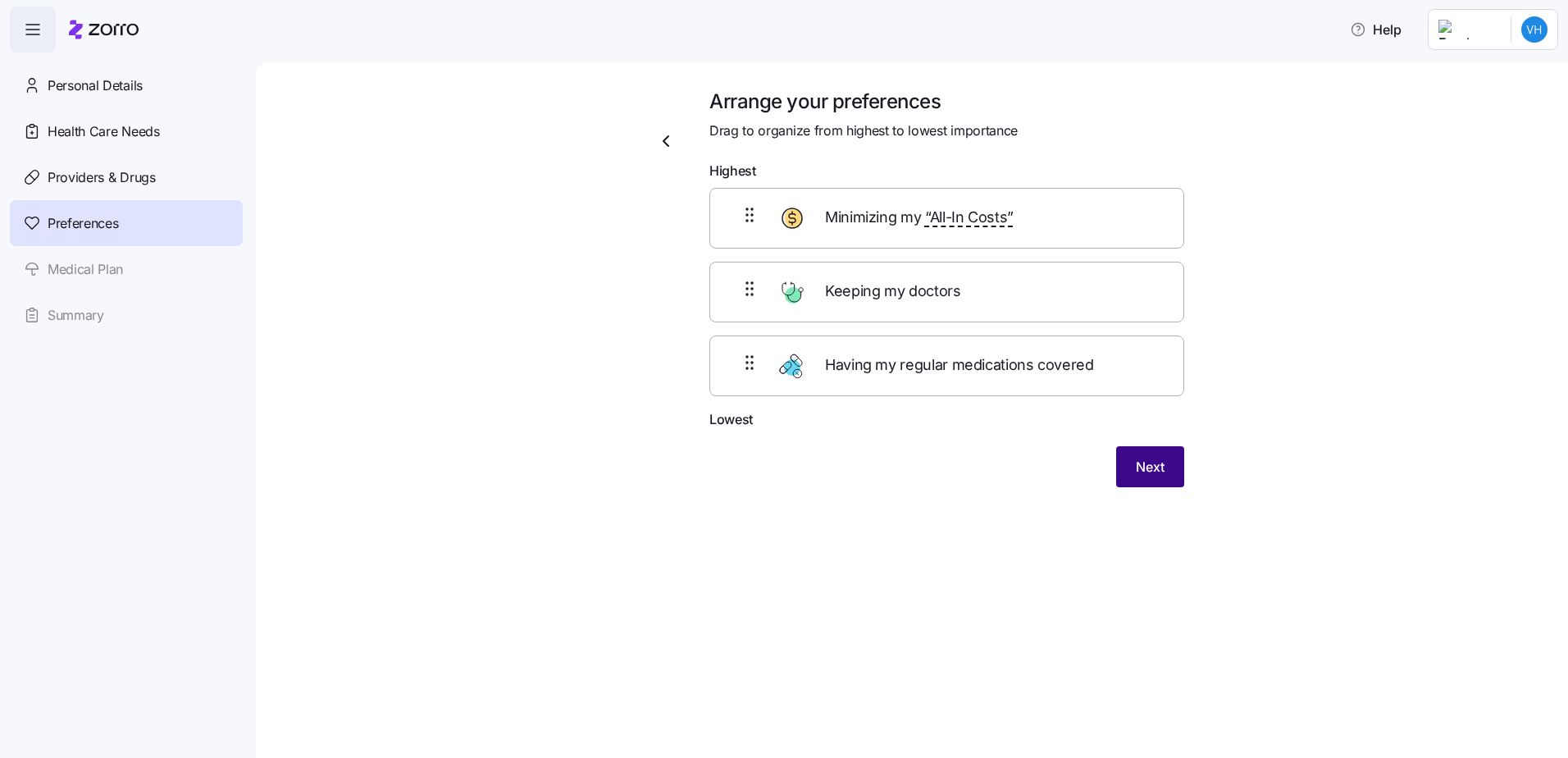
click at [1176, 465] on button "Next" at bounding box center [1150, 467] width 68 height 41
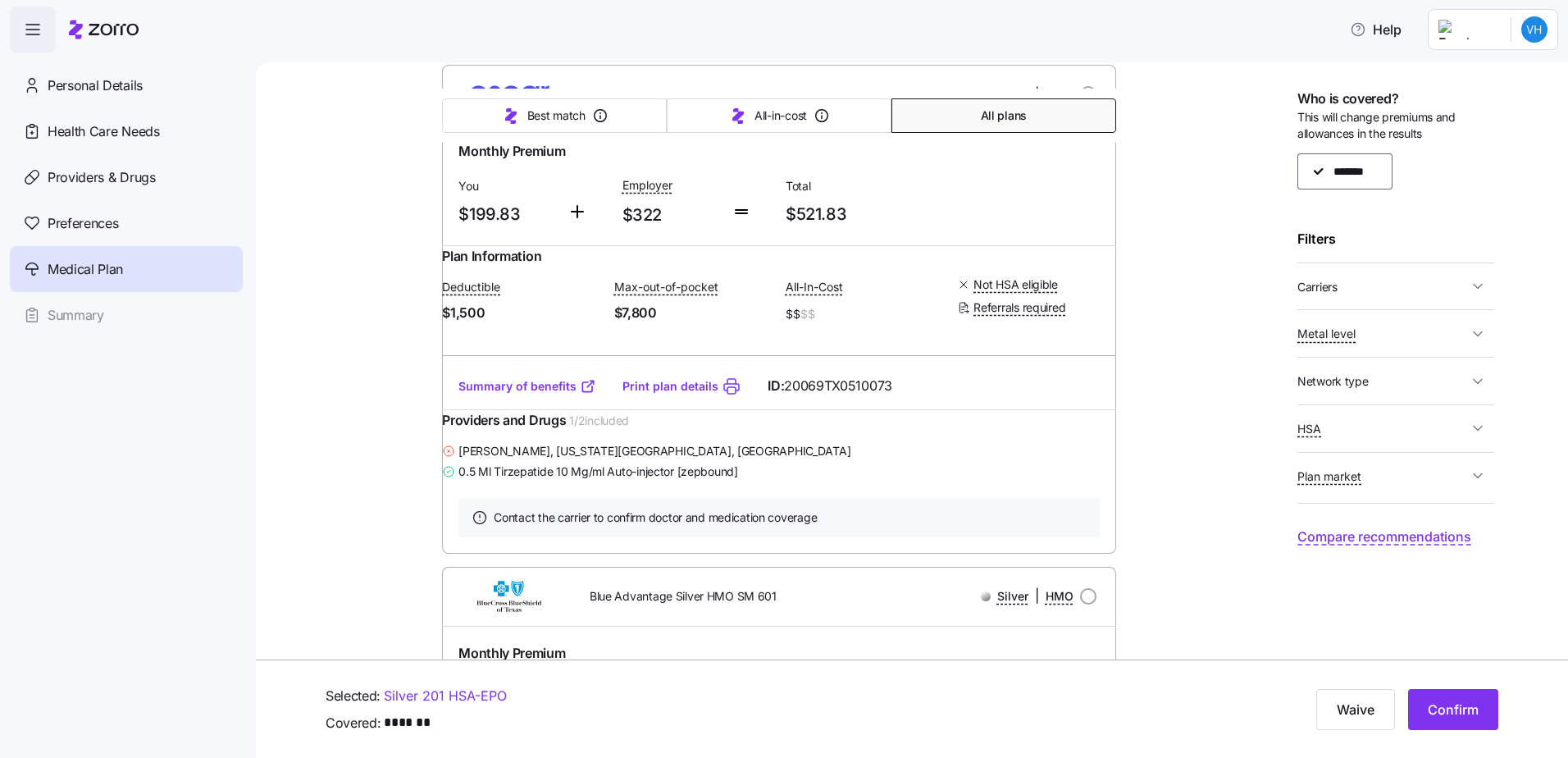
scroll to position [11857, 0]
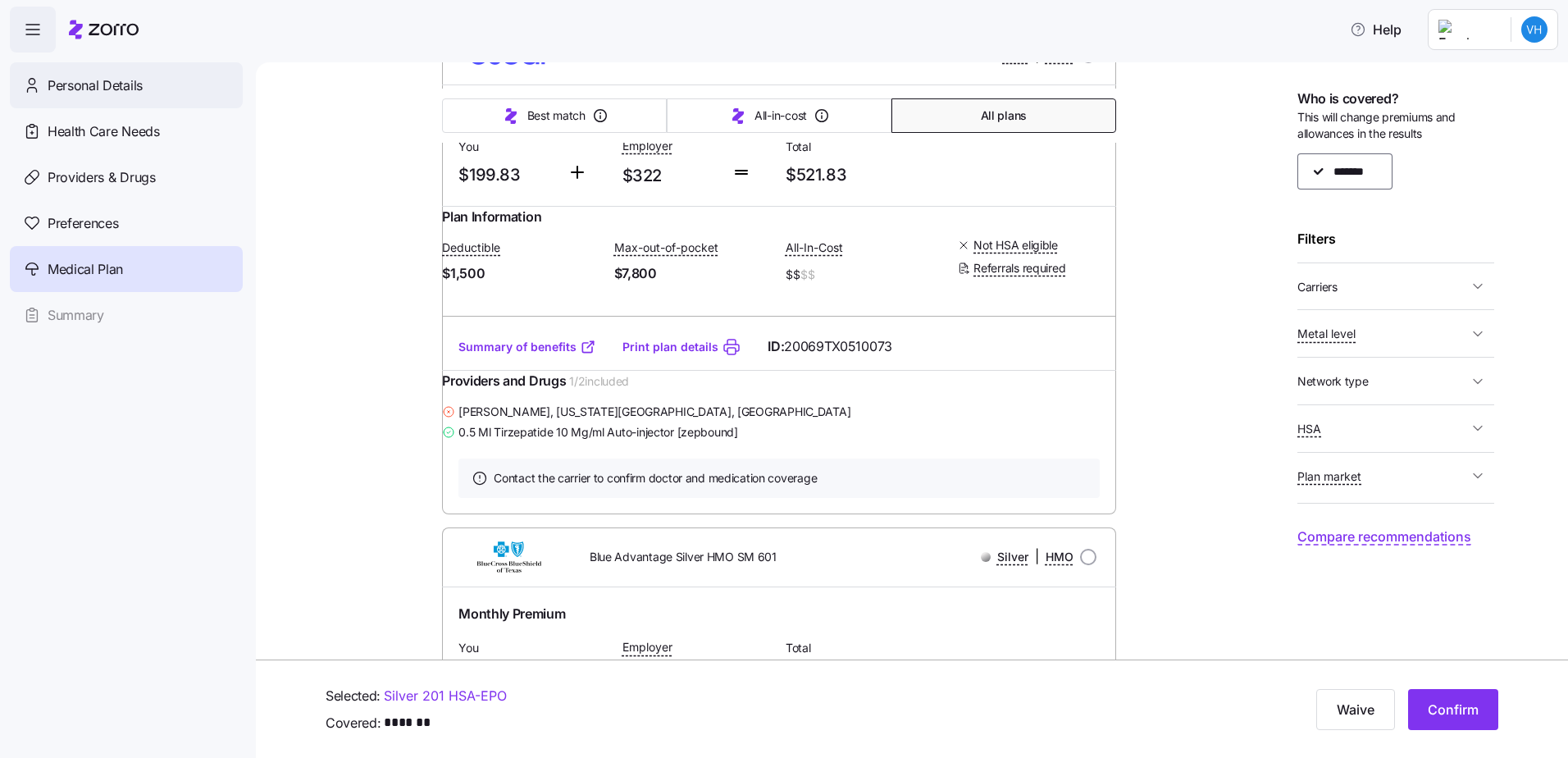
click at [167, 96] on div "Personal Details" at bounding box center [127, 85] width 233 height 46
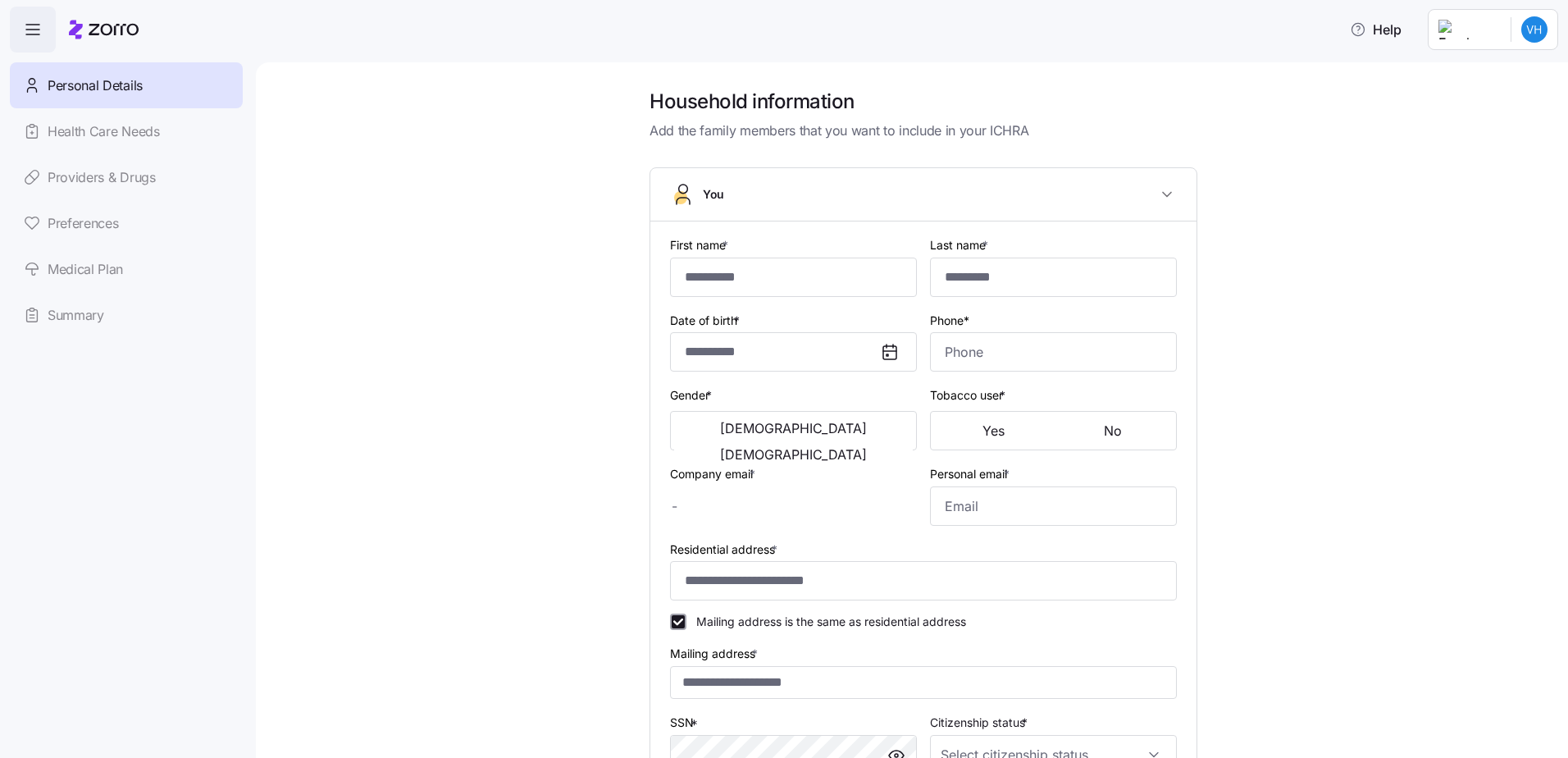
type input "*******"
type input "******"
type input "[PERSON_NAME][EMAIL_ADDRESS][DOMAIN_NAME]"
type input "[EMAIL_ADDRESS][DOMAIN_NAME]"
type input "**********"
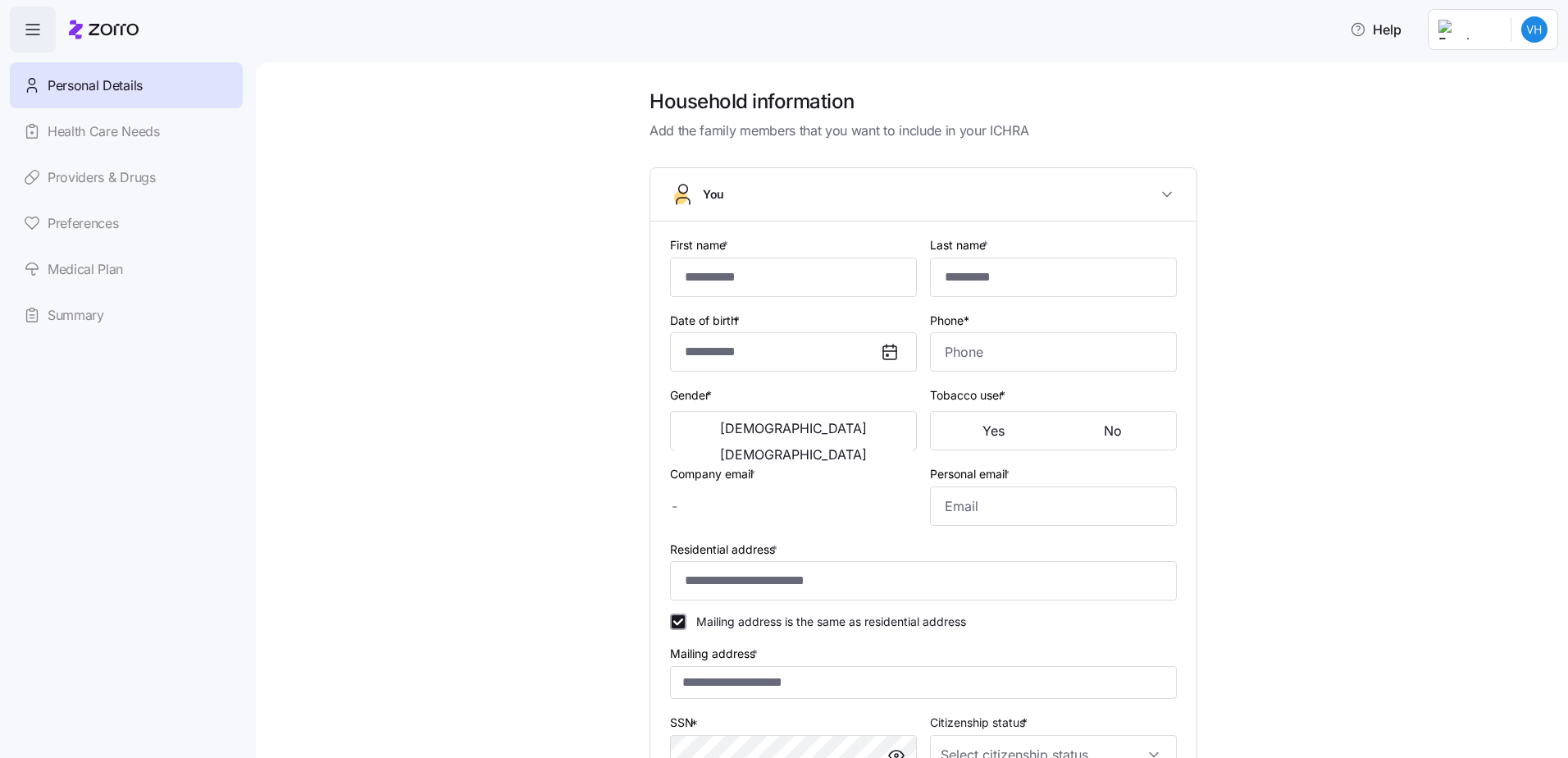
checkbox input "true"
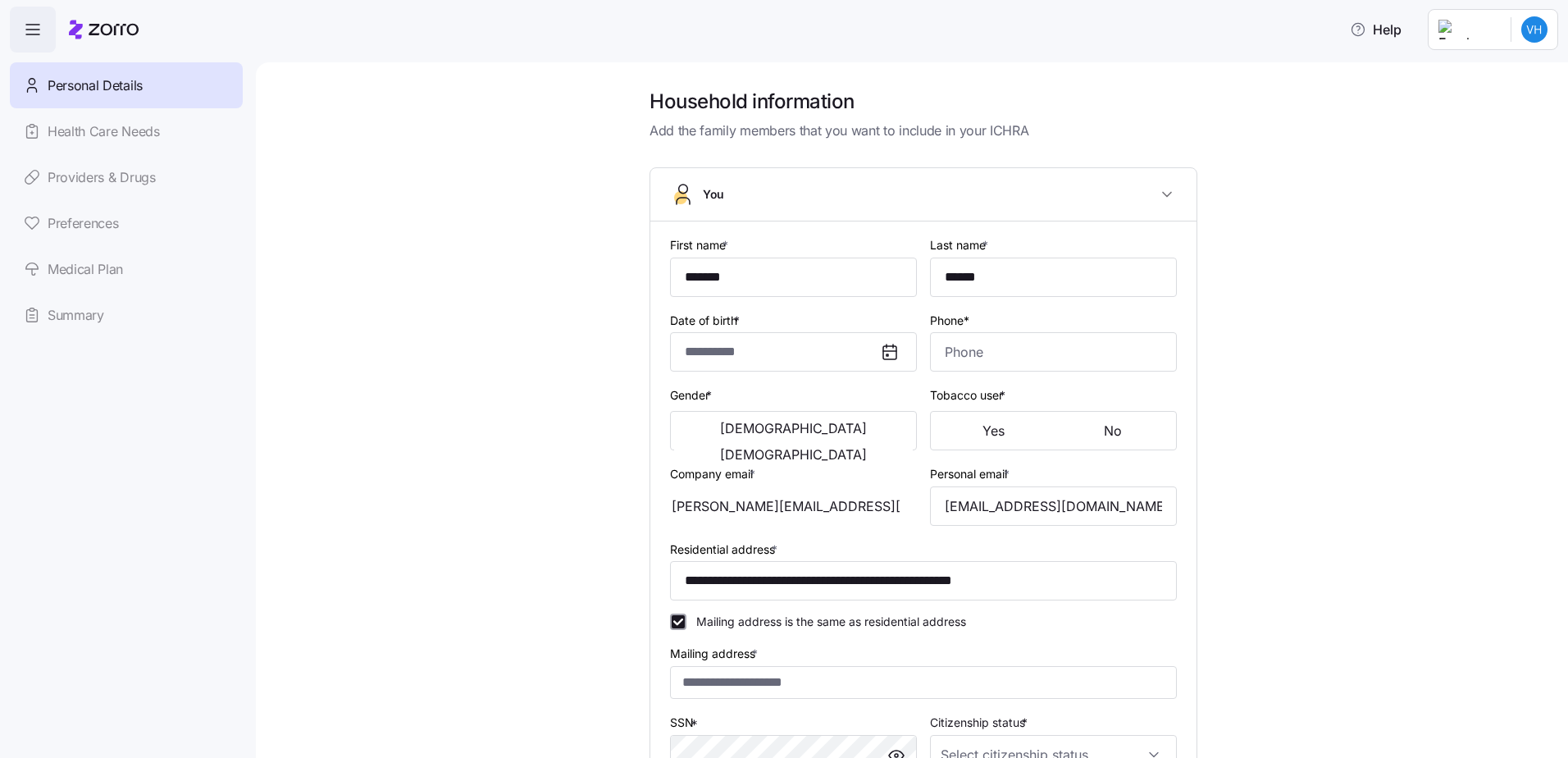
type input "**********"
type input "[PHONE_NUMBER]"
type input "[DEMOGRAPHIC_DATA] citizen"
type input "Single"
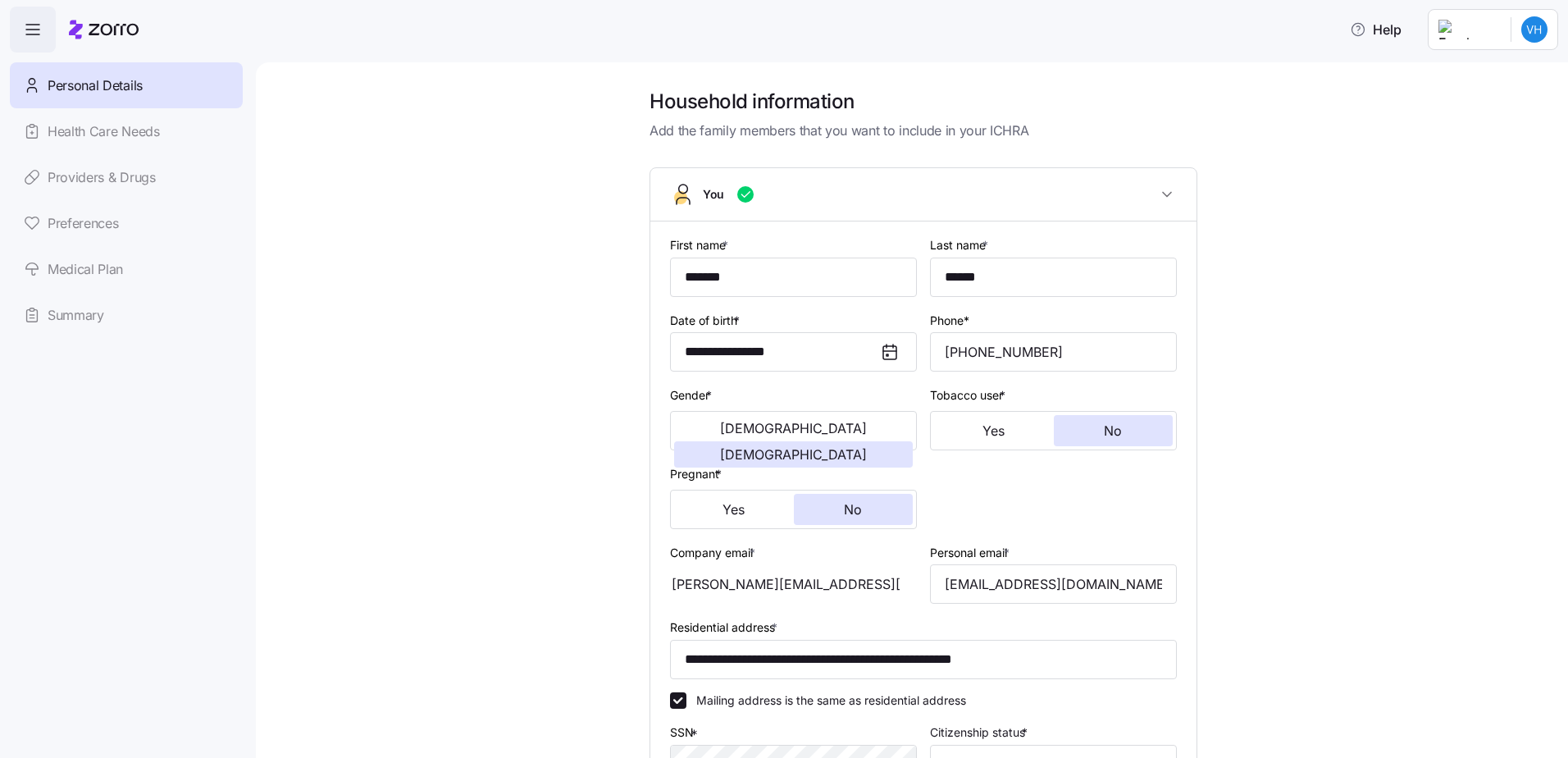
click at [35, 41] on span "button" at bounding box center [32, 29] width 44 height 44
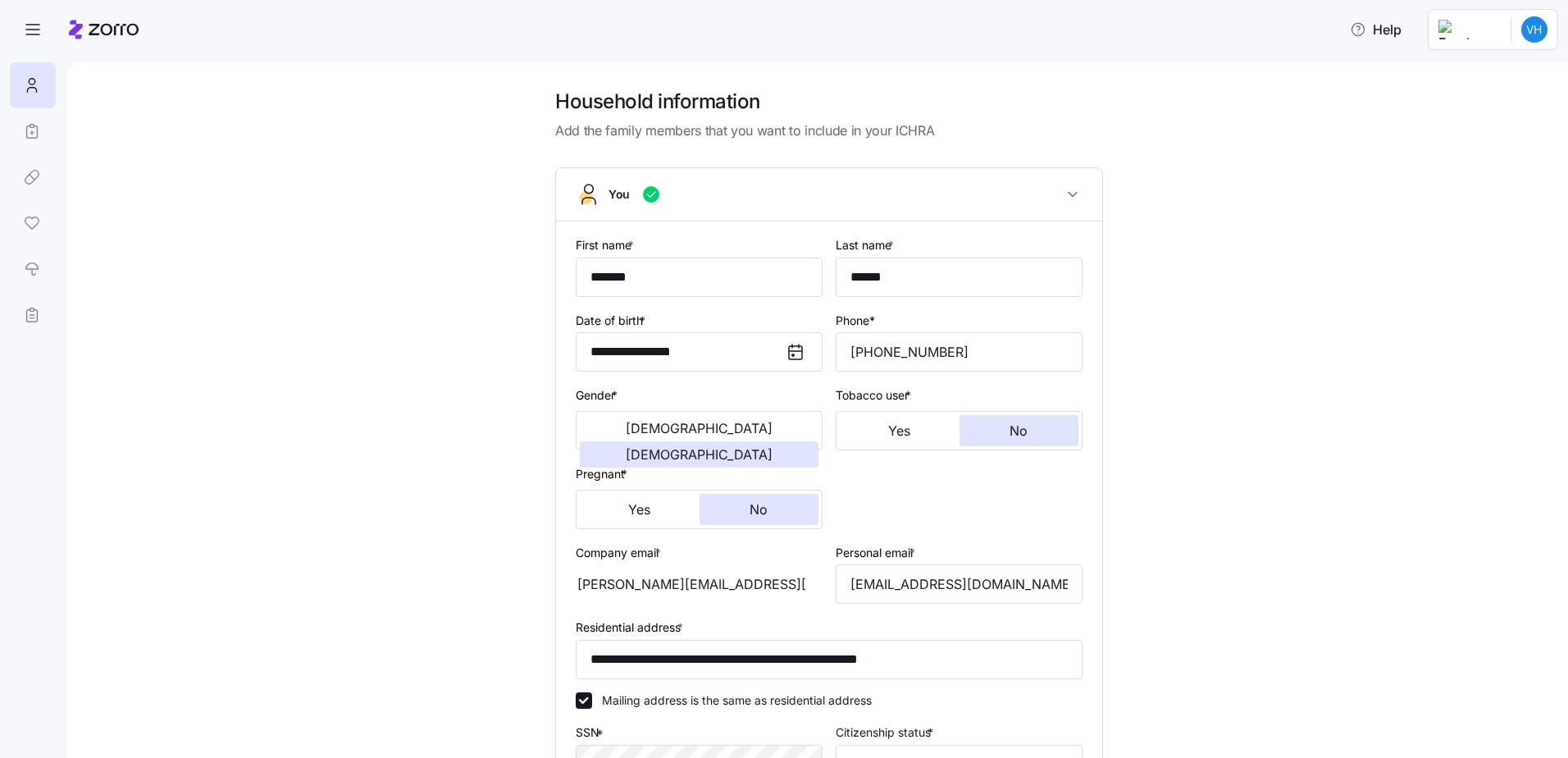
click at [82, 32] on icon at bounding box center [104, 29] width 69 height 20
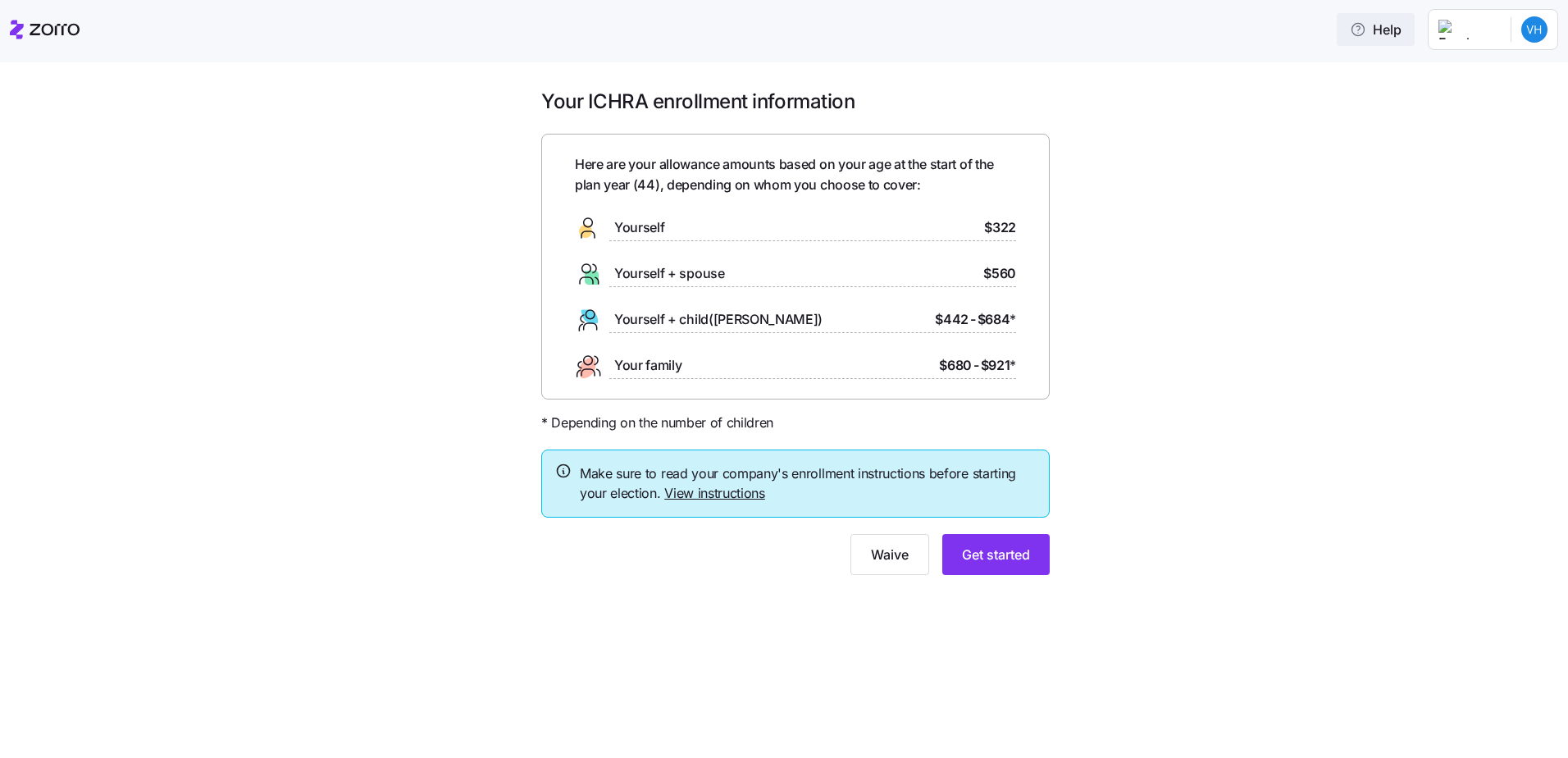
click at [1402, 22] on span "Help" at bounding box center [1375, 29] width 52 height 20
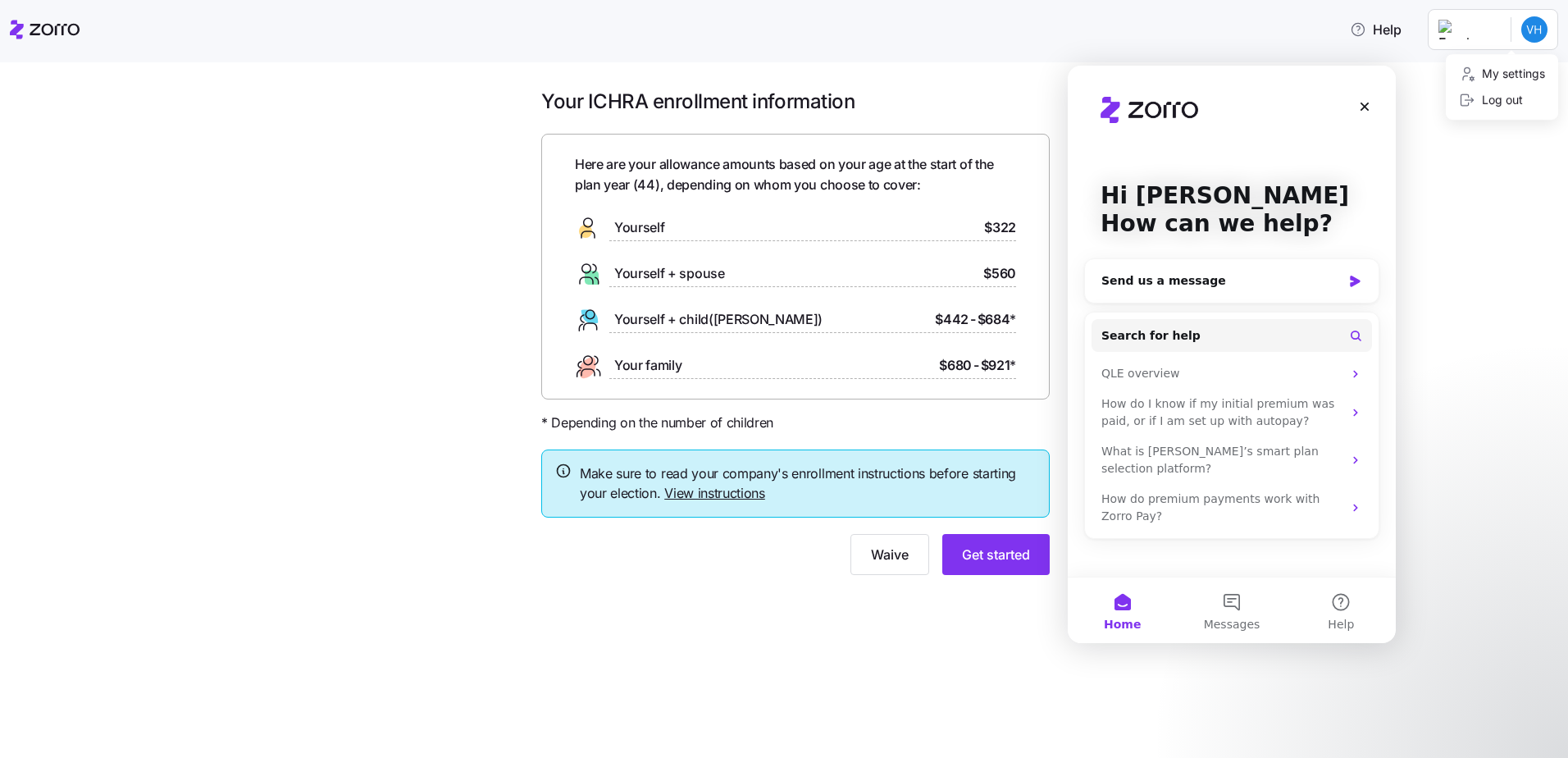
click at [1491, 29] on html "Help Your ICHRA enrollment information Here are your allowance amounts based on…" at bounding box center [784, 374] width 1568 height 748
click at [1486, 110] on div "Log out" at bounding box center [1502, 100] width 99 height 26
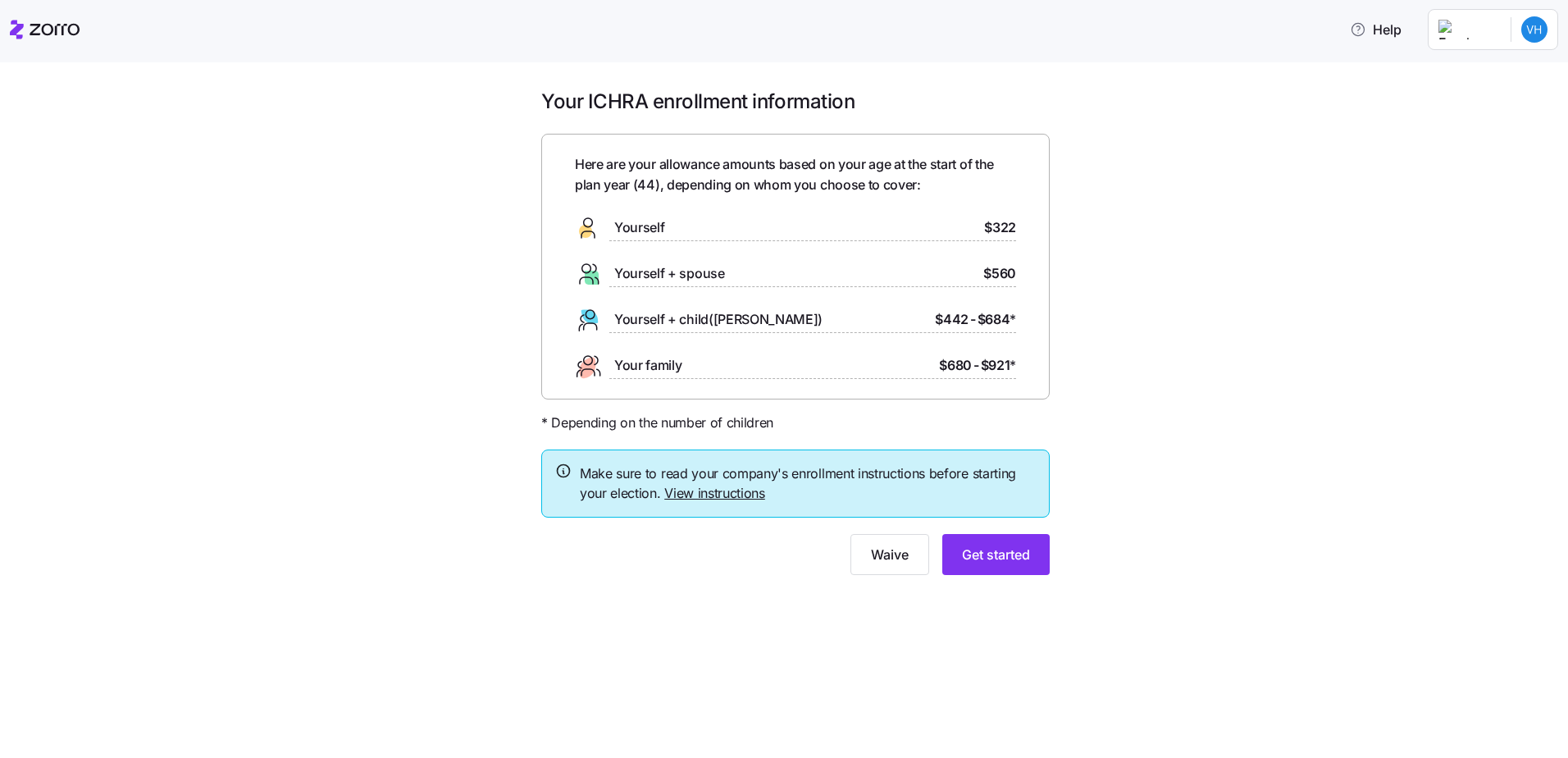
click at [71, 33] on icon at bounding box center [45, 29] width 69 height 20
click at [855, 230] on div "Yourself $322" at bounding box center [795, 228] width 441 height 26
click at [978, 555] on span "Get started" at bounding box center [996, 554] width 68 height 20
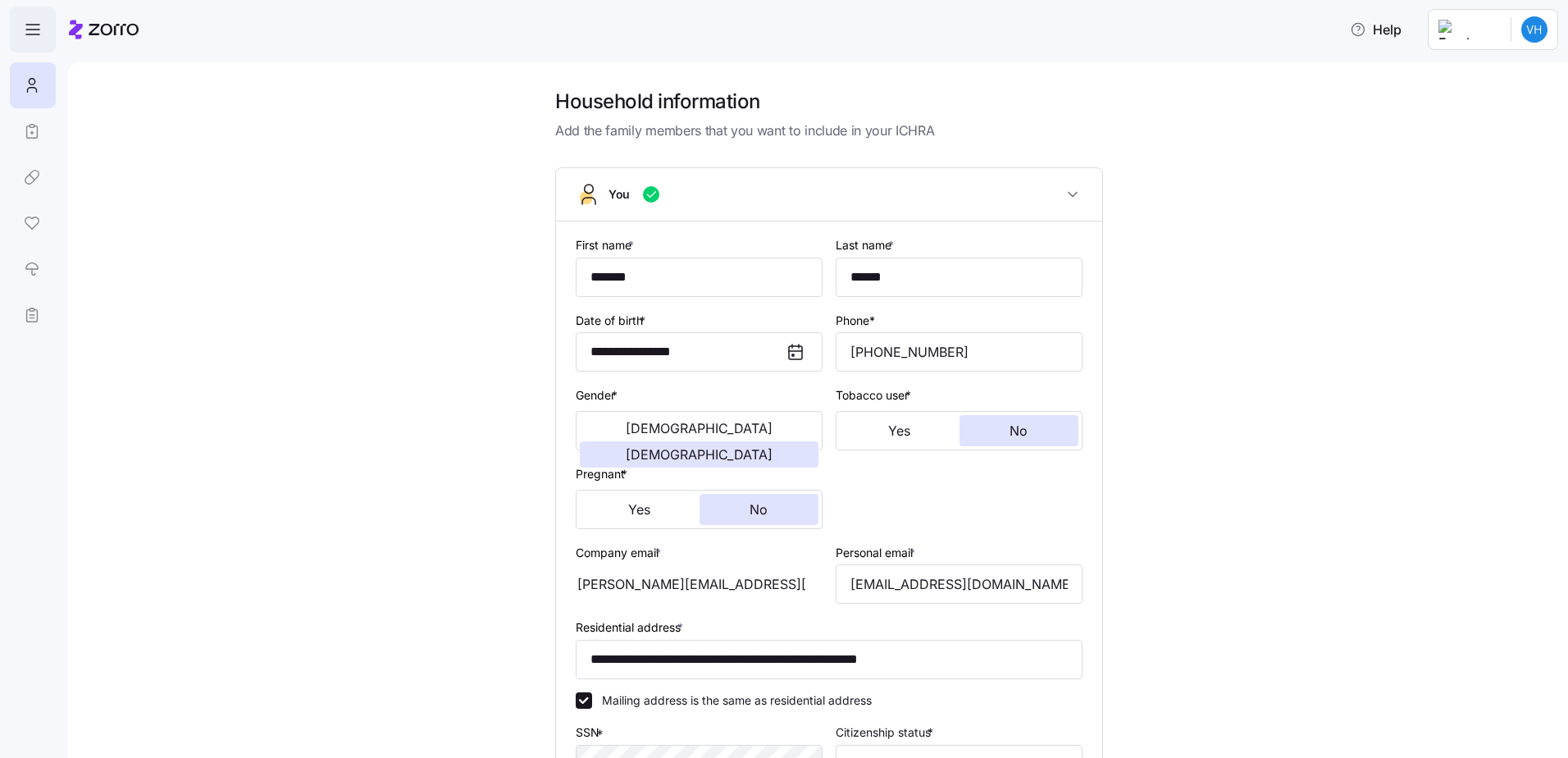
click at [35, 39] on span "button" at bounding box center [32, 29] width 44 height 44
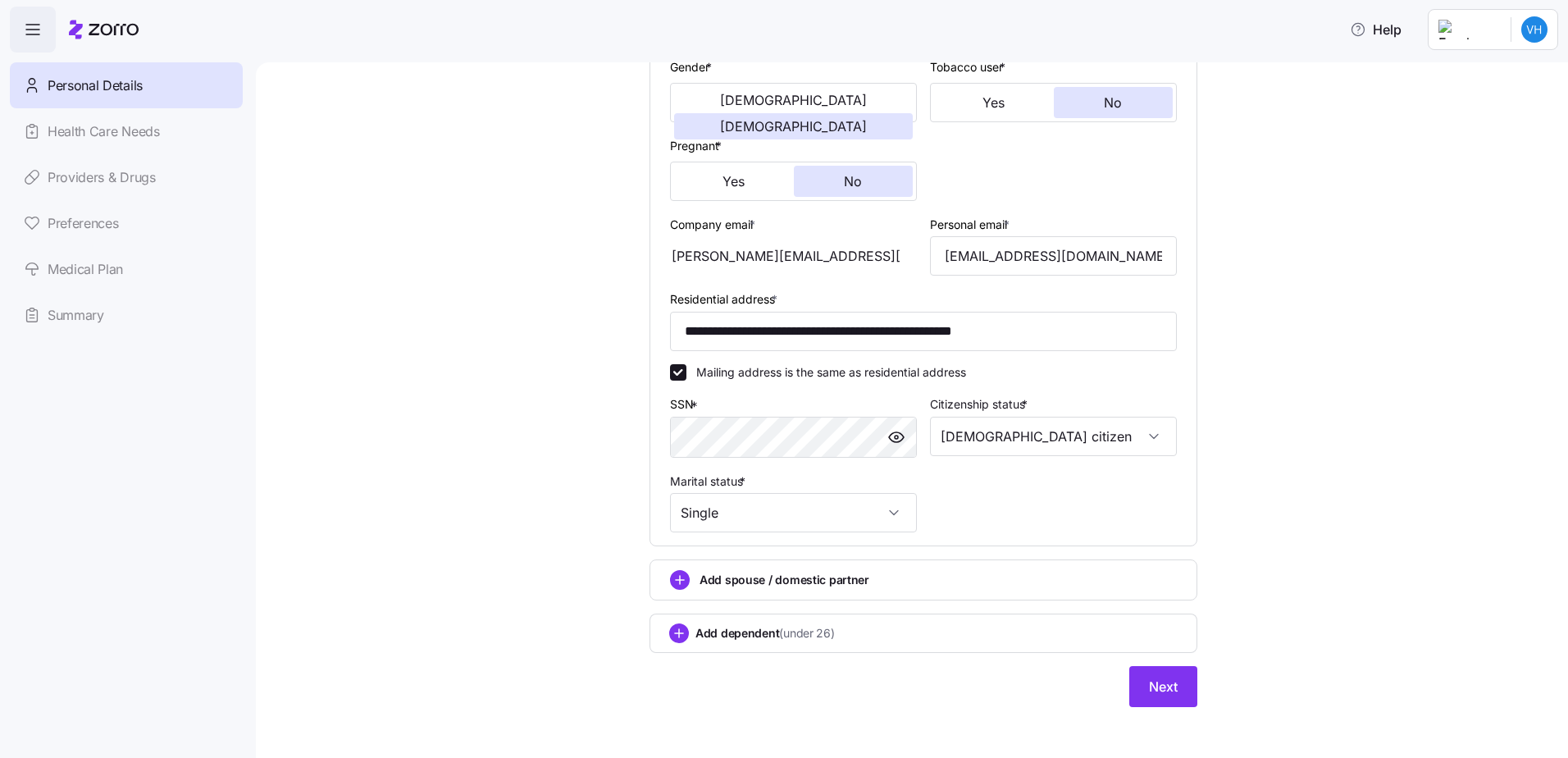
scroll to position [336, 0]
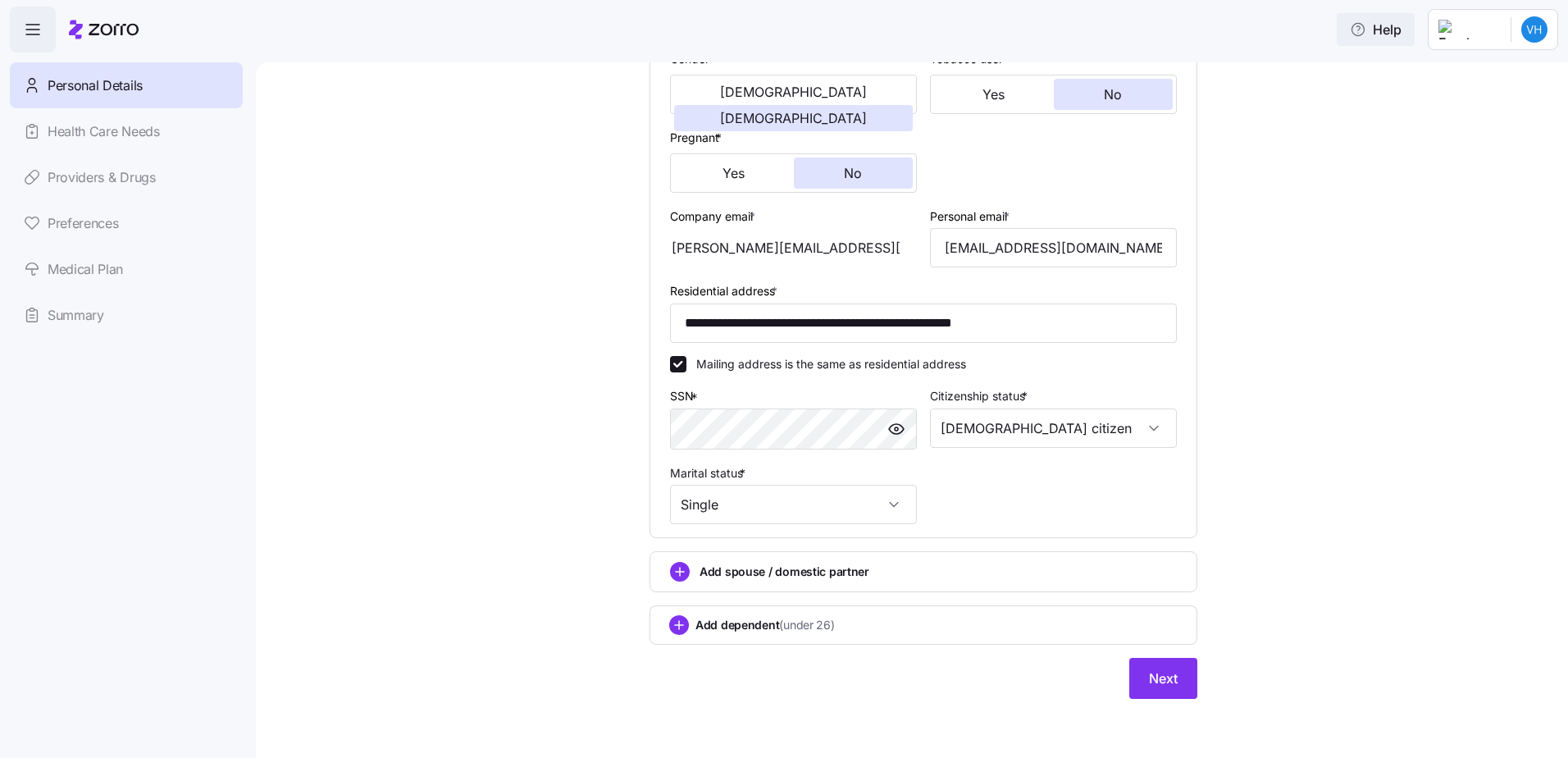
click at [1402, 25] on span "Help" at bounding box center [1375, 29] width 52 height 20
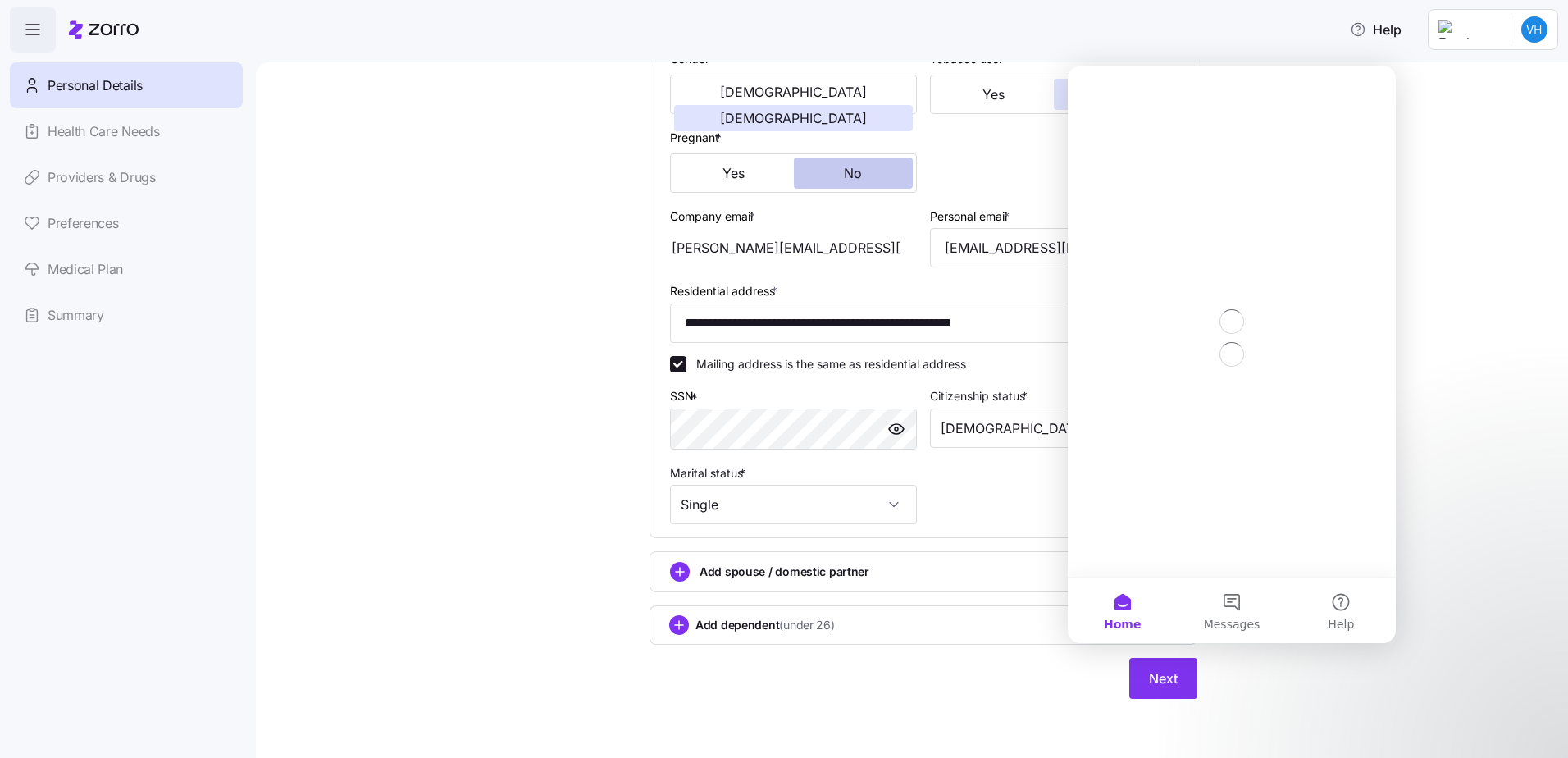
scroll to position [0, 0]
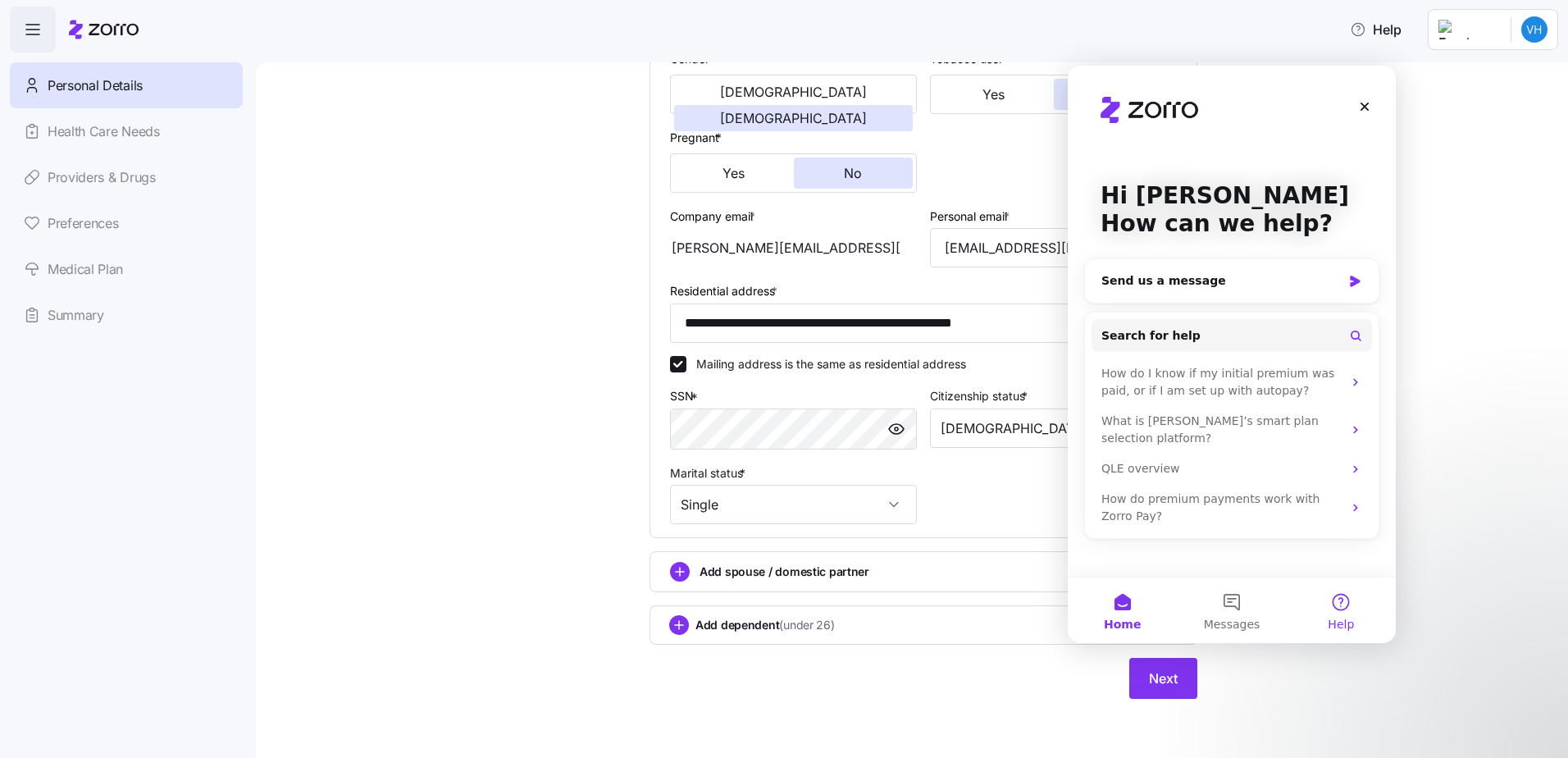
click at [1345, 602] on button "Help" at bounding box center [1341, 610] width 109 height 66
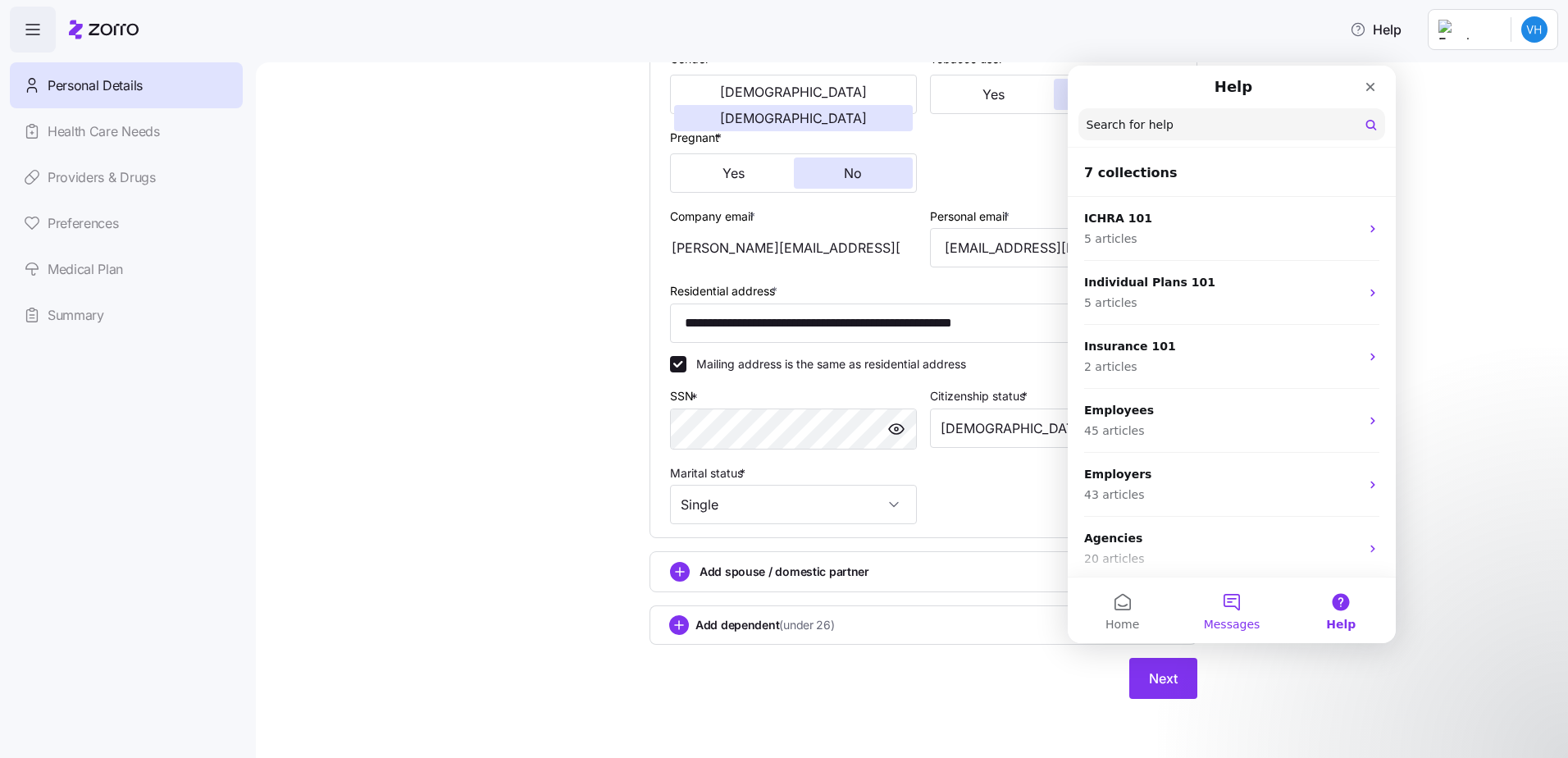
click at [1251, 619] on span "Messages" at bounding box center [1232, 624] width 56 height 11
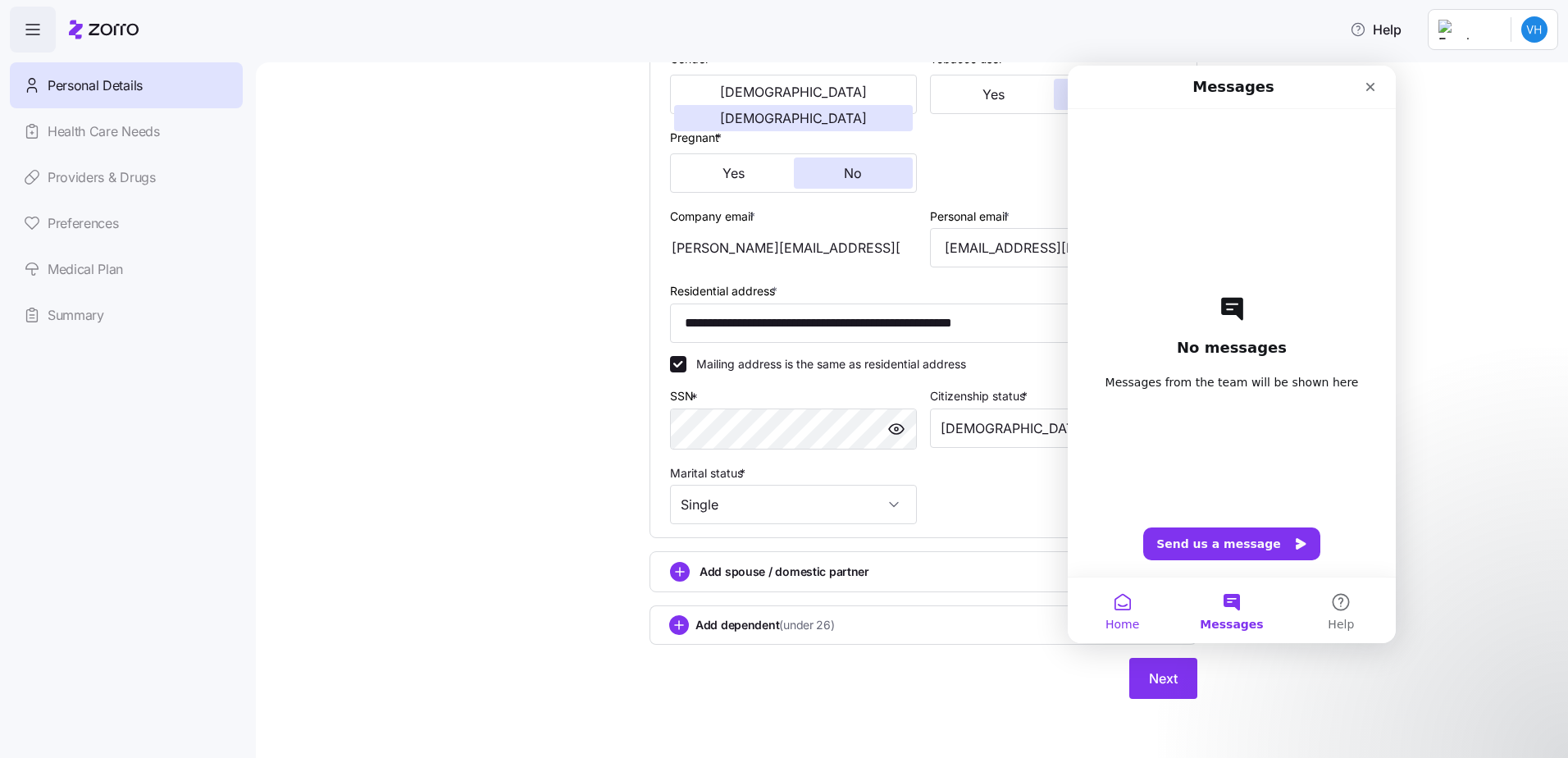
click at [1133, 611] on button "Home" at bounding box center [1122, 610] width 109 height 66
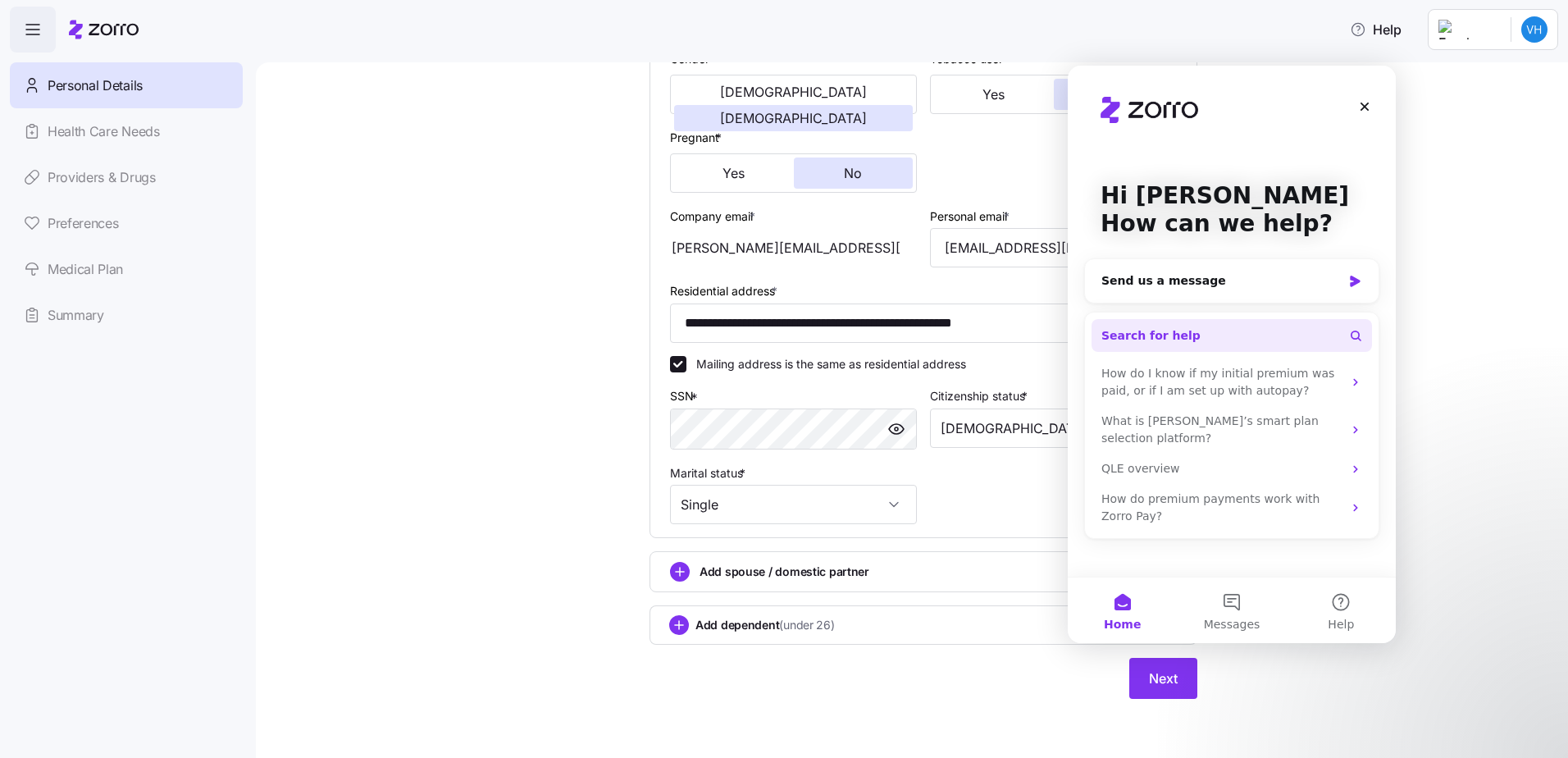
click at [1219, 334] on button "Search for help" at bounding box center [1232, 334] width 280 height 33
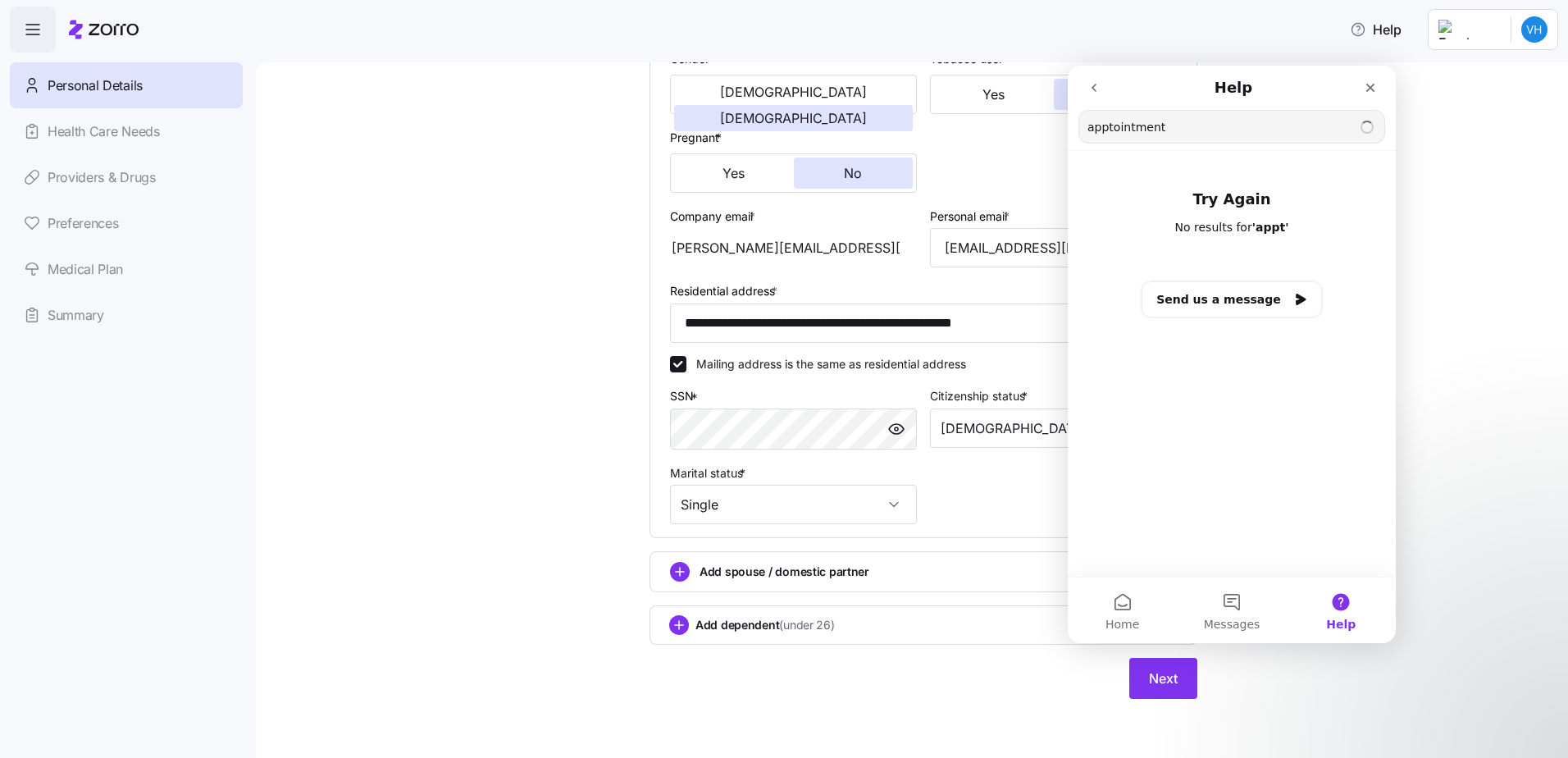
type input "apptointment"
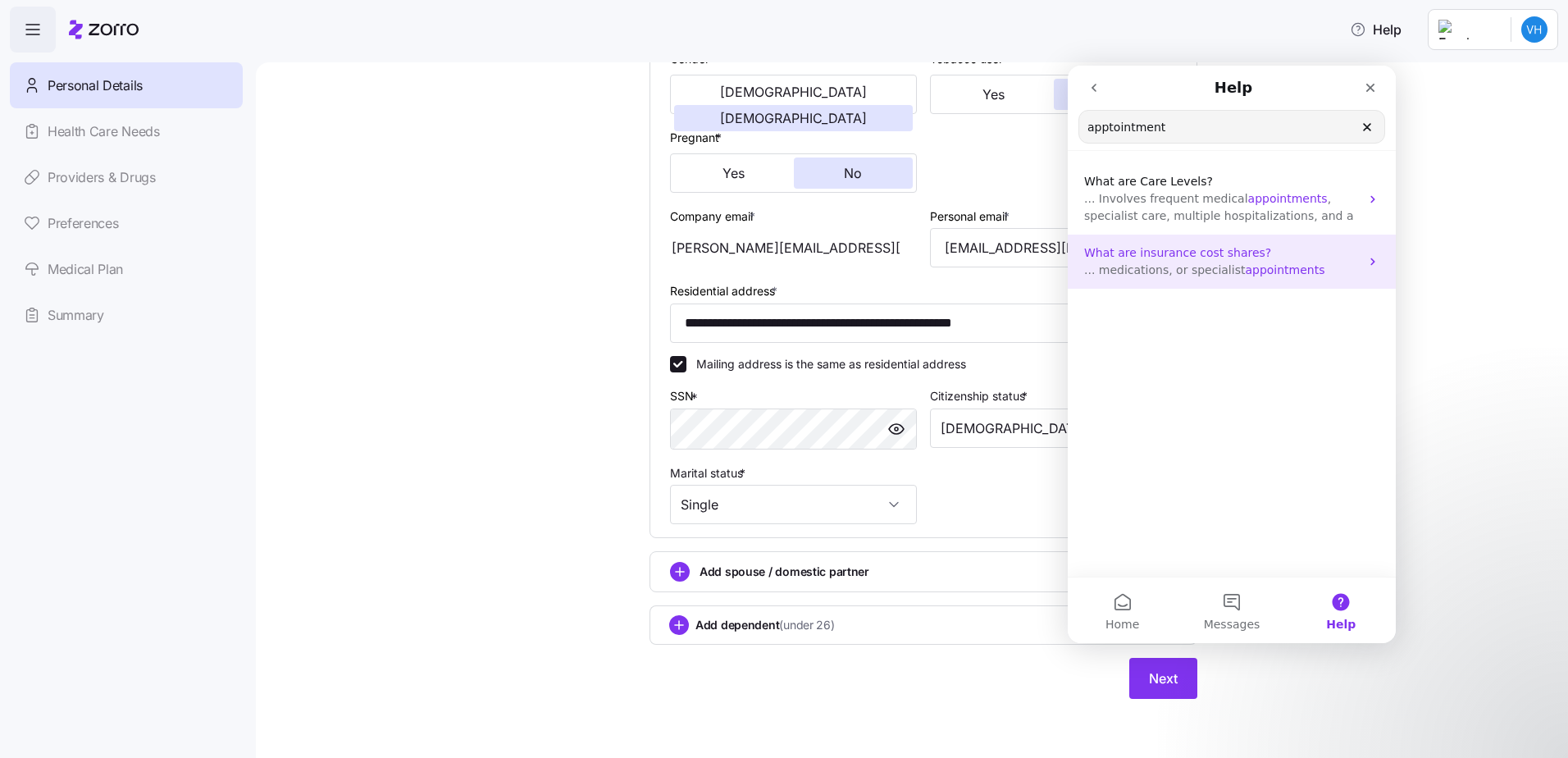
click at [1192, 266] on span "... medications, or specialist" at bounding box center [1165, 270] width 161 height 13
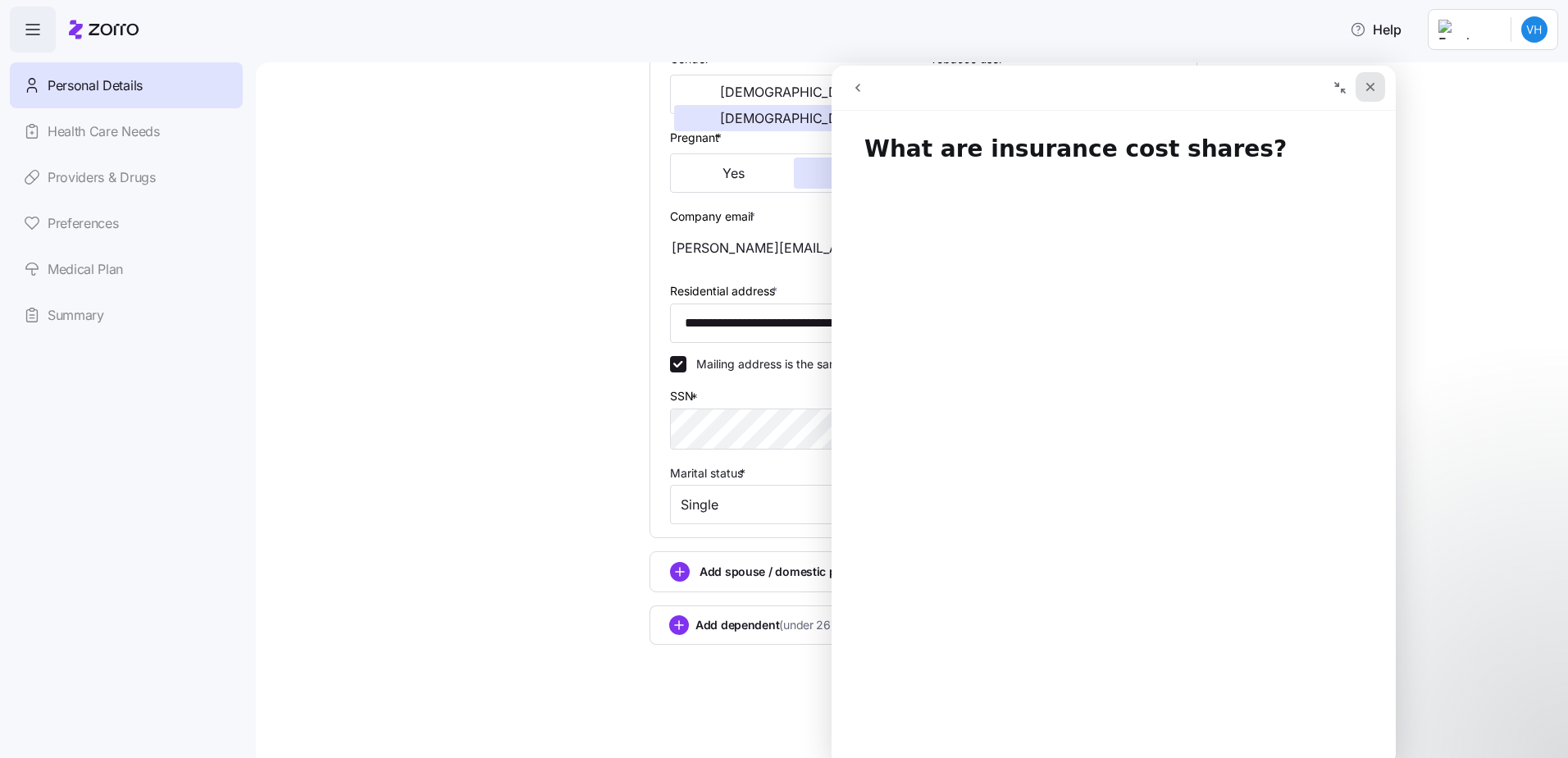
click at [1377, 85] on div "Close" at bounding box center [1371, 87] width 30 height 30
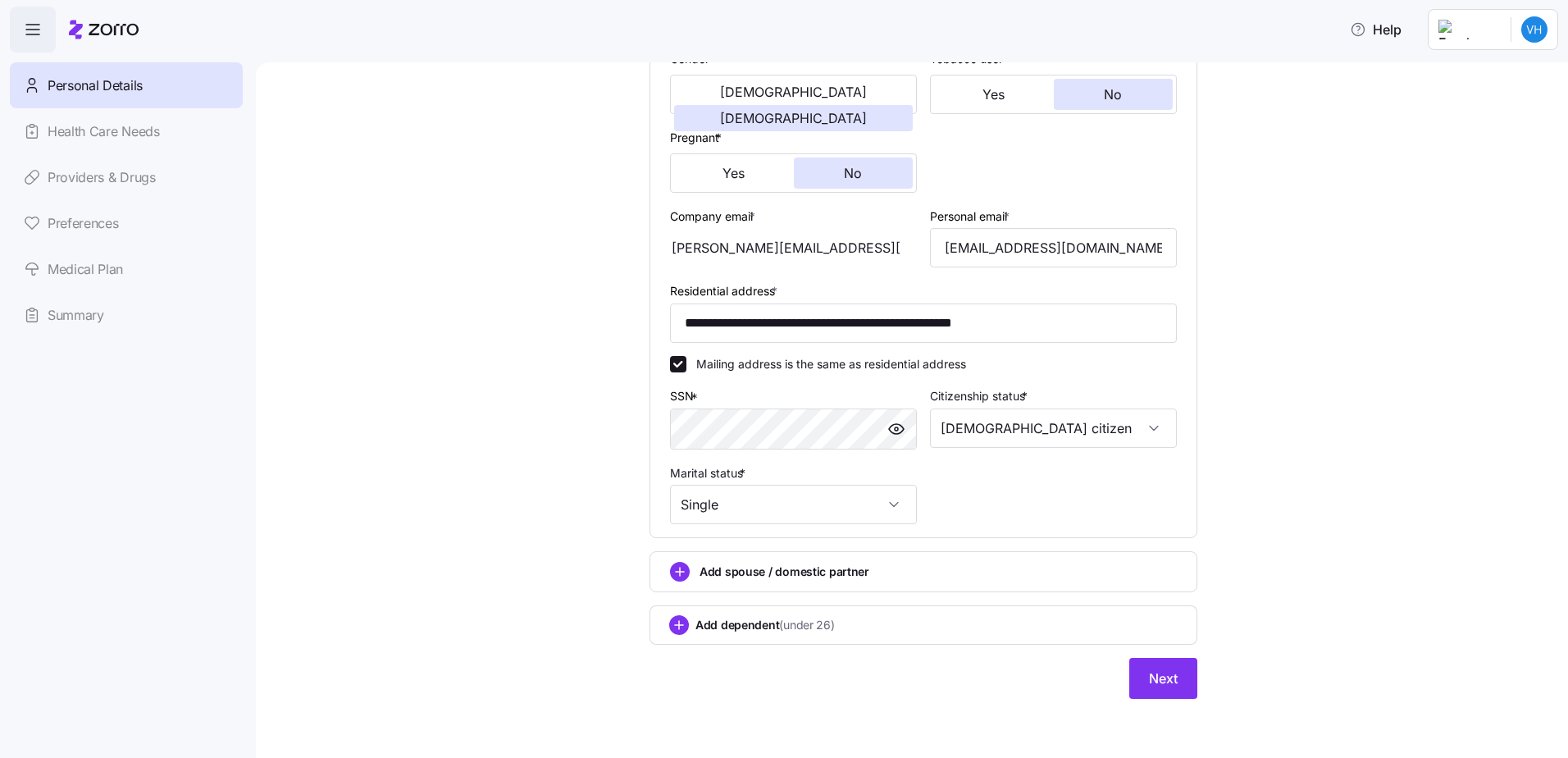
click at [119, 31] on icon at bounding box center [104, 29] width 69 height 20
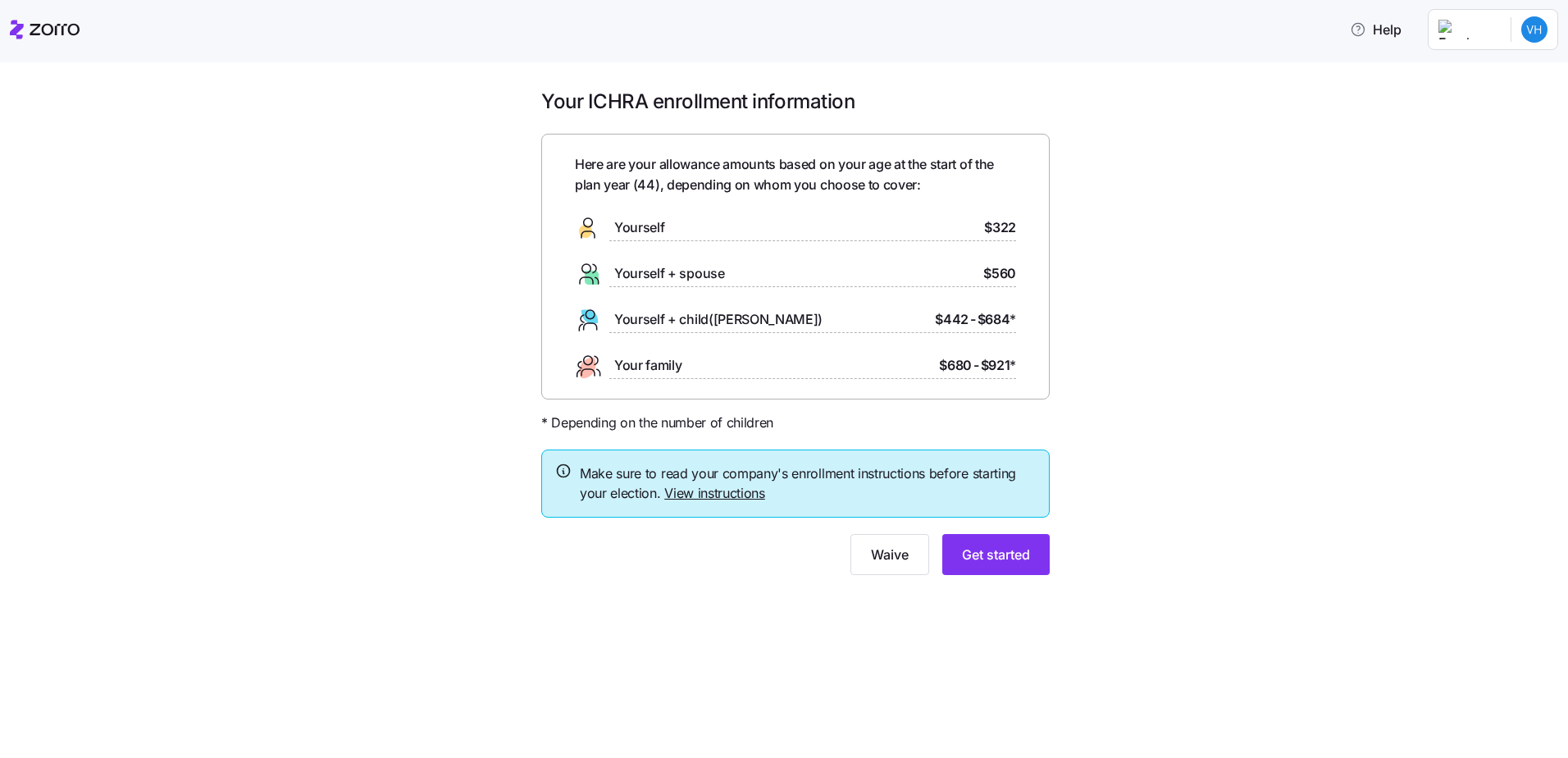
click at [729, 493] on link "View instructions" at bounding box center [715, 493] width 101 height 17
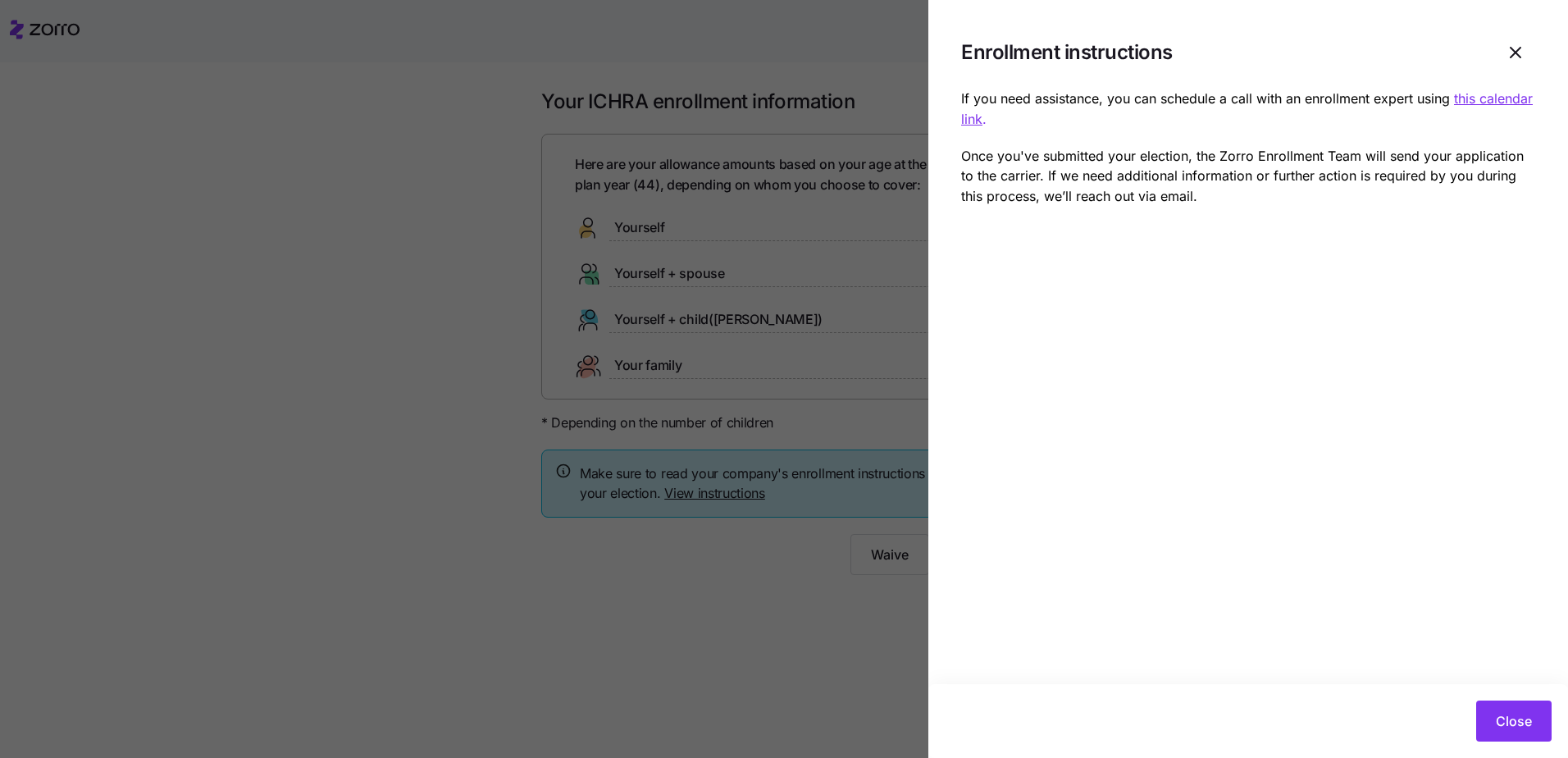
click at [1498, 98] on u "this calendar link" at bounding box center [1247, 108] width 572 height 37
